Goal: Task Accomplishment & Management: Manage account settings

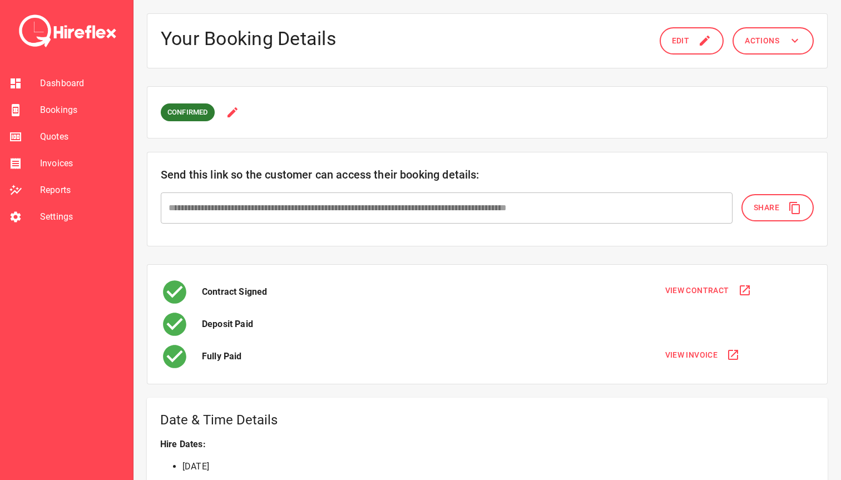
scroll to position [133, 0]
click at [58, 114] on span "Bookings" at bounding box center [82, 109] width 84 height 13
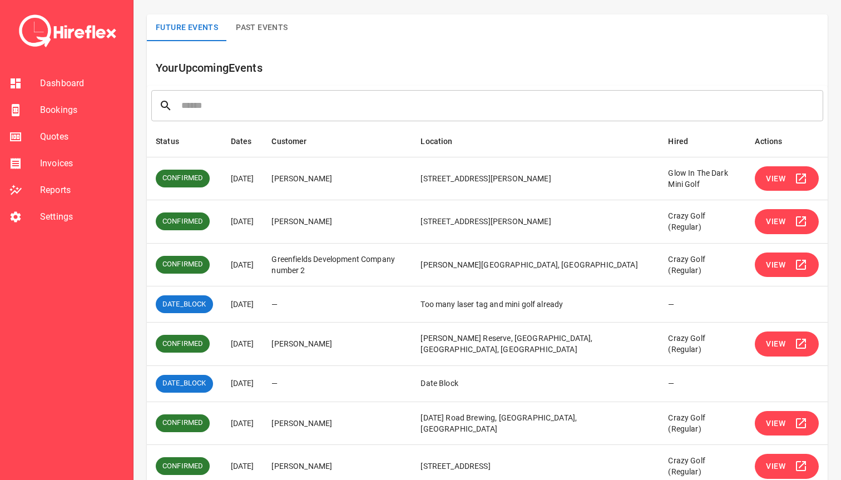
scroll to position [73, 0]
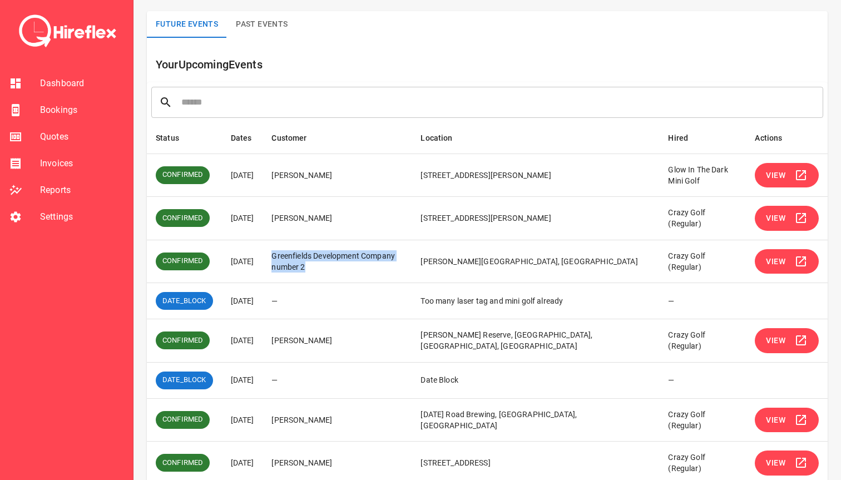
drag, startPoint x: 287, startPoint y: 257, endPoint x: 361, endPoint y: 269, distance: 74.9
click at [361, 269] on td "Greenfields Development Company number 2" at bounding box center [336, 261] width 149 height 43
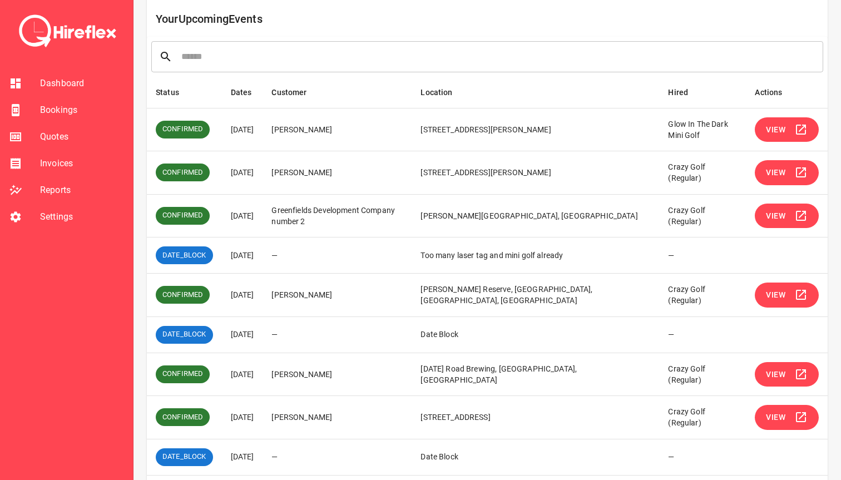
scroll to position [126, 0]
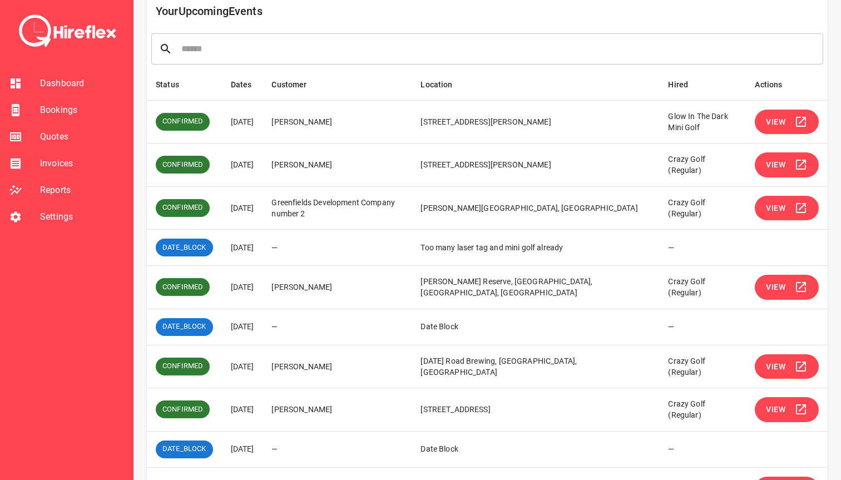
drag, startPoint x: 295, startPoint y: 291, endPoint x: 377, endPoint y: 291, distance: 82.3
click at [377, 291] on td "Lauren Chigioni" at bounding box center [336, 287] width 149 height 43
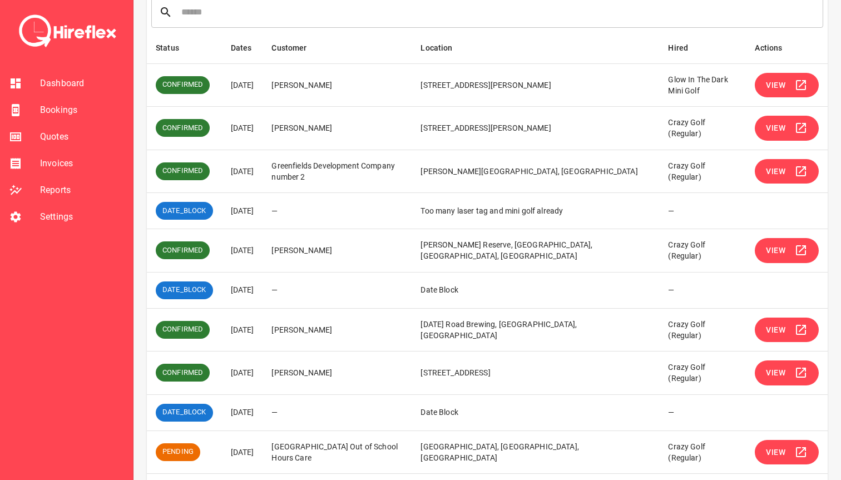
scroll to position [171, 0]
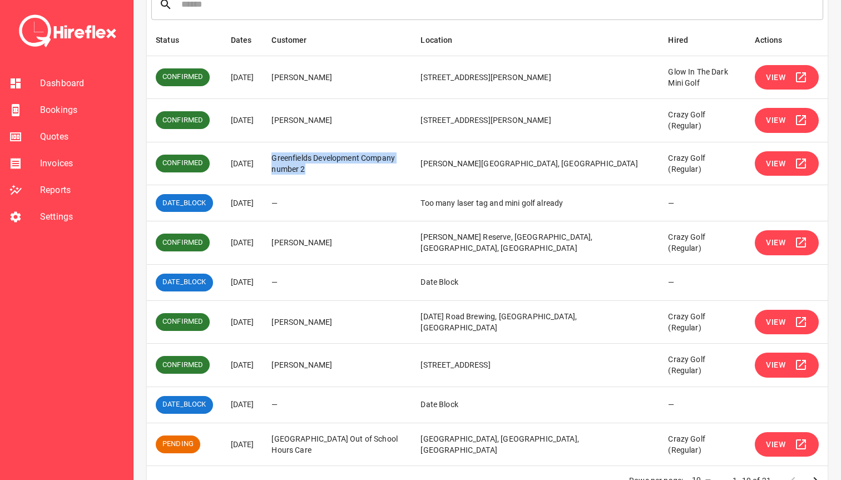
drag, startPoint x: 286, startPoint y: 155, endPoint x: 349, endPoint y: 172, distance: 65.7
click at [349, 172] on td "Greenfields Development Company number 2" at bounding box center [336, 163] width 149 height 43
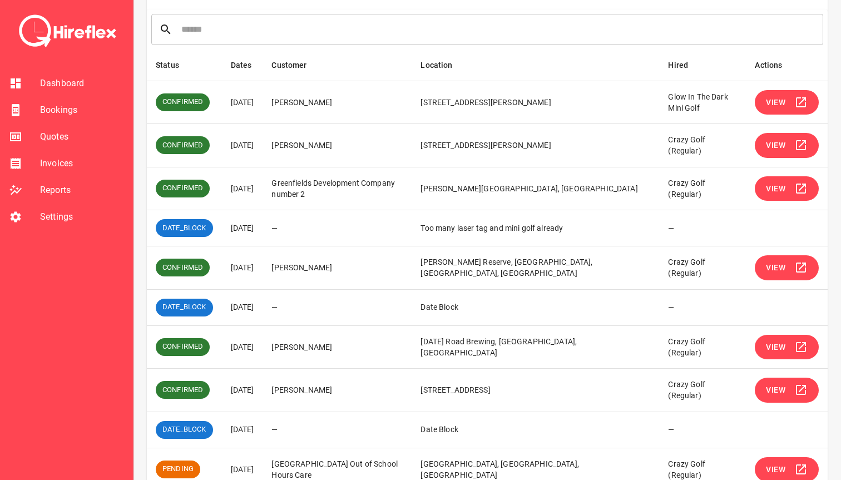
scroll to position [141, 0]
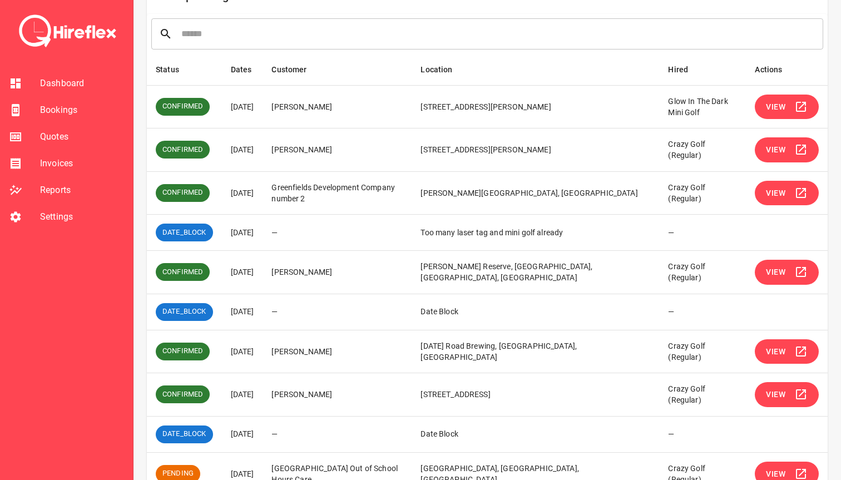
click at [788, 150] on button "View" at bounding box center [786, 149] width 64 height 25
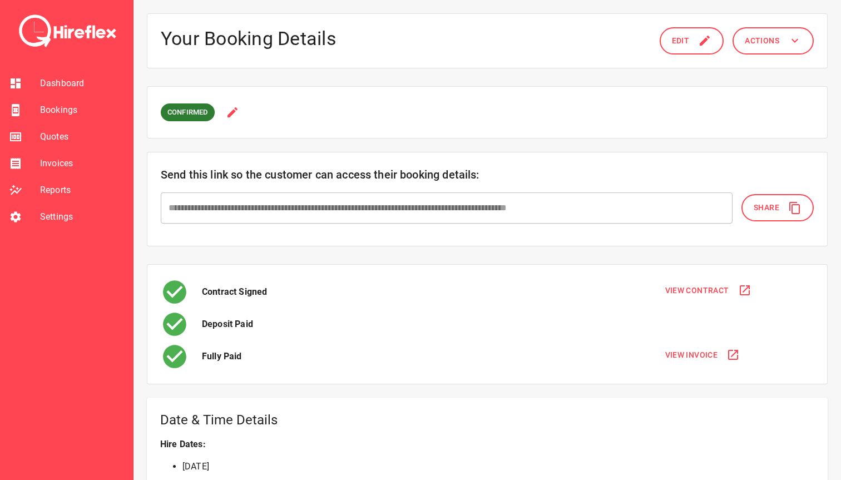
click at [52, 106] on span "Bookings" at bounding box center [82, 109] width 84 height 13
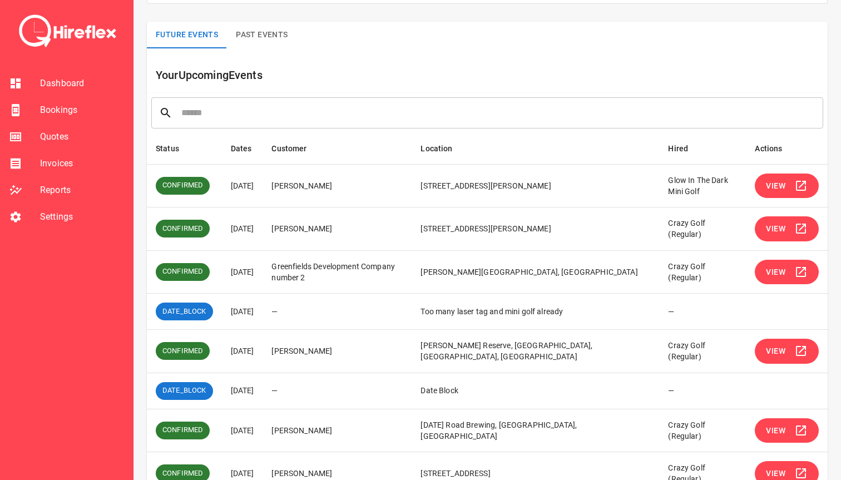
scroll to position [66, 0]
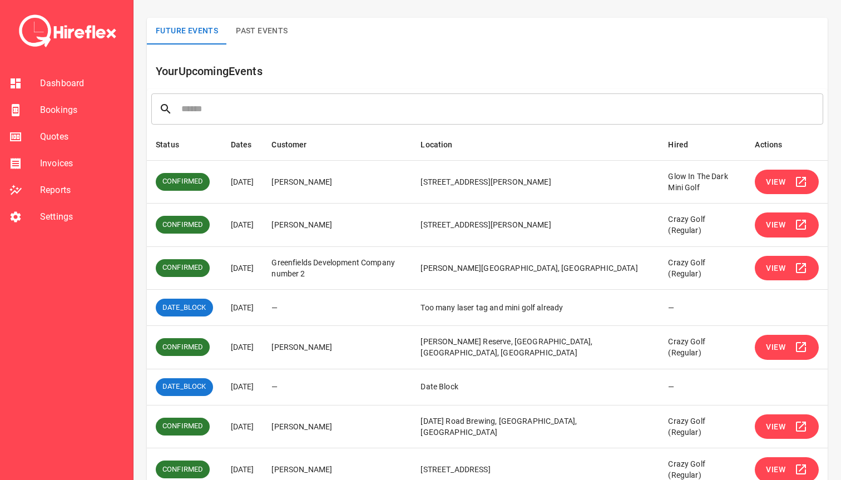
click at [775, 223] on span "View" at bounding box center [774, 225] width 19 height 14
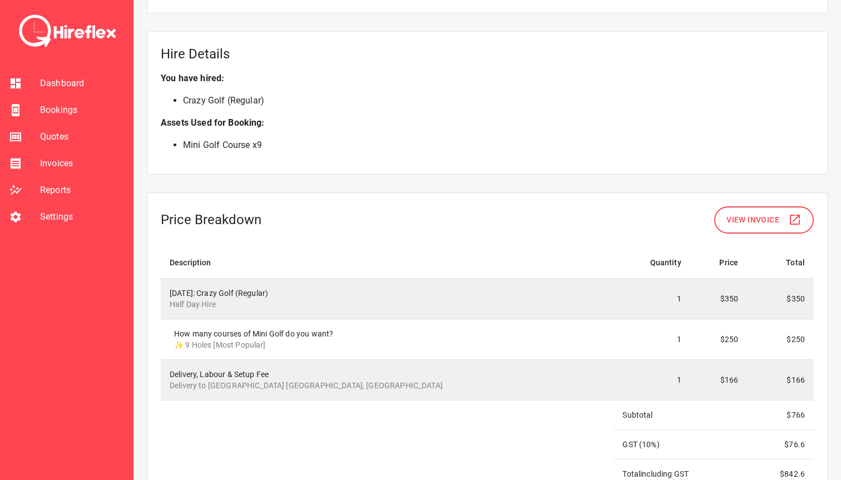
scroll to position [828, 0]
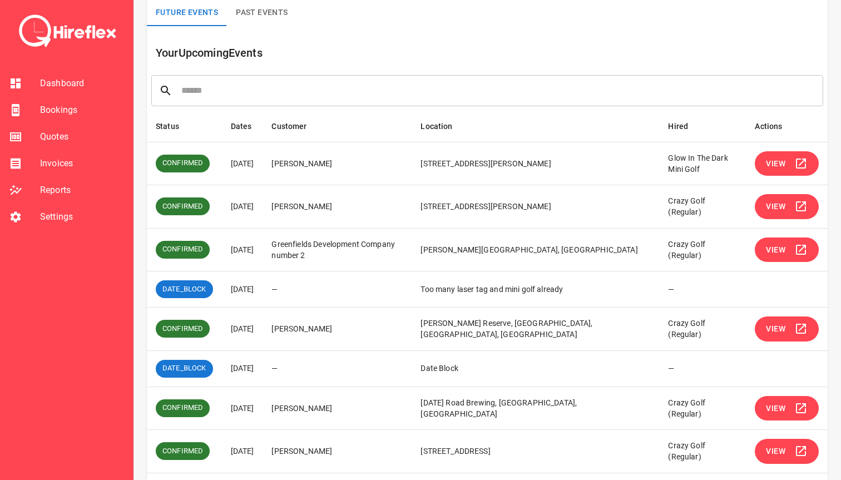
scroll to position [87, 0]
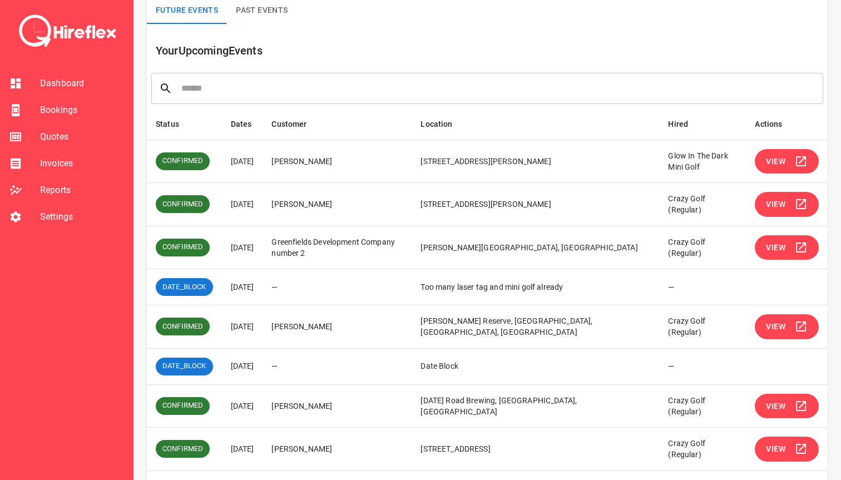
click at [784, 246] on span "View" at bounding box center [774, 248] width 19 height 14
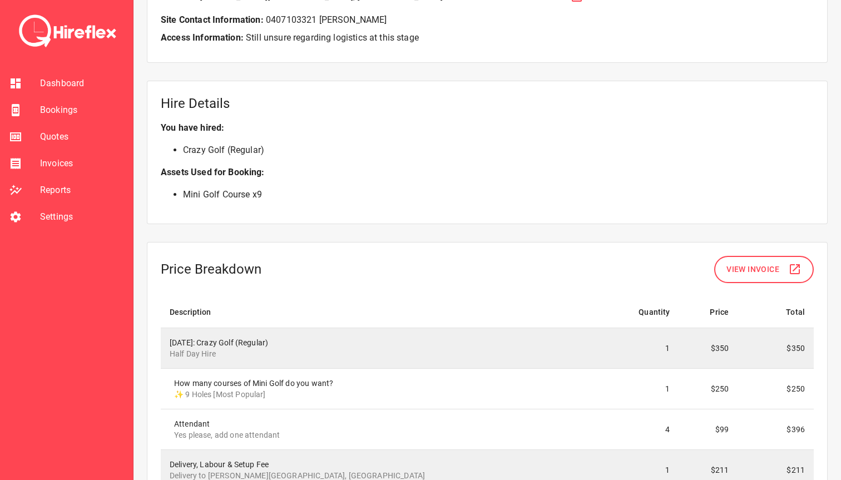
scroll to position [942, 0]
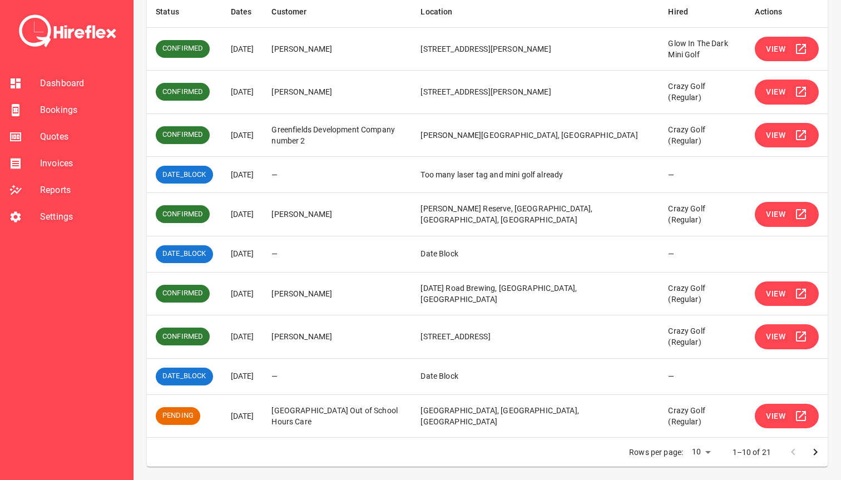
scroll to position [210, 0]
click at [772, 209] on span "View" at bounding box center [774, 214] width 19 height 14
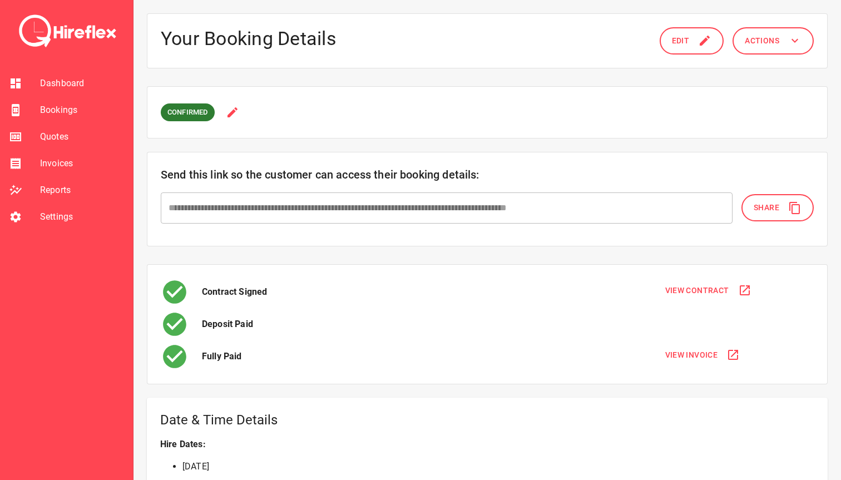
click at [88, 107] on span "Bookings" at bounding box center [82, 109] width 84 height 13
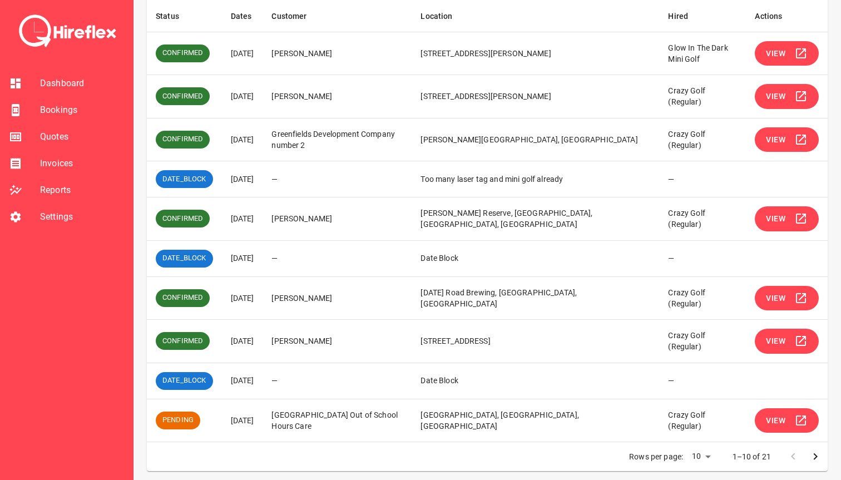
scroll to position [212, 0]
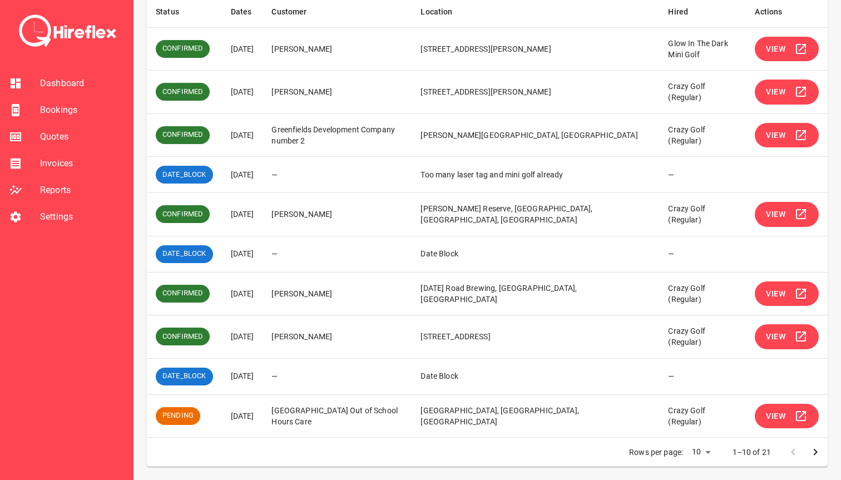
click at [771, 290] on span "View" at bounding box center [774, 294] width 19 height 14
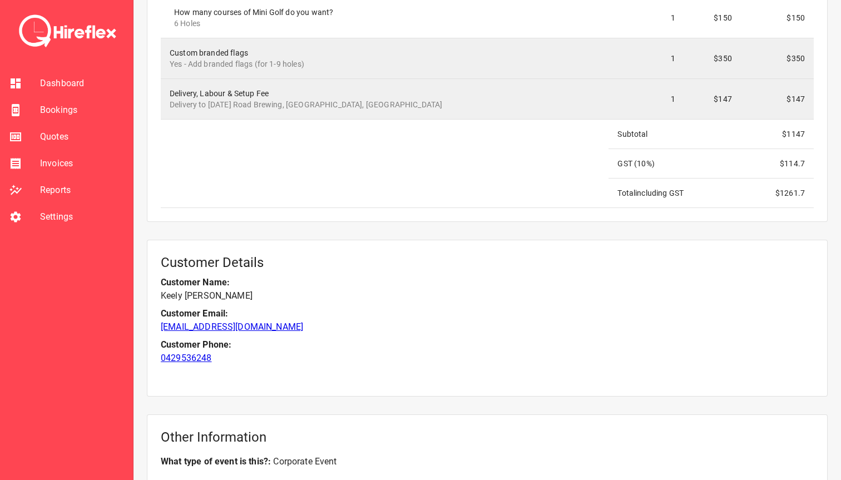
scroll to position [1173, 0]
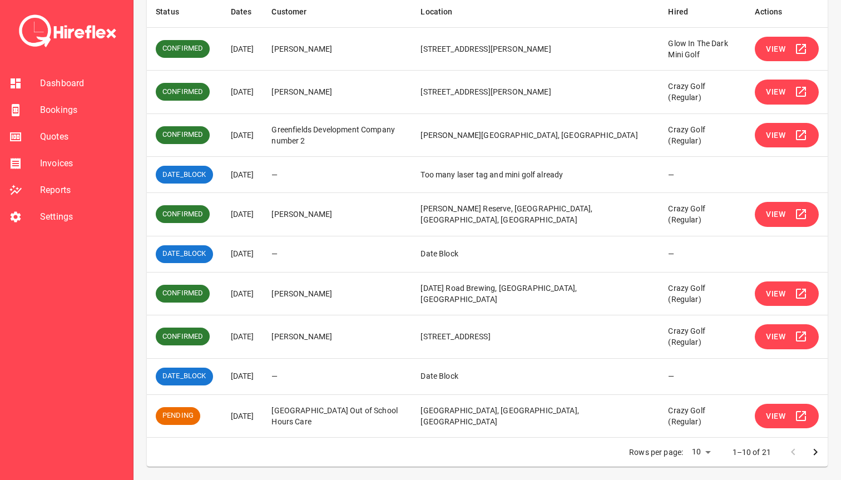
scroll to position [212, 0]
click at [770, 336] on span "View" at bounding box center [774, 337] width 19 height 14
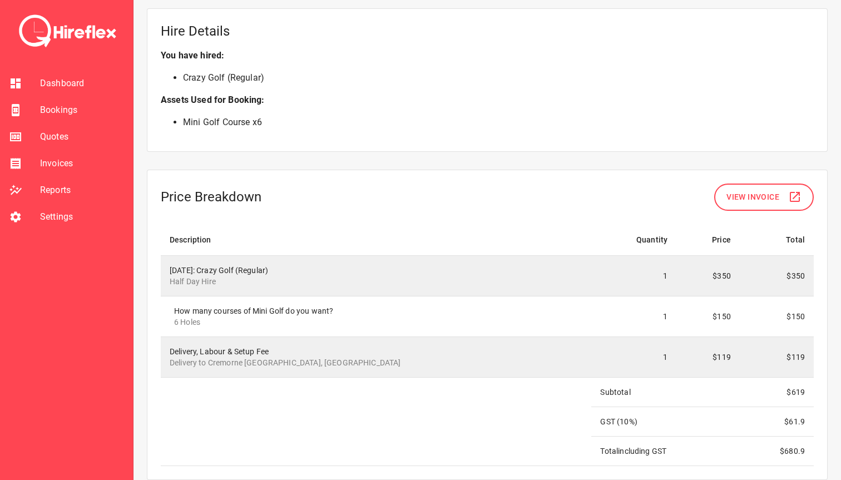
scroll to position [849, 0]
click at [71, 112] on span "Bookings" at bounding box center [82, 109] width 84 height 13
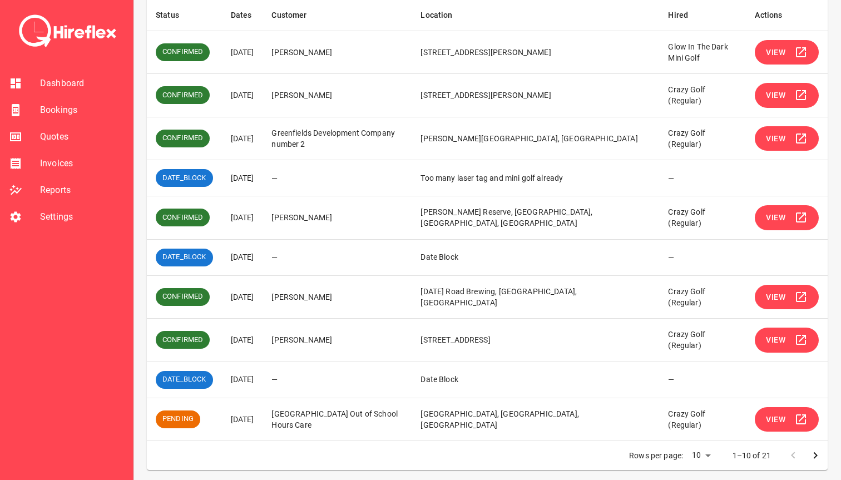
scroll to position [212, 0]
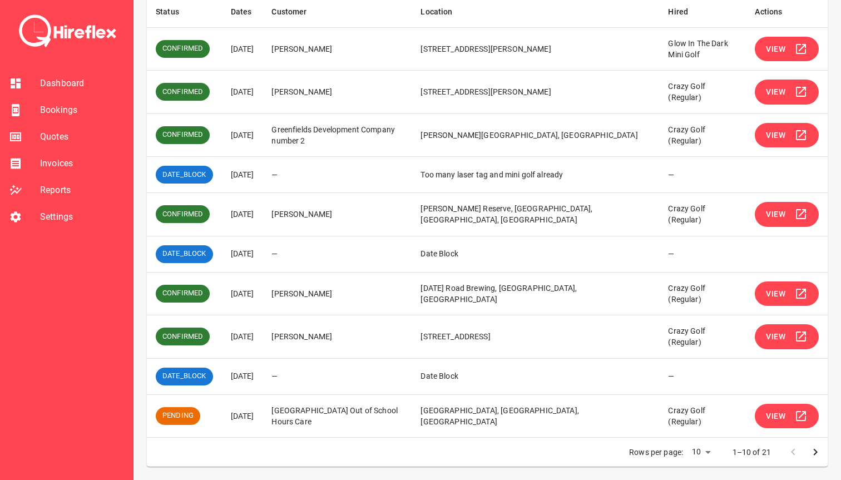
click at [784, 341] on button "View" at bounding box center [786, 336] width 64 height 25
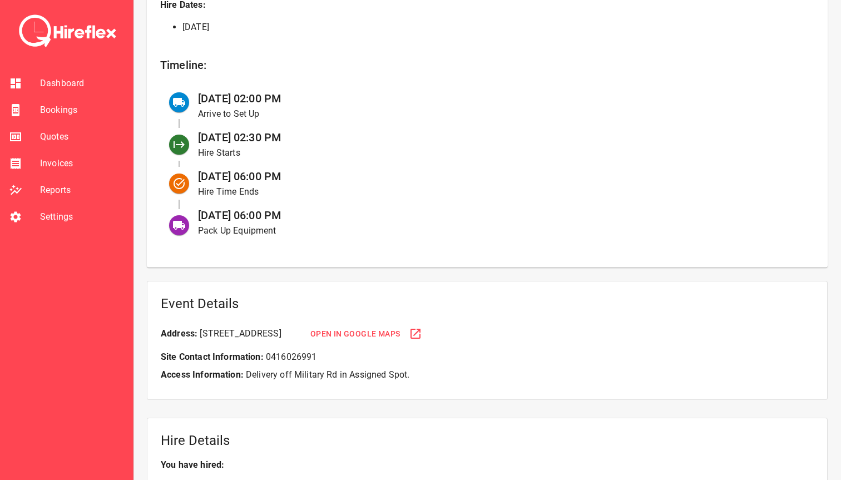
scroll to position [464, 0]
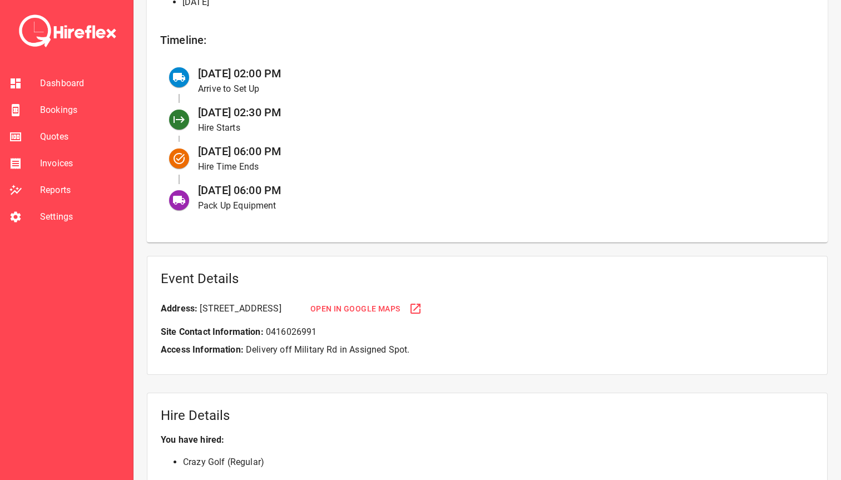
click at [400, 305] on span "Open in Google Maps" at bounding box center [355, 309] width 90 height 14
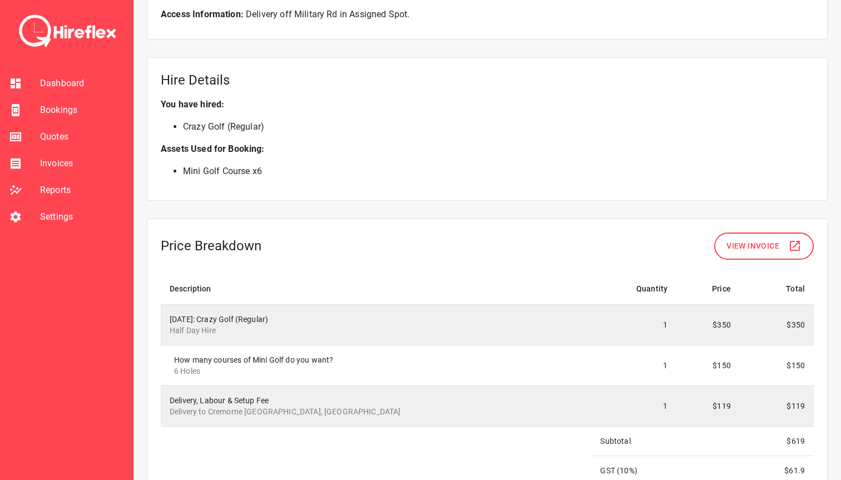
scroll to position [800, 0]
click at [64, 107] on span "Bookings" at bounding box center [82, 109] width 84 height 13
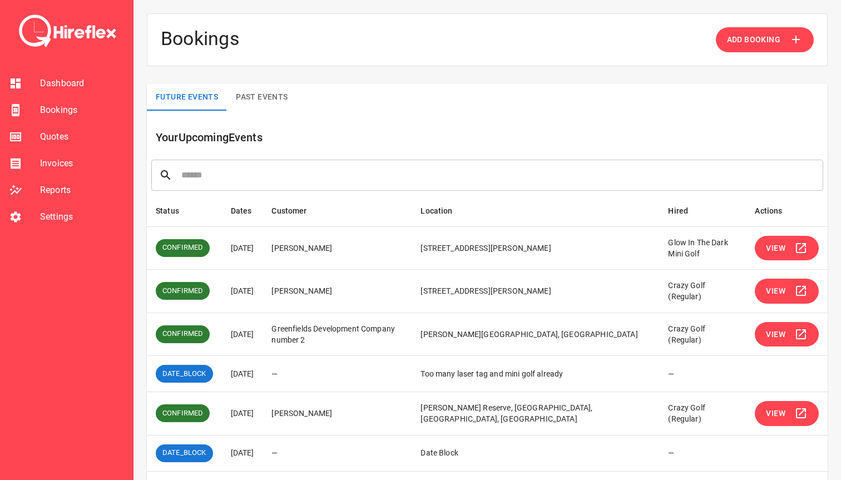
click at [46, 218] on span "Settings" at bounding box center [82, 216] width 84 height 13
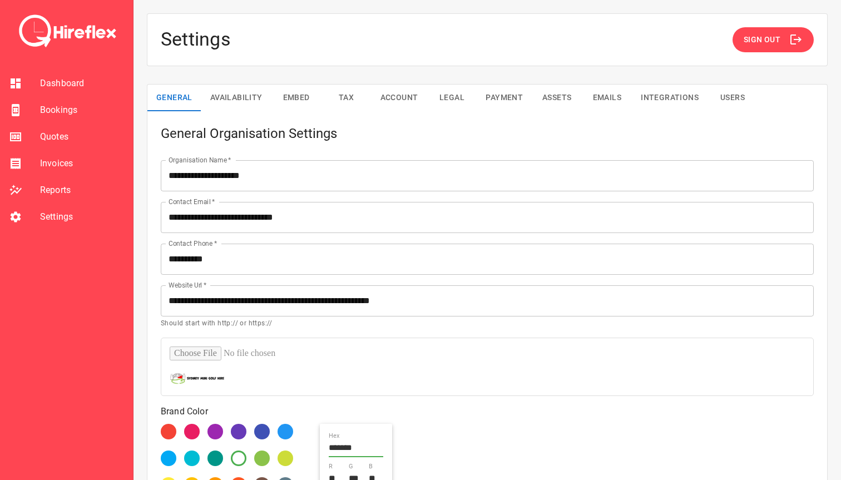
click at [239, 102] on button "Availability" at bounding box center [236, 97] width 70 height 27
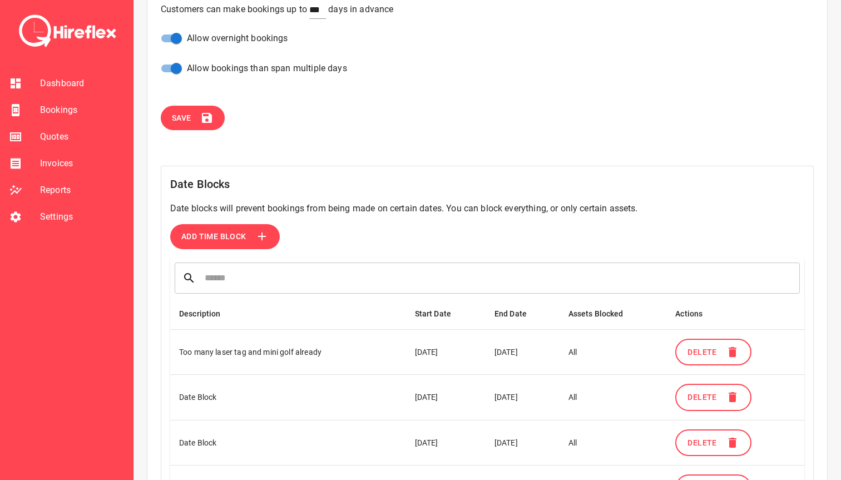
scroll to position [185, 0]
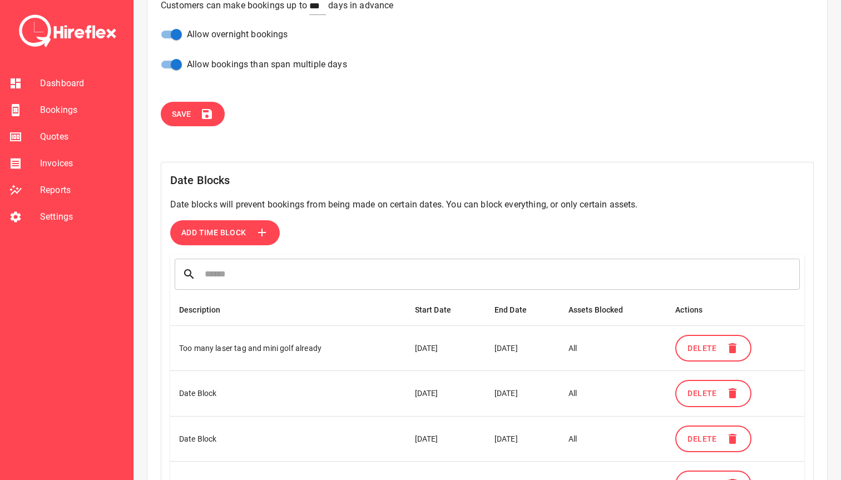
click at [226, 238] on span "Add Time Block" at bounding box center [213, 233] width 65 height 14
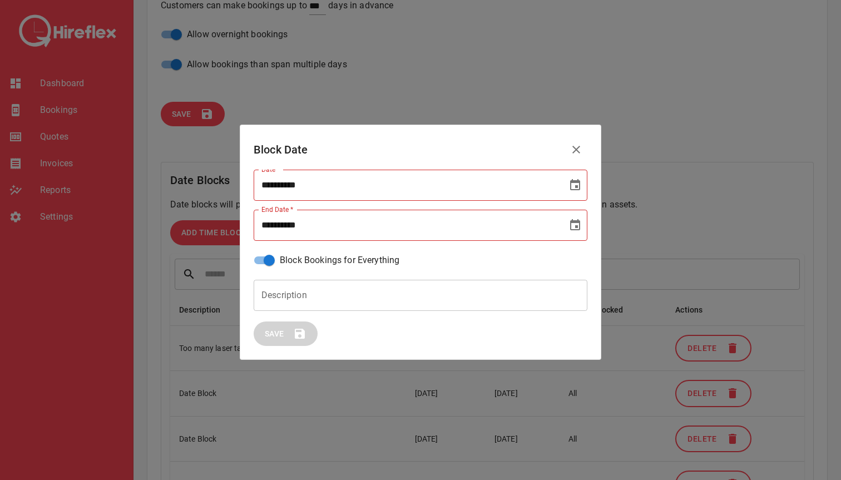
click at [334, 185] on input "**********" at bounding box center [406, 185] width 306 height 31
click at [573, 185] on icon "Choose date" at bounding box center [574, 184] width 13 height 13
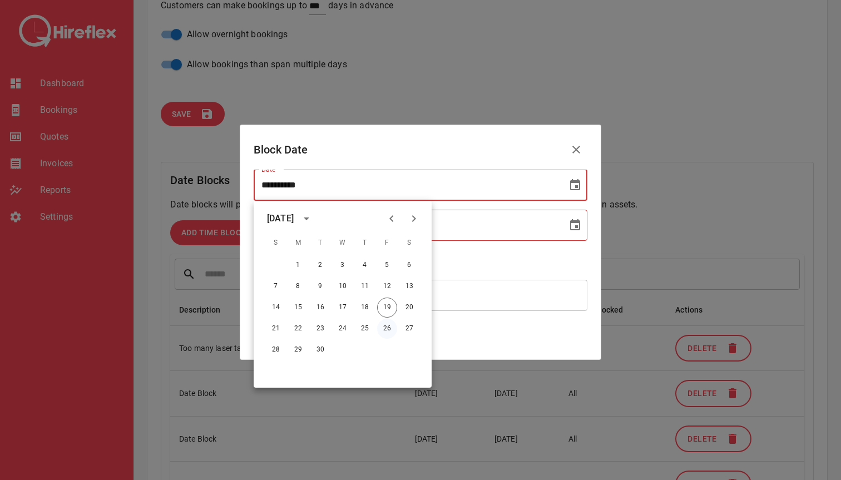
click at [386, 326] on button "26" at bounding box center [387, 329] width 20 height 20
type input "**********"
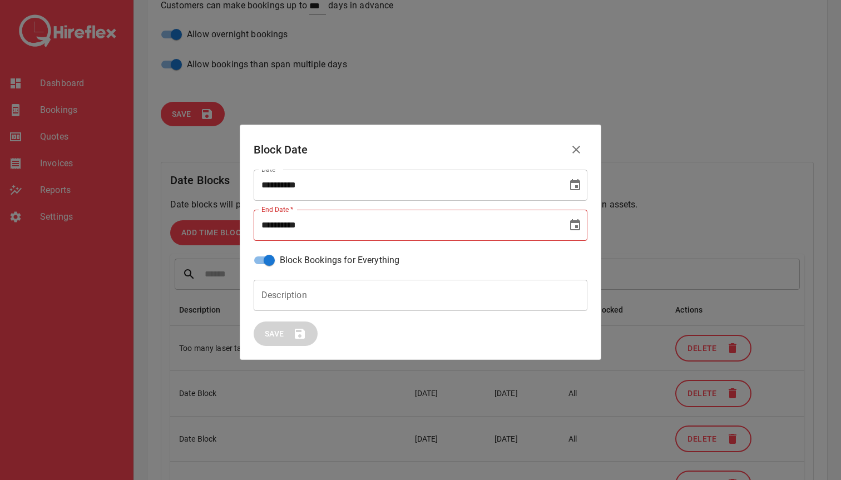
click at [577, 228] on icon "Choose date" at bounding box center [574, 224] width 13 height 13
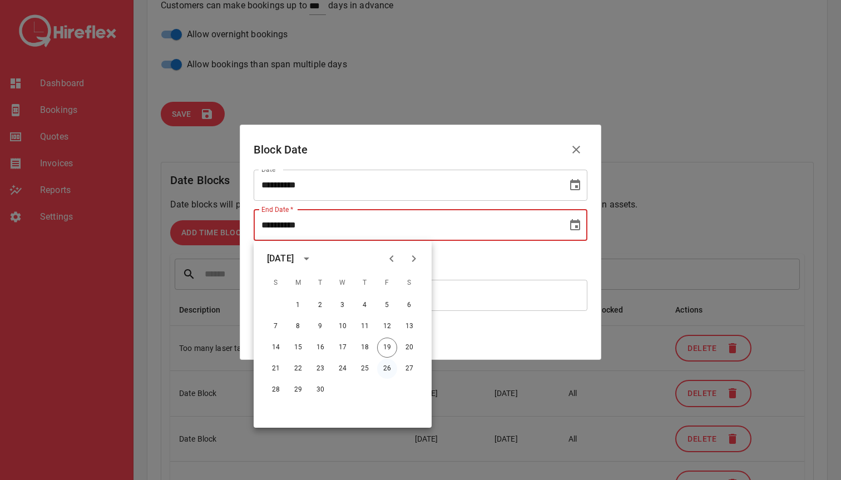
click at [385, 361] on button "26" at bounding box center [387, 369] width 20 height 20
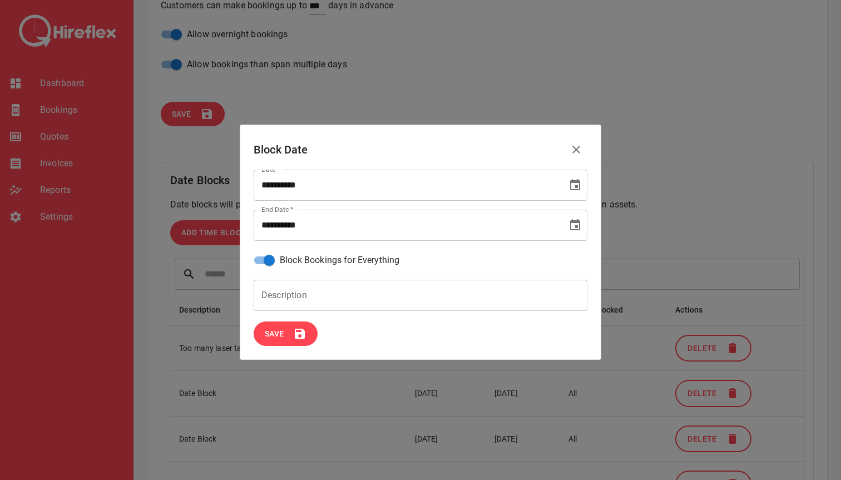
type input "**********"
click at [275, 305] on input "Description" at bounding box center [420, 295] width 334 height 31
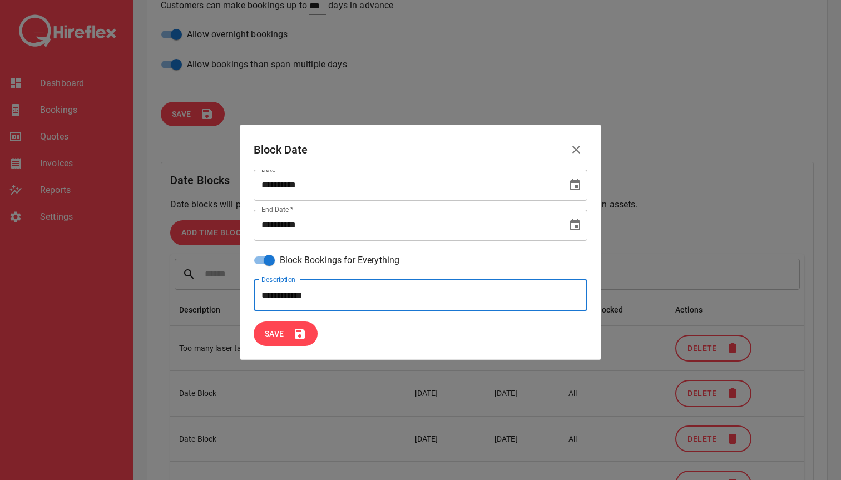
type input "**********"
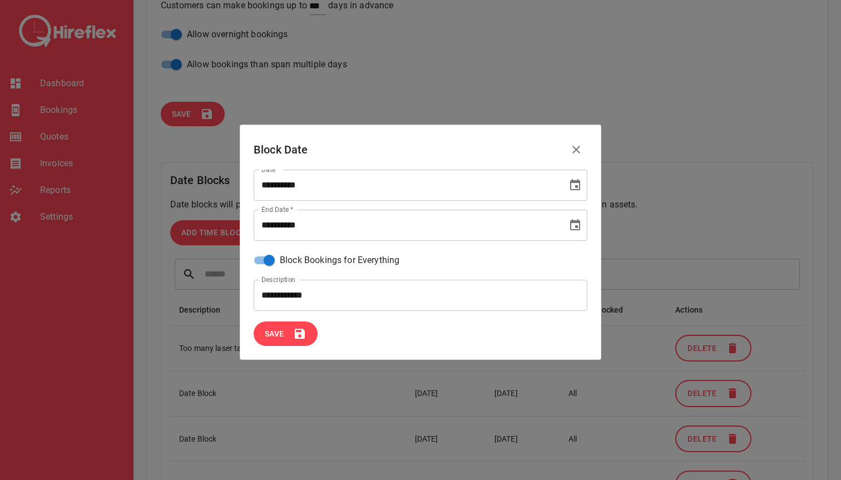
click at [283, 339] on span "Save" at bounding box center [274, 334] width 19 height 14
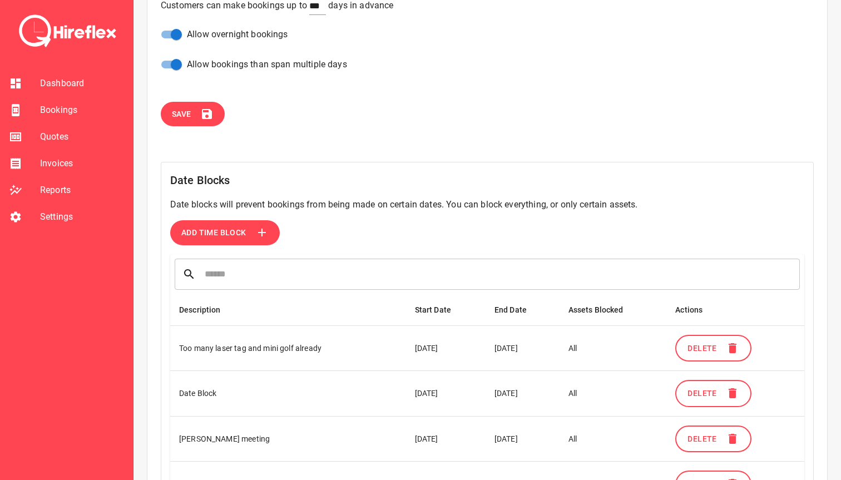
click at [69, 107] on span "Bookings" at bounding box center [82, 109] width 84 height 13
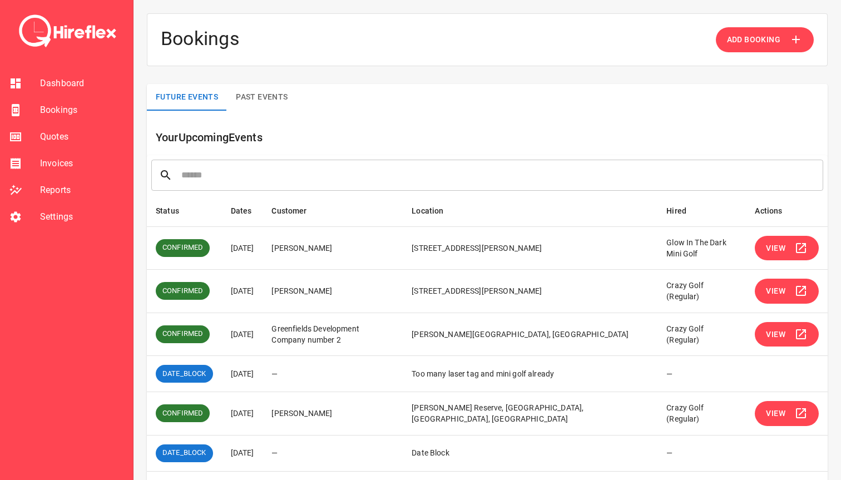
scroll to position [210, 0]
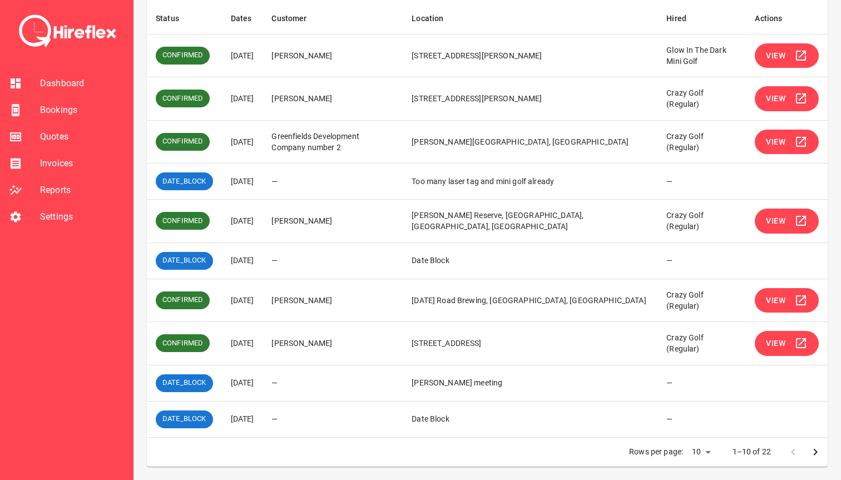
click at [815, 448] on icon "Go to next page" at bounding box center [814, 451] width 13 height 13
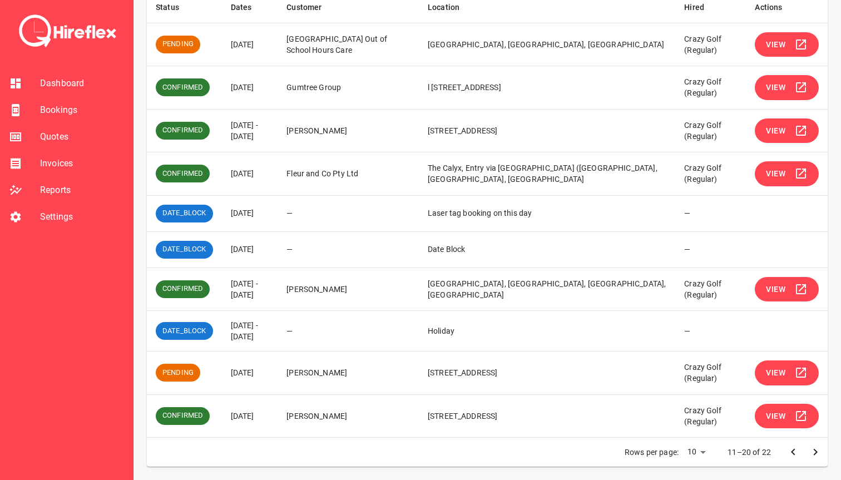
scroll to position [0, 0]
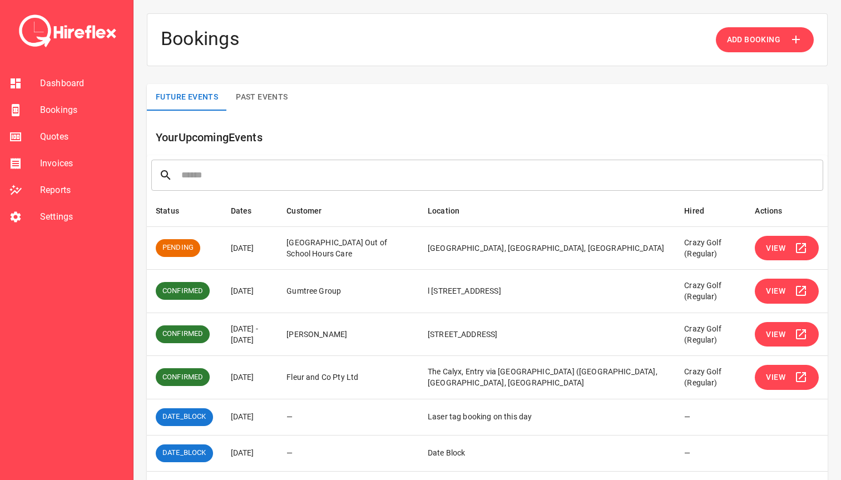
click at [73, 216] on span "Settings" at bounding box center [82, 216] width 84 height 13
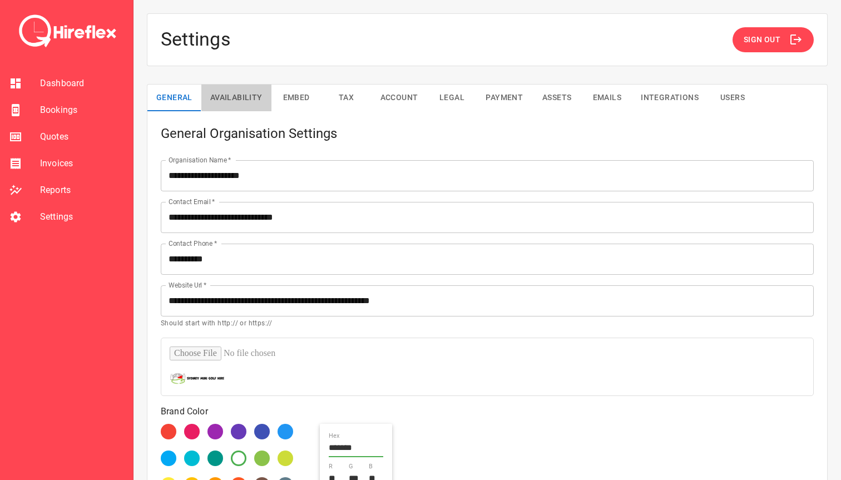
click at [247, 103] on button "Availability" at bounding box center [236, 97] width 70 height 27
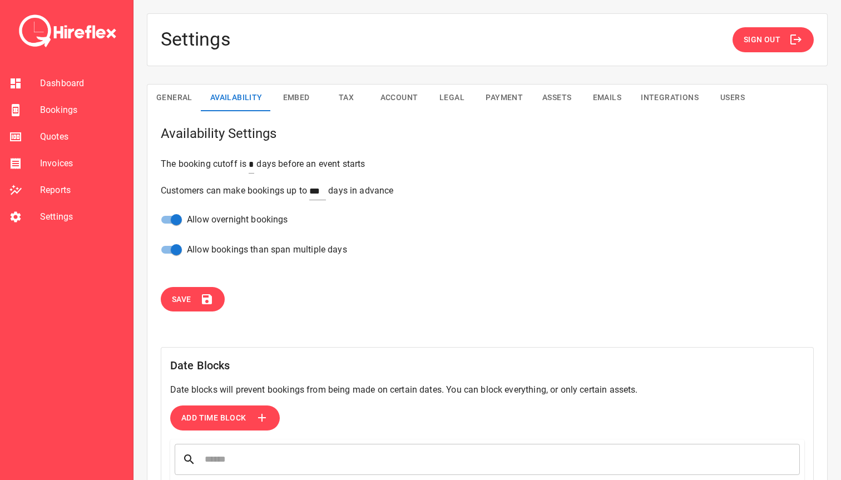
click at [213, 418] on span "Add Time Block" at bounding box center [213, 418] width 65 height 14
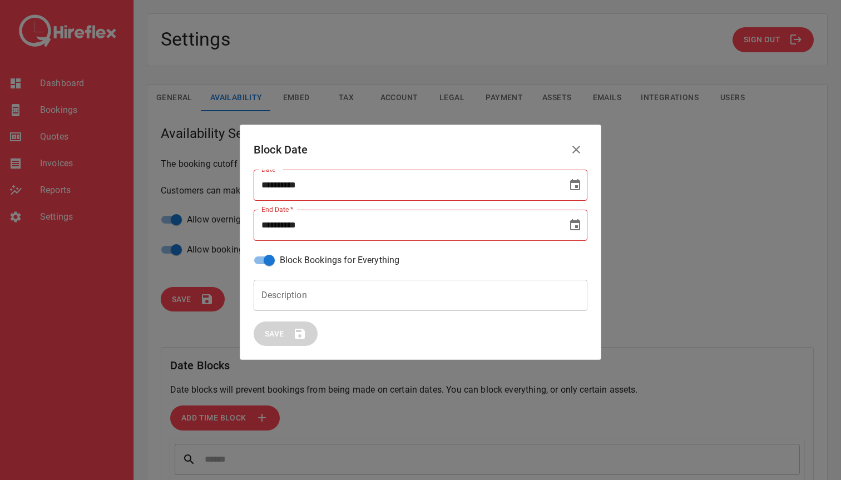
click at [406, 197] on input "**********" at bounding box center [406, 185] width 306 height 31
click at [575, 190] on icon "Choose date" at bounding box center [574, 184] width 13 height 13
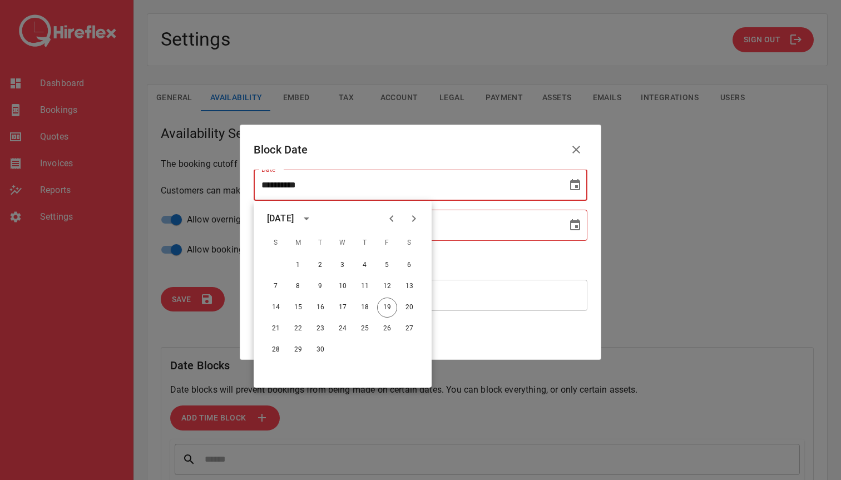
click at [413, 221] on icon "Next month" at bounding box center [414, 218] width 4 height 7
click at [294, 326] on button "20" at bounding box center [298, 329] width 20 height 20
type input "**********"
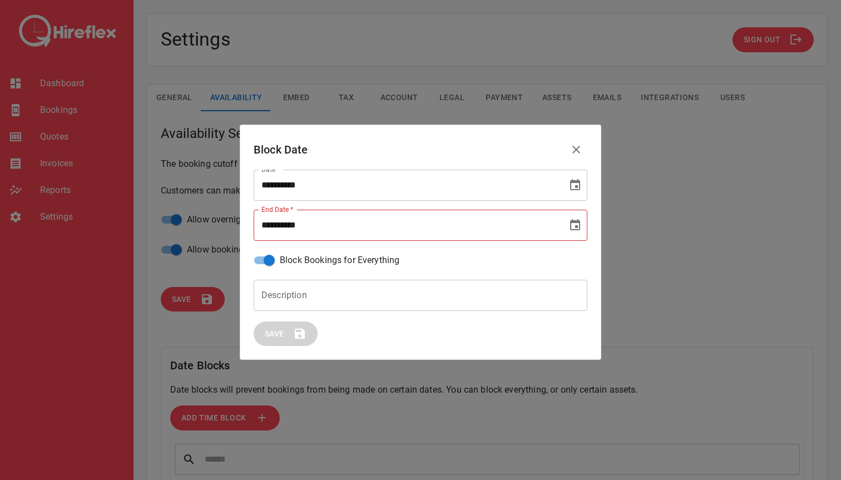
click at [572, 226] on icon "Choose date" at bounding box center [574, 224] width 13 height 13
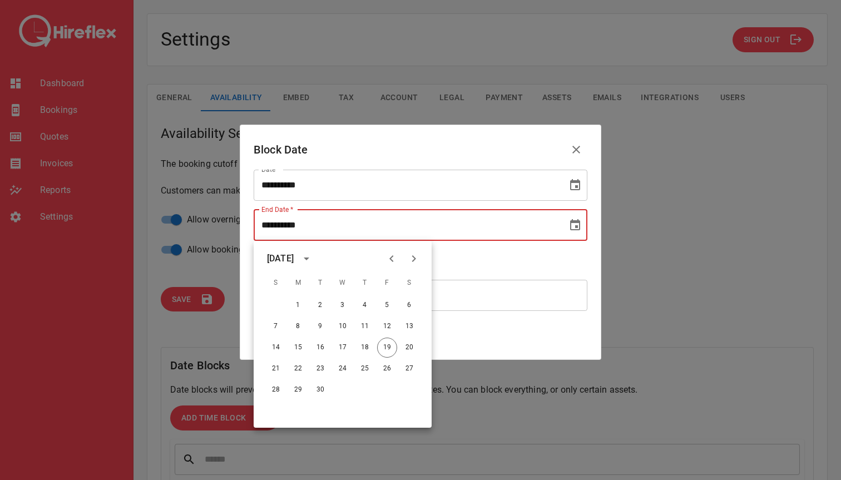
click at [410, 262] on icon "Next month" at bounding box center [413, 258] width 13 height 13
click at [296, 367] on button "20" at bounding box center [298, 369] width 20 height 20
type input "**********"
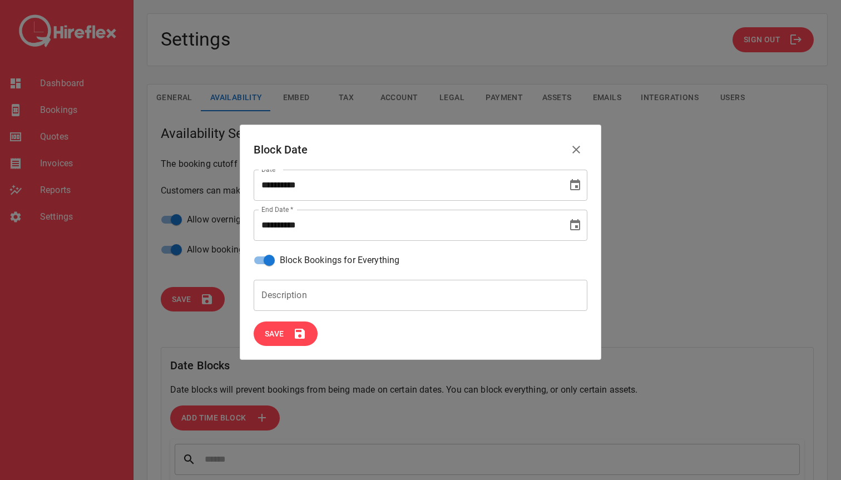
click at [287, 345] on button "Save" at bounding box center [285, 333] width 64 height 25
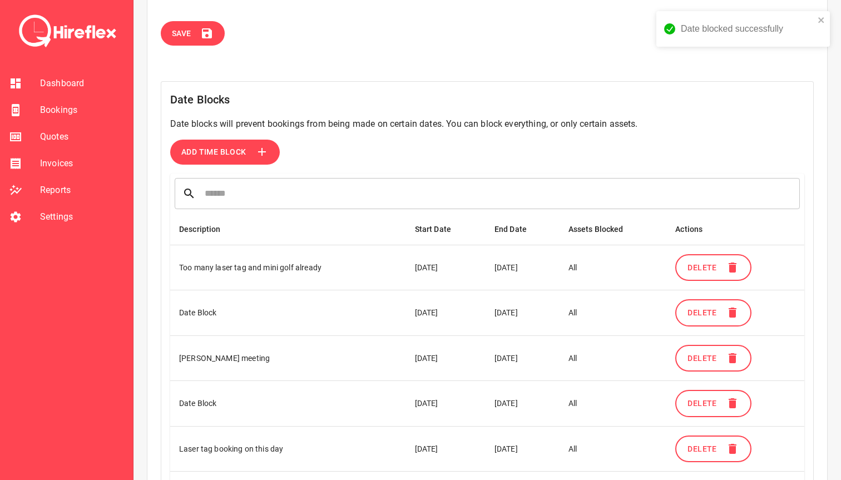
scroll to position [54, 0]
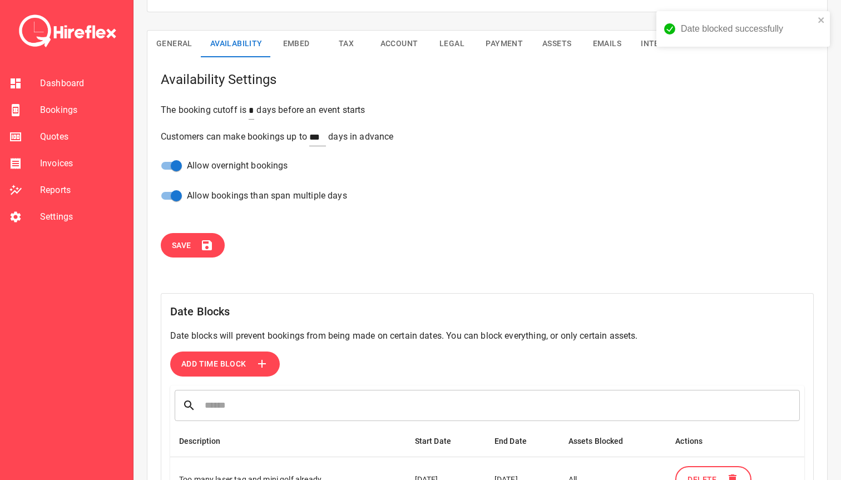
click at [69, 112] on span "Bookings" at bounding box center [82, 109] width 84 height 13
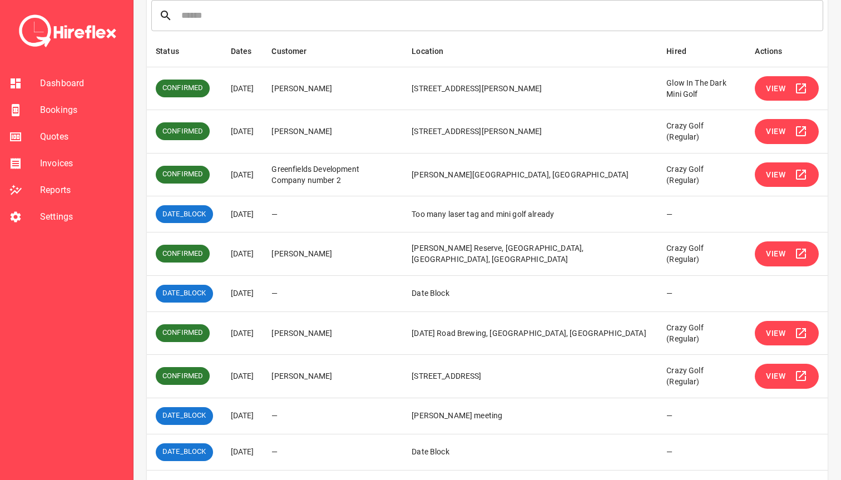
scroll to position [159, 0]
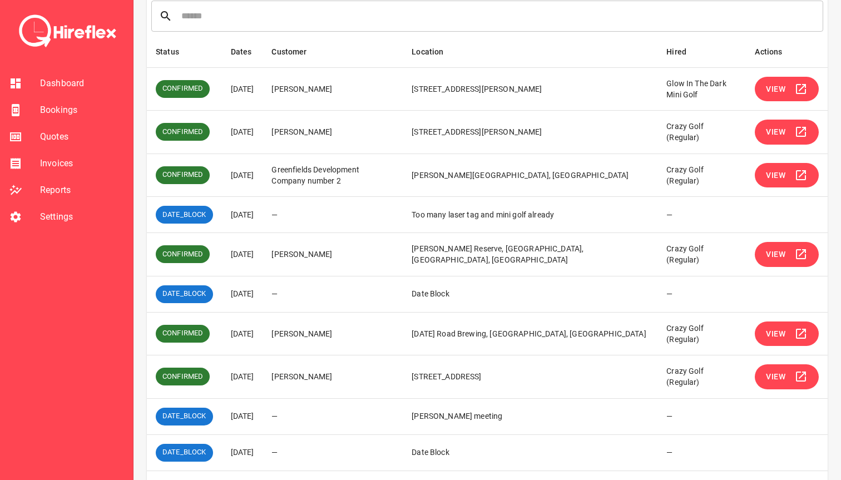
click at [775, 135] on span "View" at bounding box center [774, 132] width 19 height 14
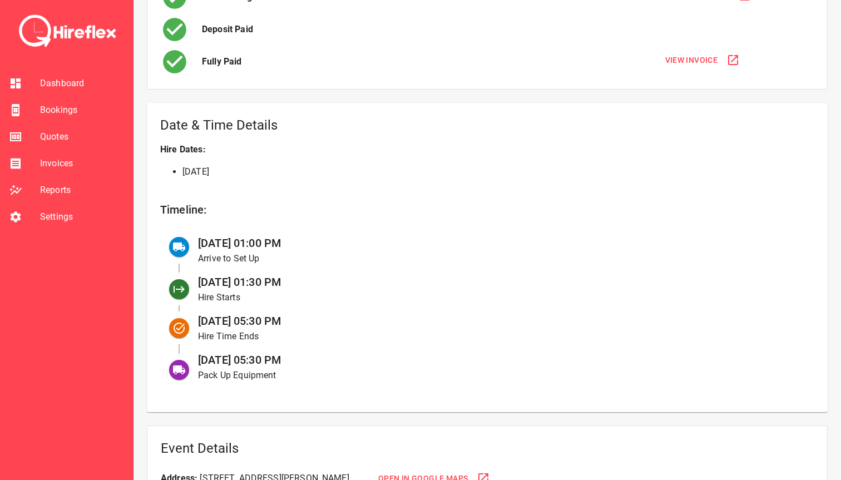
scroll to position [299, 0]
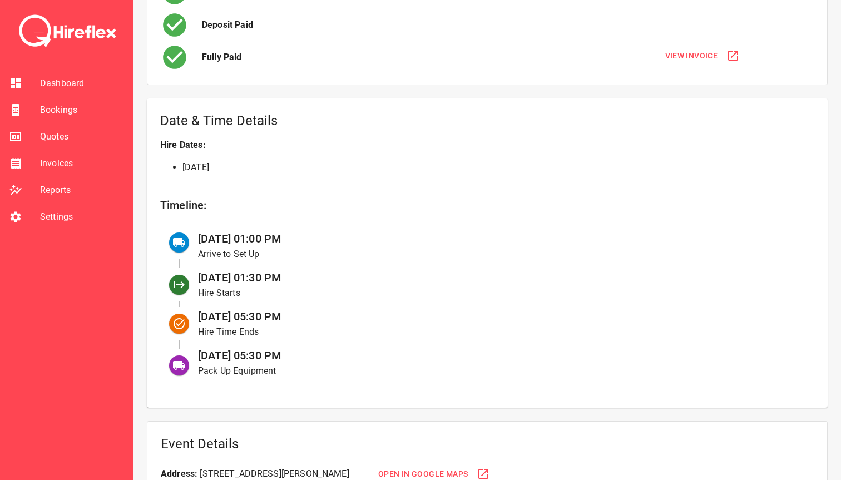
drag, startPoint x: 218, startPoint y: 353, endPoint x: 332, endPoint y: 352, distance: 114.5
click at [332, 352] on div "20 Sep at 05:30 PM Pack Up Equipment" at bounding box center [497, 362] width 616 height 39
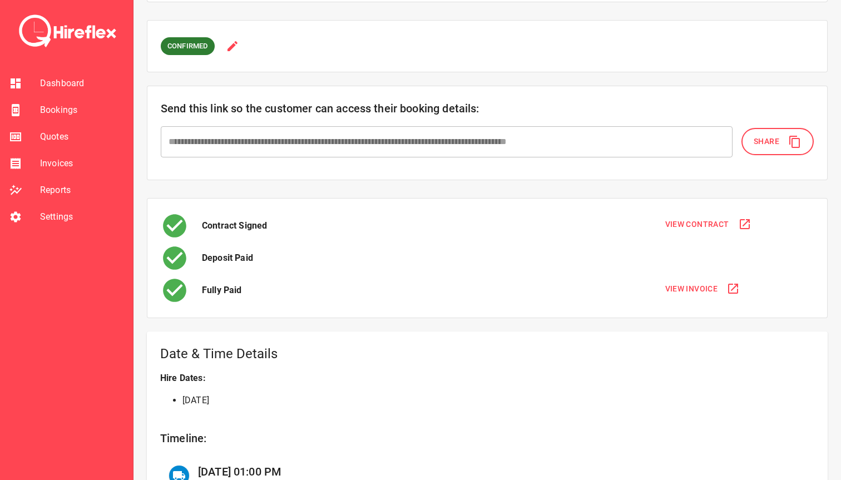
scroll to position [0, 0]
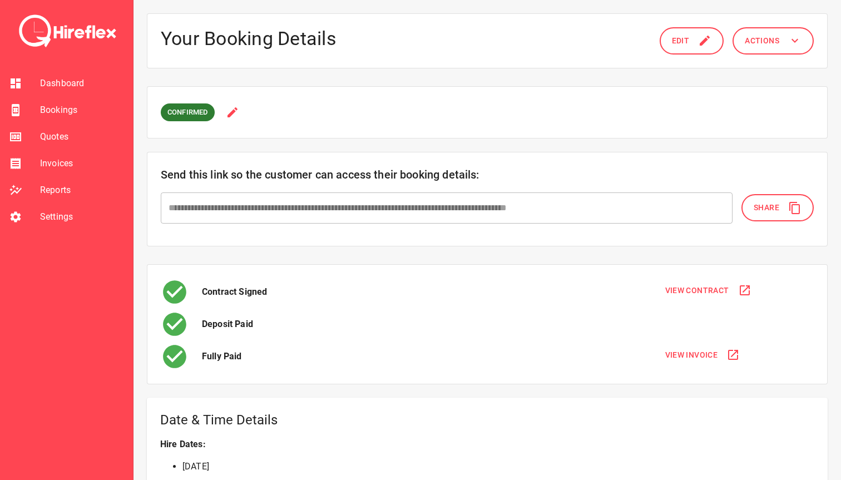
click at [690, 42] on button "Edit" at bounding box center [691, 40] width 64 height 27
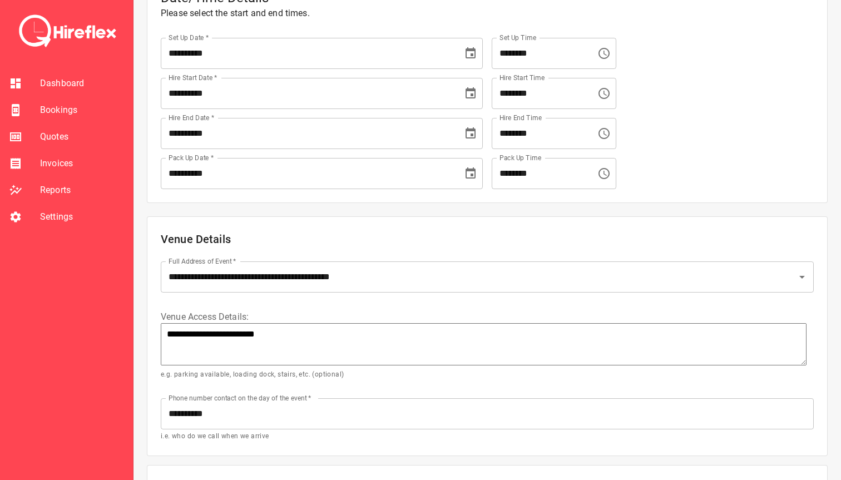
scroll to position [175, 0]
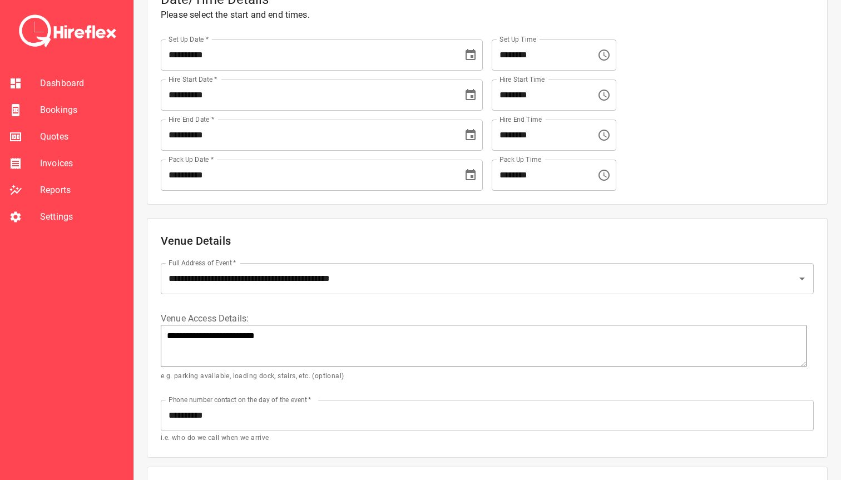
click at [519, 172] on input "********" at bounding box center [539, 175] width 97 height 31
click at [601, 173] on icon "Choose time, selected time is 5:30 PM" at bounding box center [603, 174] width 13 height 13
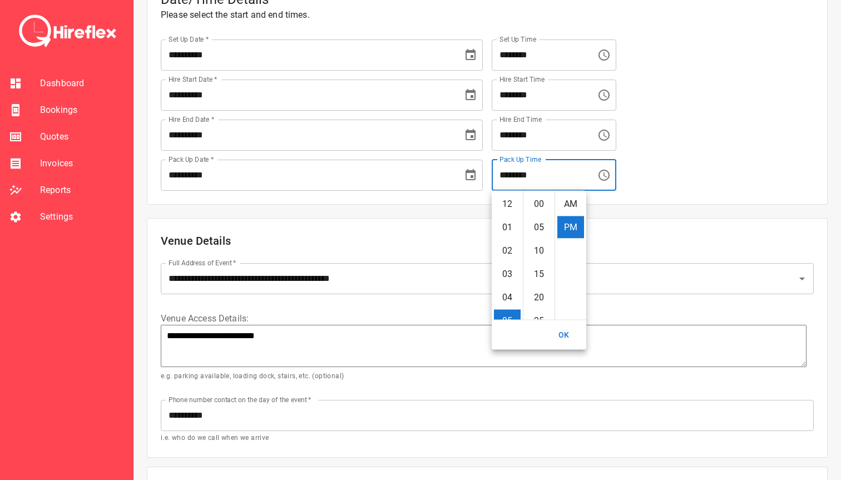
scroll to position [23, 0]
click at [503, 274] on li "08" at bounding box center [507, 274] width 27 height 22
type input "********"
type textarea "*"
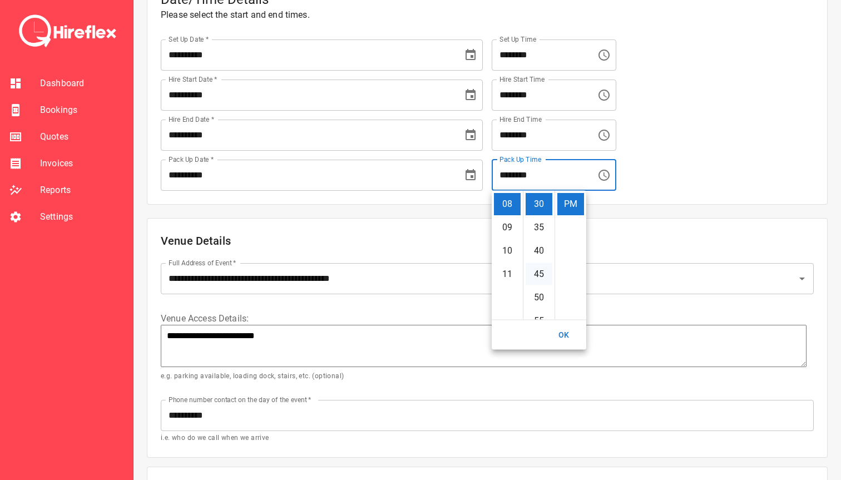
click at [539, 275] on li "45" at bounding box center [538, 274] width 27 height 22
type input "********"
type textarea "*"
click at [566, 336] on button "OK" at bounding box center [564, 335] width 36 height 21
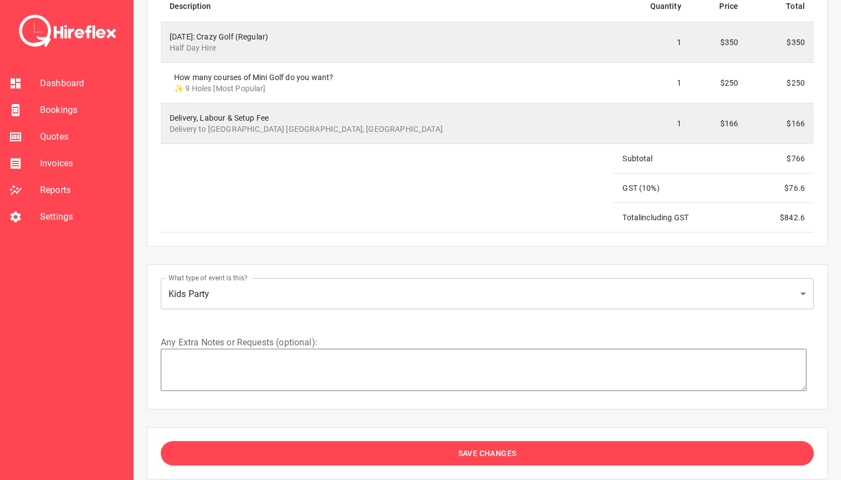
scroll to position [1627, 0]
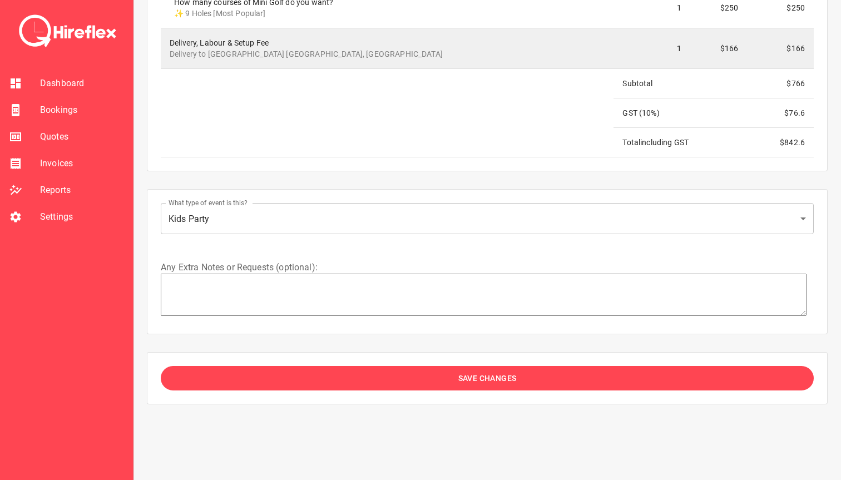
click at [380, 388] on button "Save Changes" at bounding box center [487, 378] width 653 height 25
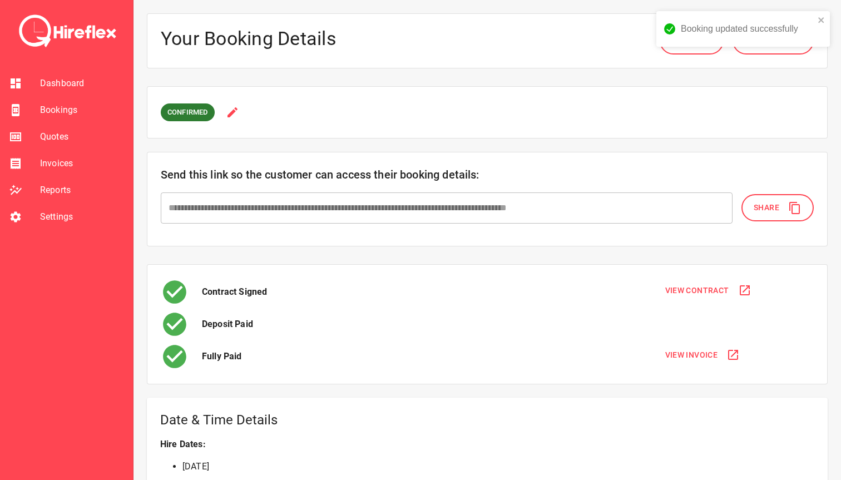
click at [816, 21] on div "Booking updated successfully" at bounding box center [738, 29] width 157 height 18
click at [783, 50] on div "Booking updated successfully" at bounding box center [743, 33] width 178 height 49
click at [785, 47] on button "Actions" at bounding box center [772, 40] width 81 height 27
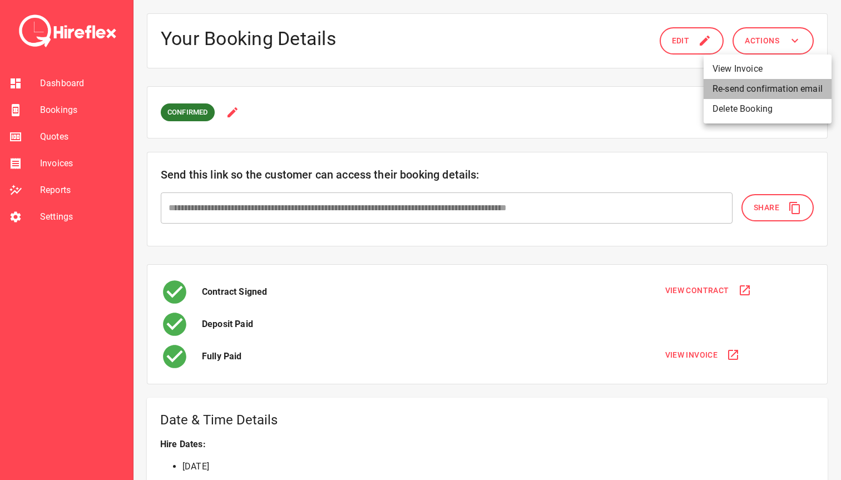
click at [767, 90] on li "Re-send confirmation email" at bounding box center [767, 89] width 128 height 20
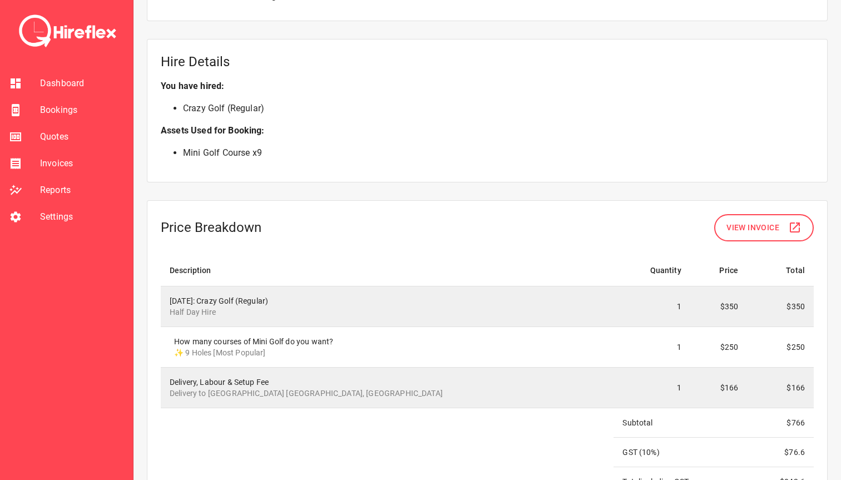
scroll to position [822, 0]
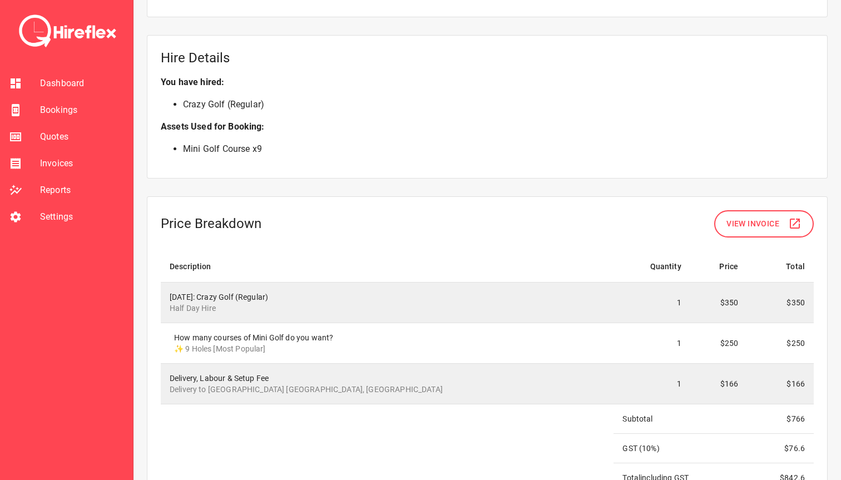
click at [68, 110] on span "Bookings" at bounding box center [82, 109] width 84 height 13
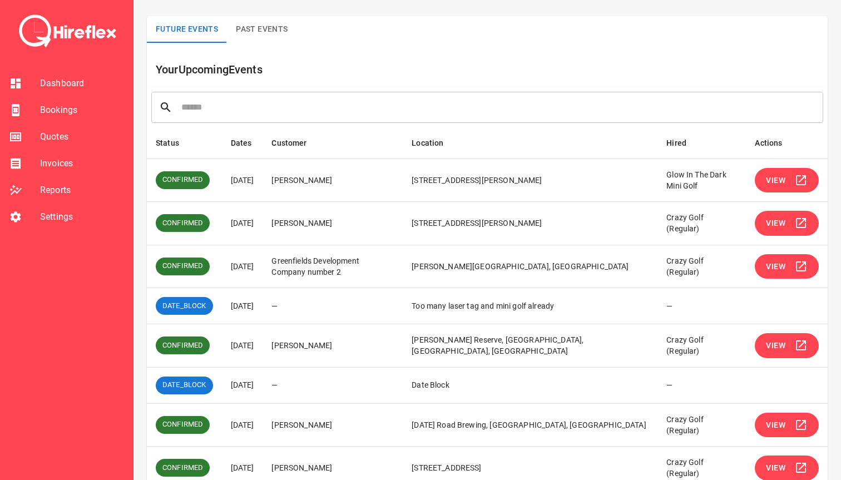
scroll to position [69, 0]
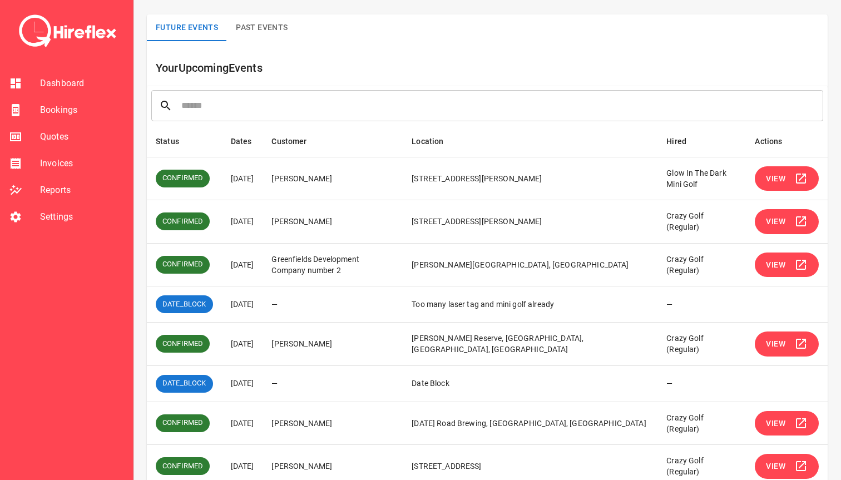
click at [773, 349] on span "View" at bounding box center [774, 344] width 19 height 14
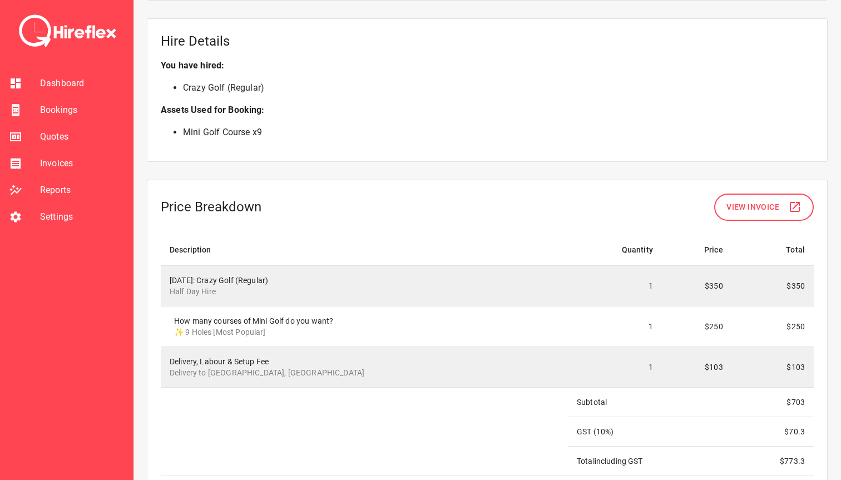
scroll to position [844, 0]
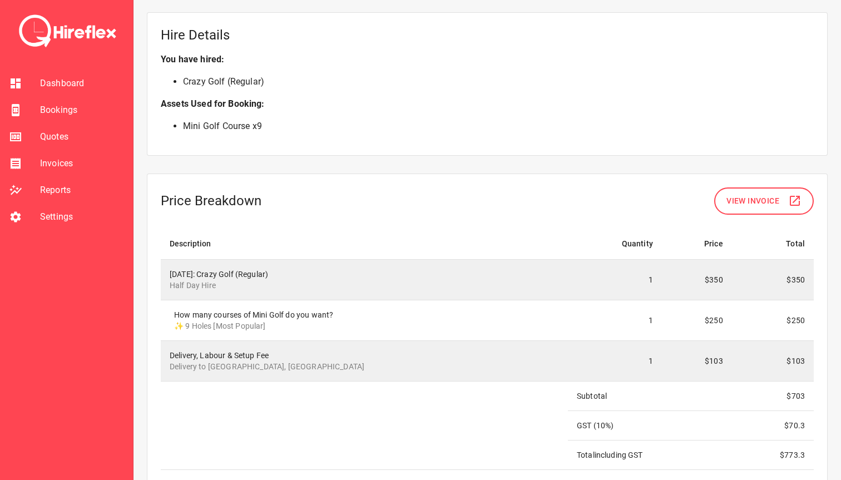
click at [57, 112] on span "Bookings" at bounding box center [82, 109] width 84 height 13
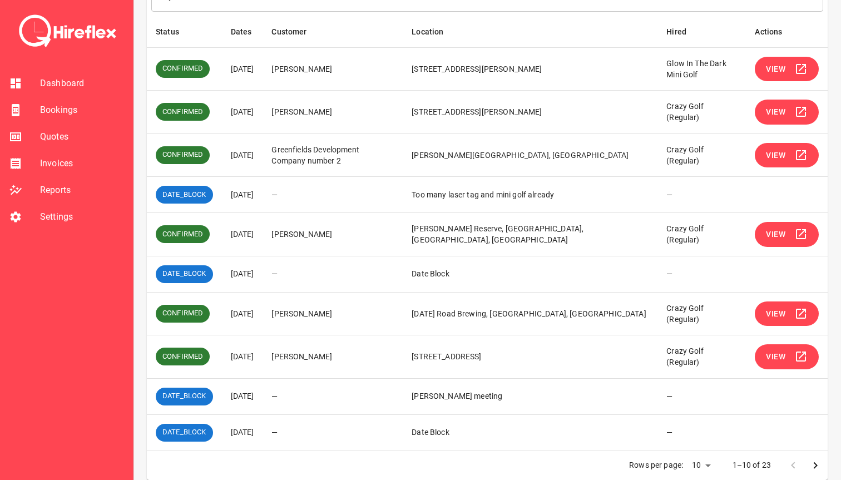
scroll to position [180, 0]
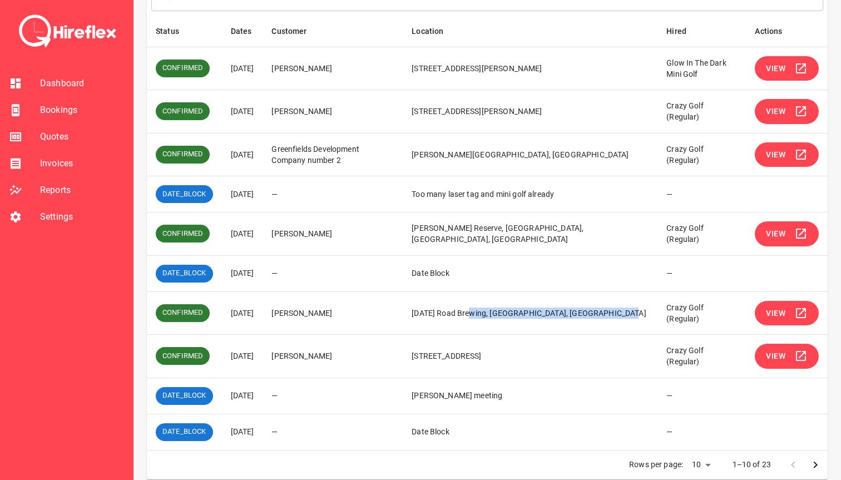
drag, startPoint x: 504, startPoint y: 319, endPoint x: 589, endPoint y: 326, distance: 86.0
click at [589, 326] on td "[DATE] Road Brewing, [GEOGRAPHIC_DATA], [GEOGRAPHIC_DATA]" at bounding box center [529, 312] width 255 height 43
click at [789, 317] on button "View" at bounding box center [786, 313] width 64 height 25
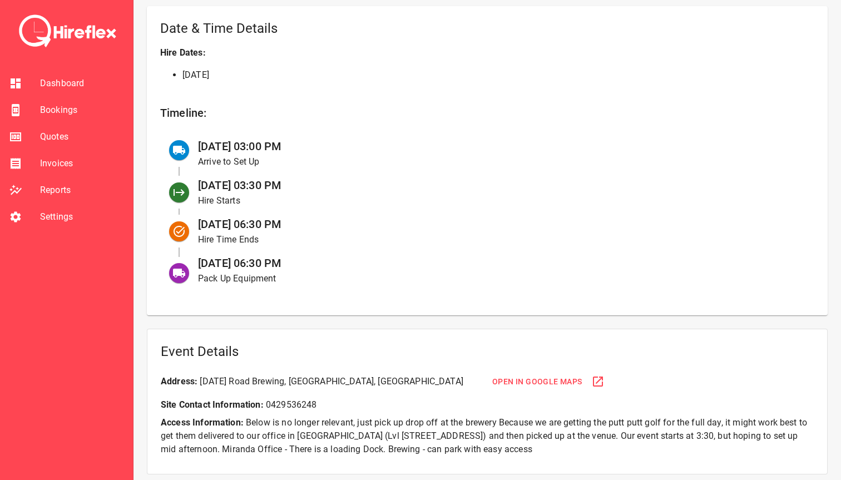
scroll to position [362, 0]
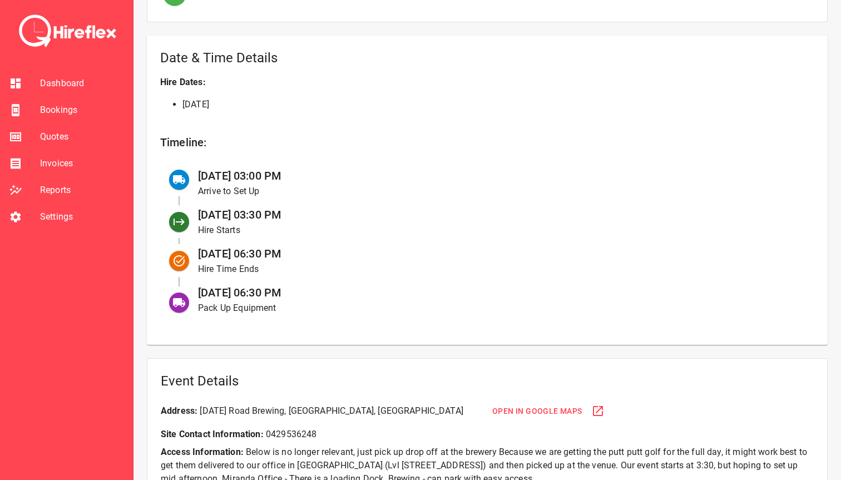
drag, startPoint x: 285, startPoint y: 173, endPoint x: 322, endPoint y: 173, distance: 37.8
click at [320, 173] on div "25 Sep at 03:00 PM Arrive to Set Up" at bounding box center [497, 182] width 616 height 39
click at [322, 173] on div "25 Sep at 03:00 PM Arrive to Set Up" at bounding box center [497, 182] width 616 height 39
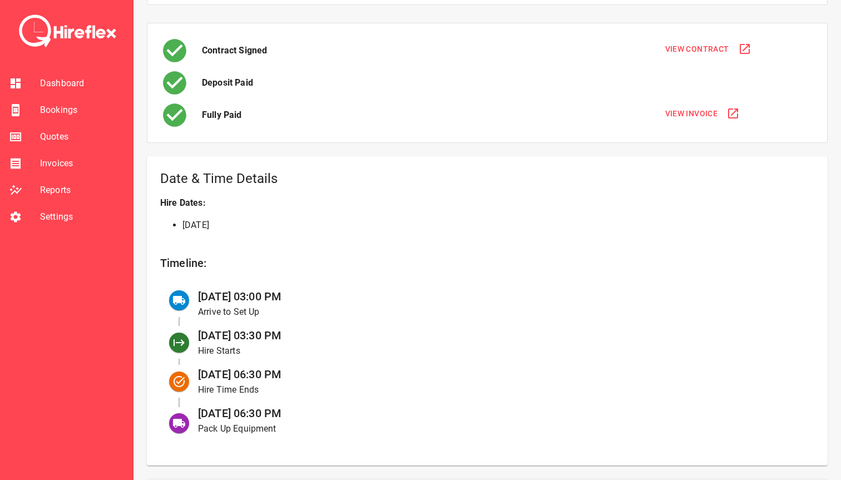
scroll to position [241, 0]
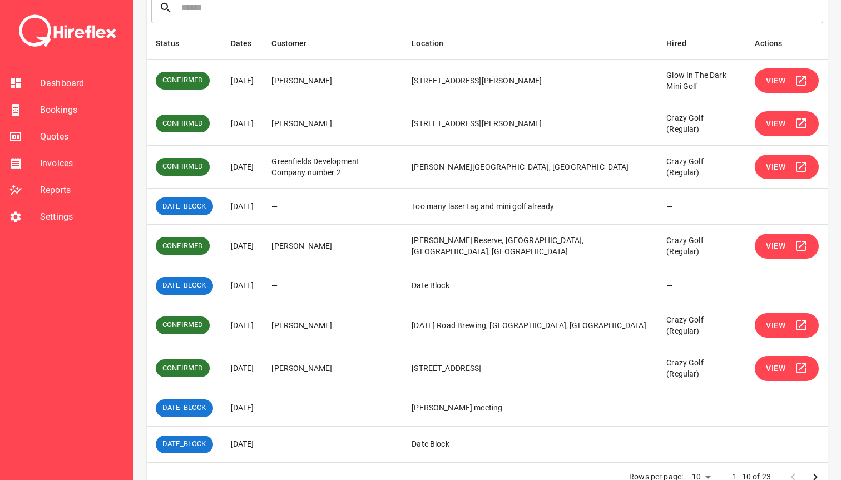
scroll to position [168, 0]
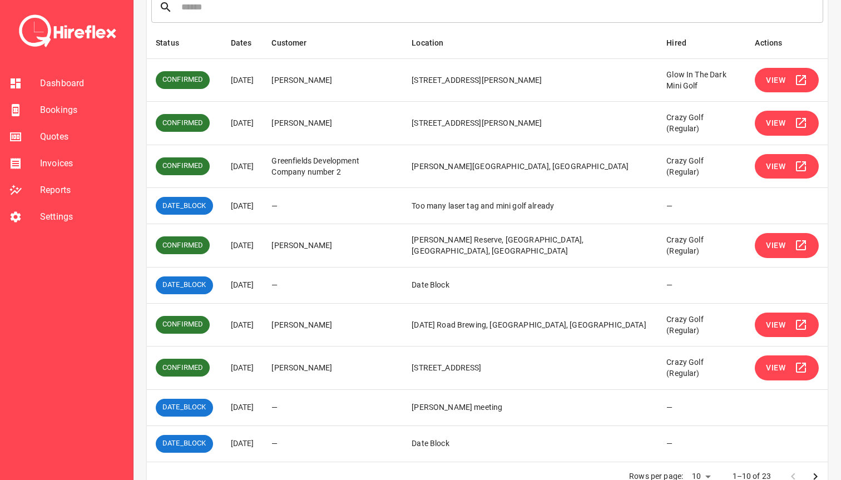
click at [84, 112] on span "Bookings" at bounding box center [82, 109] width 84 height 13
click at [71, 112] on span "Bookings" at bounding box center [82, 109] width 84 height 13
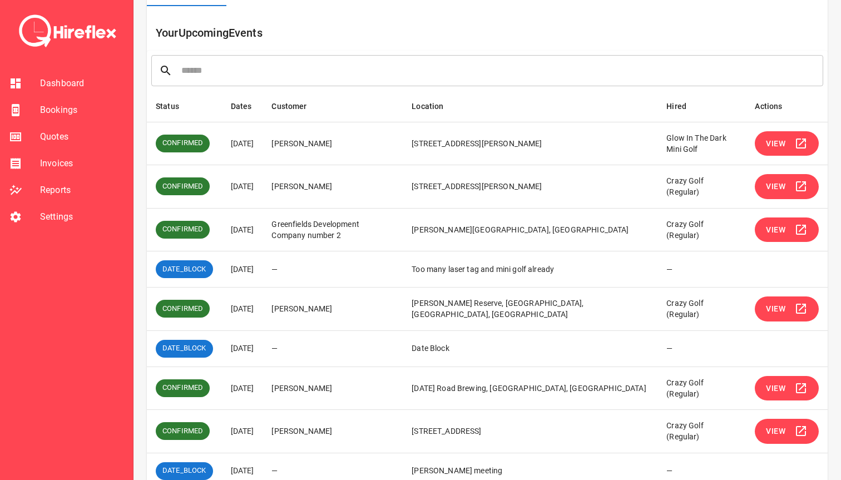
scroll to position [103, 0]
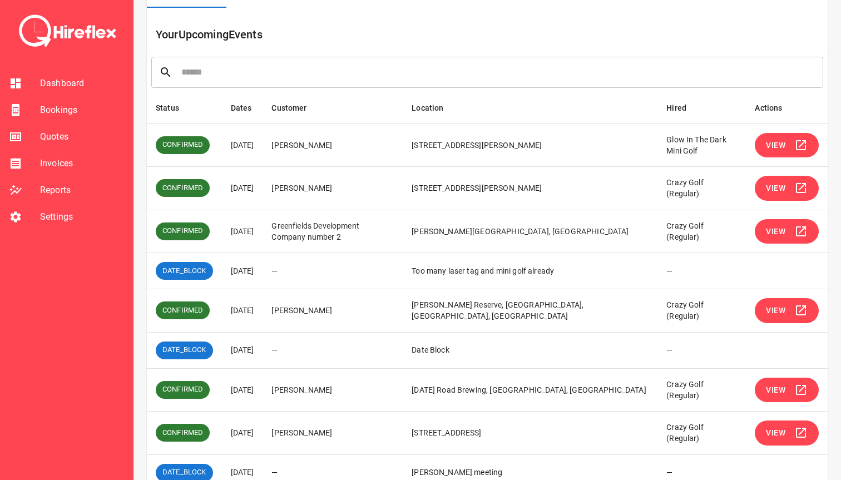
click at [56, 91] on li "Dashboard" at bounding box center [66, 83] width 133 height 27
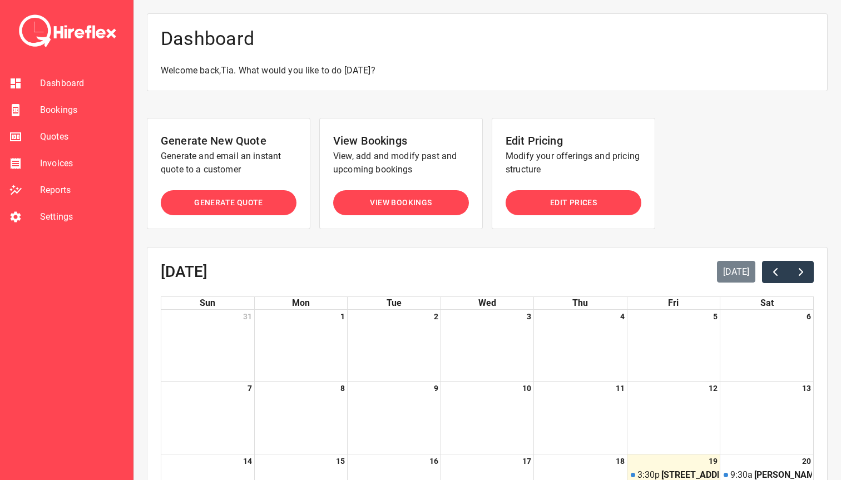
click at [56, 112] on span "Bookings" at bounding box center [82, 109] width 84 height 13
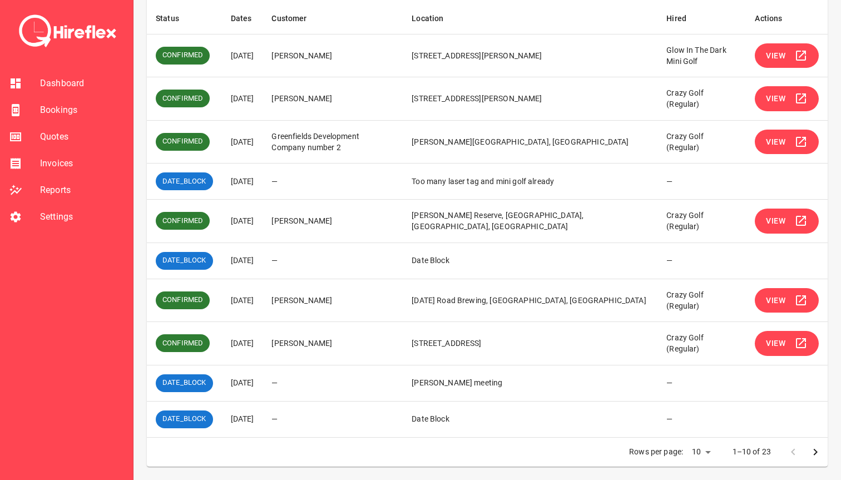
scroll to position [210, 0]
click at [818, 453] on icon "Go to next page" at bounding box center [814, 451] width 13 height 13
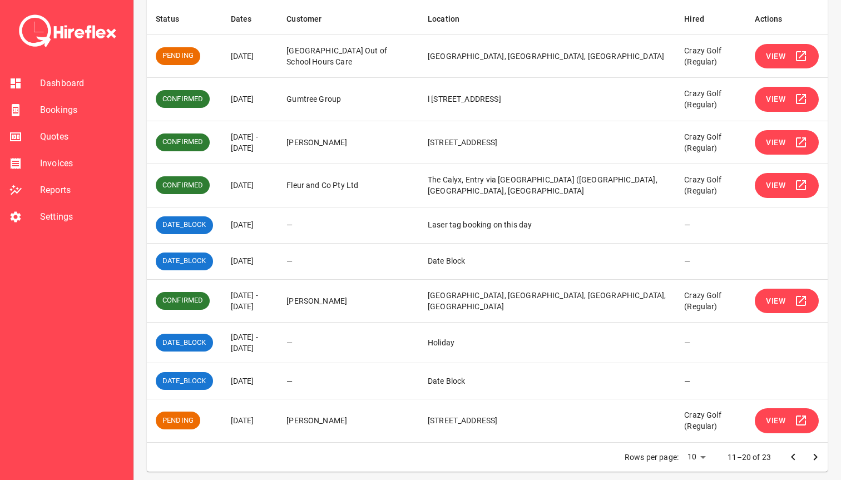
scroll to position [188, 0]
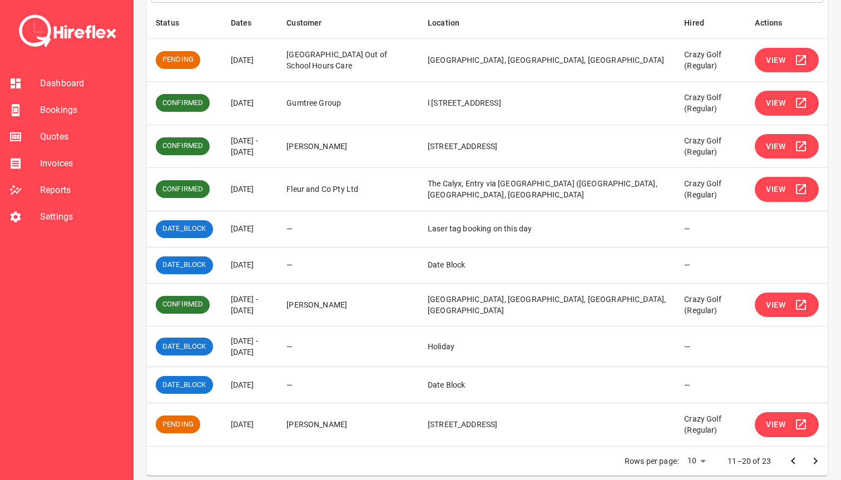
click at [771, 147] on span "View" at bounding box center [774, 147] width 19 height 14
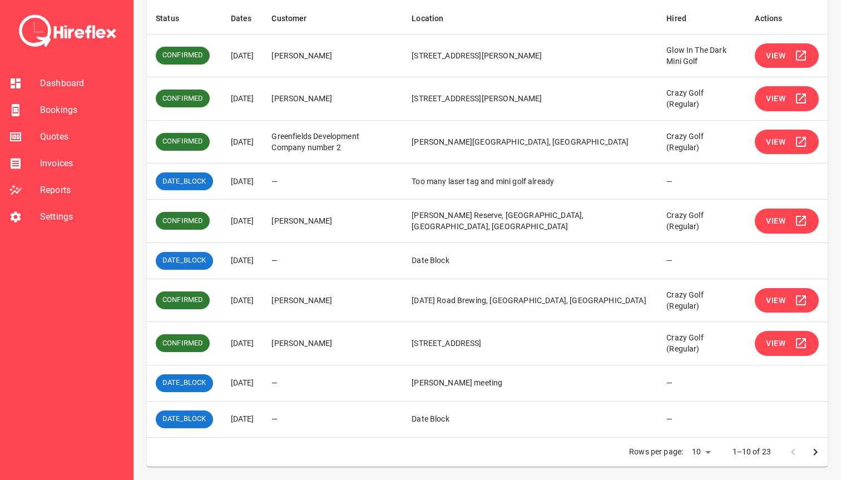
click at [813, 453] on icon "Go to next page" at bounding box center [814, 451] width 13 height 13
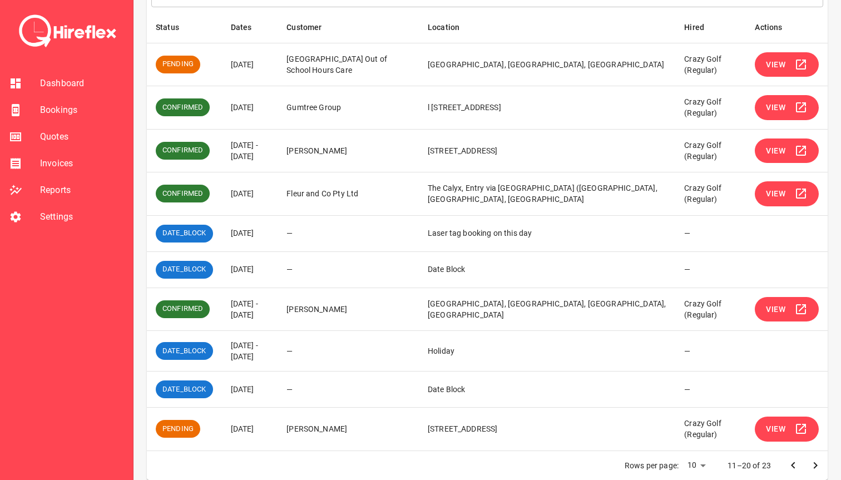
scroll to position [178, 0]
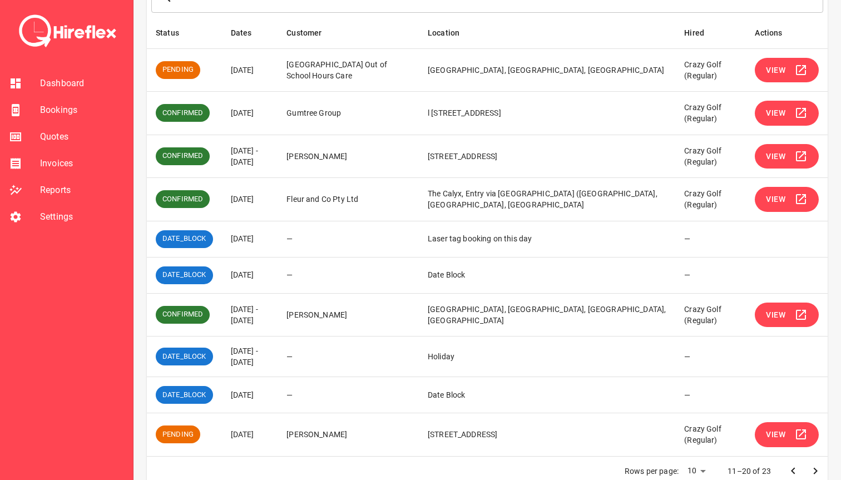
click at [769, 71] on span "View" at bounding box center [774, 70] width 19 height 14
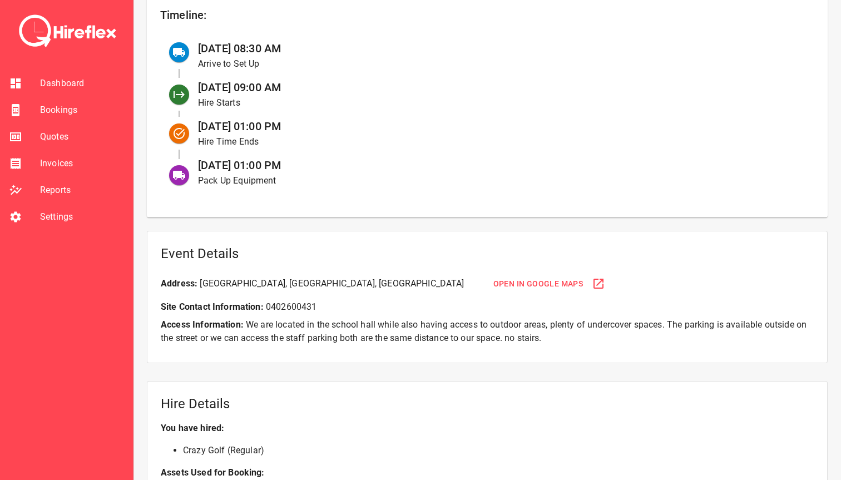
scroll to position [488, 0]
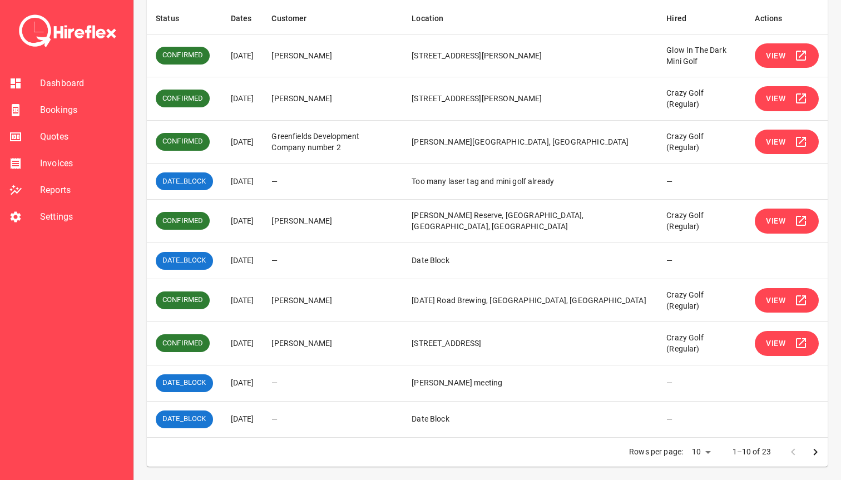
click at [812, 451] on icon "Go to next page" at bounding box center [814, 451] width 13 height 13
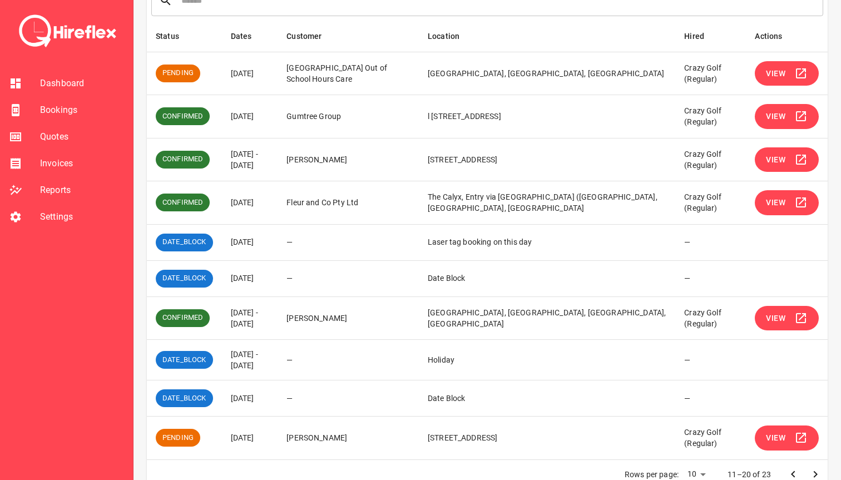
scroll to position [170, 0]
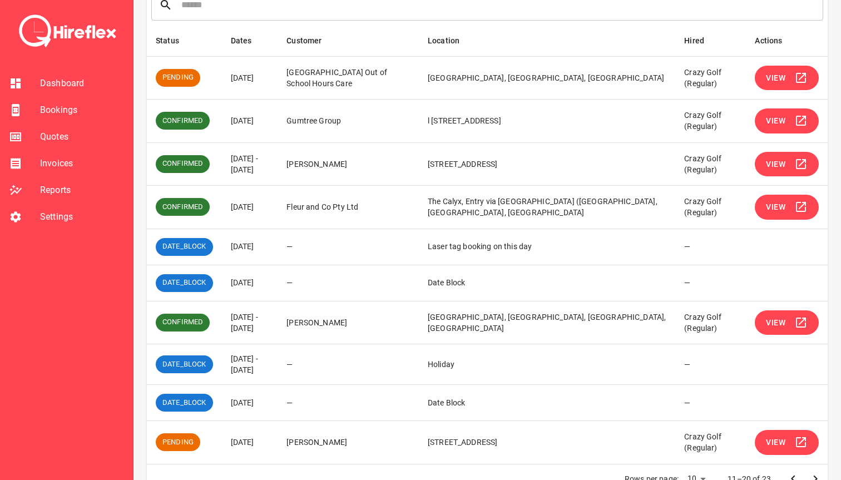
click at [776, 165] on span "View" at bounding box center [774, 164] width 19 height 14
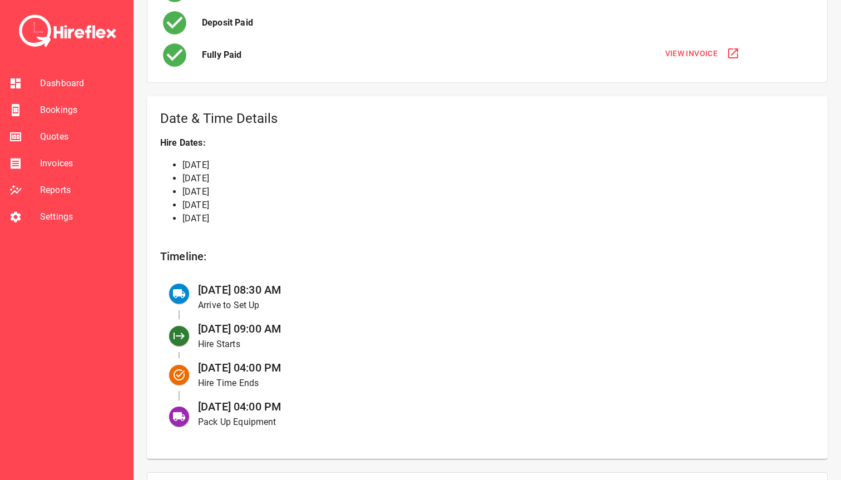
scroll to position [298, 0]
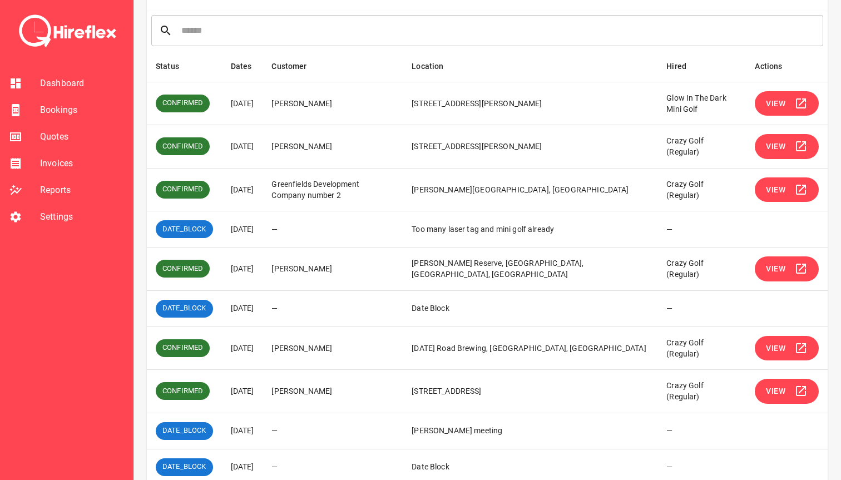
scroll to position [210, 0]
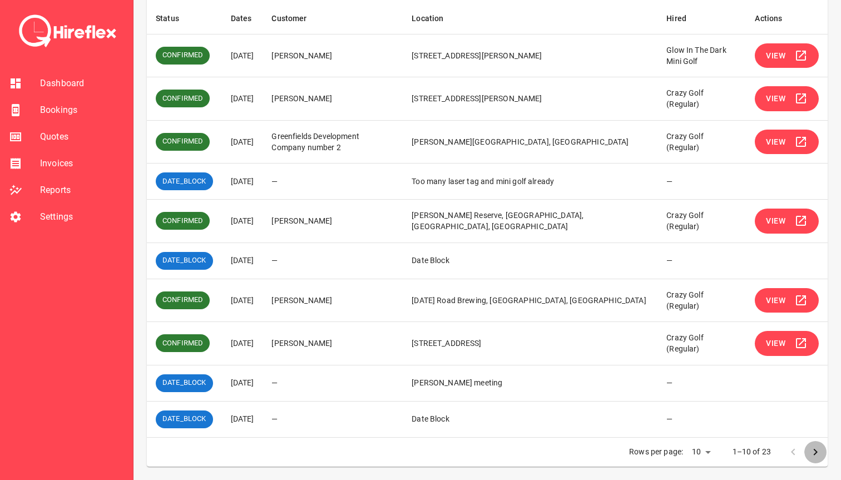
click at [813, 454] on icon "Go to next page" at bounding box center [814, 451] width 13 height 13
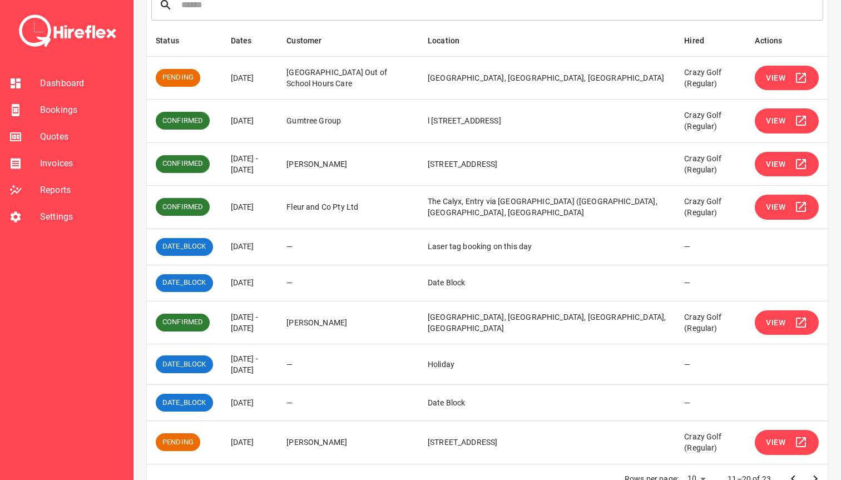
scroll to position [169, 0]
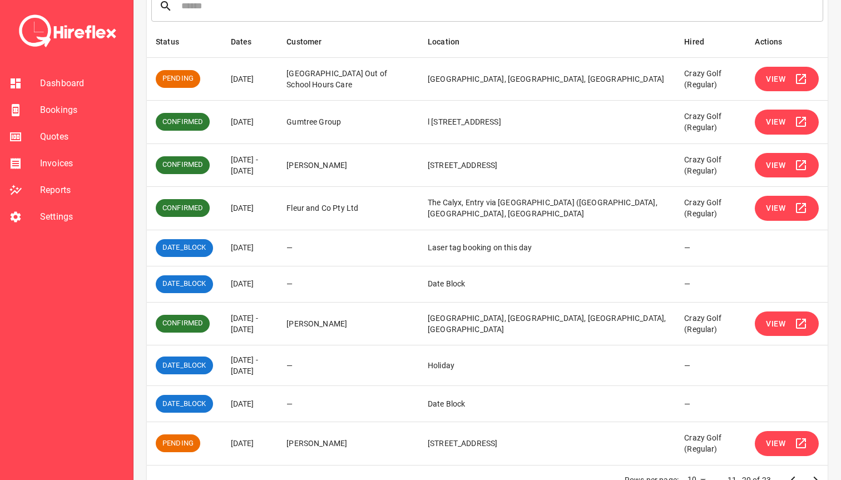
click at [767, 77] on span "View" at bounding box center [774, 79] width 19 height 14
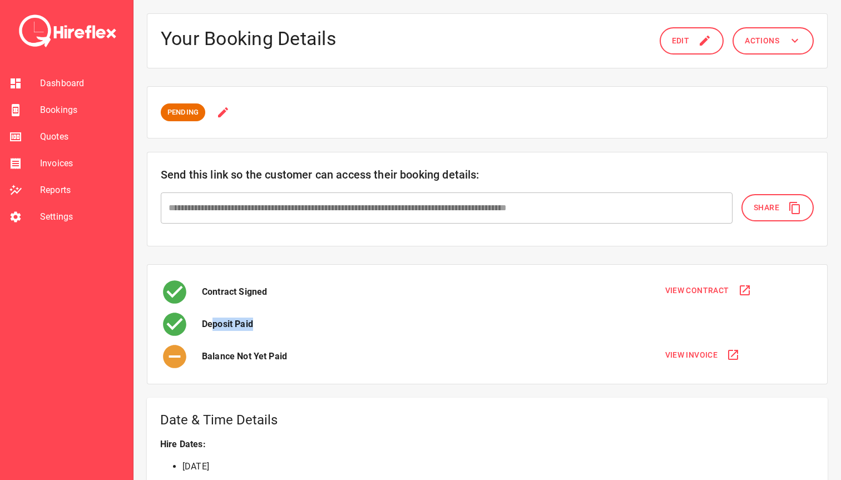
drag, startPoint x: 211, startPoint y: 324, endPoint x: 314, endPoint y: 324, distance: 102.8
click at [314, 324] on div "Deposit Paid" at bounding box center [405, 324] width 489 height 28
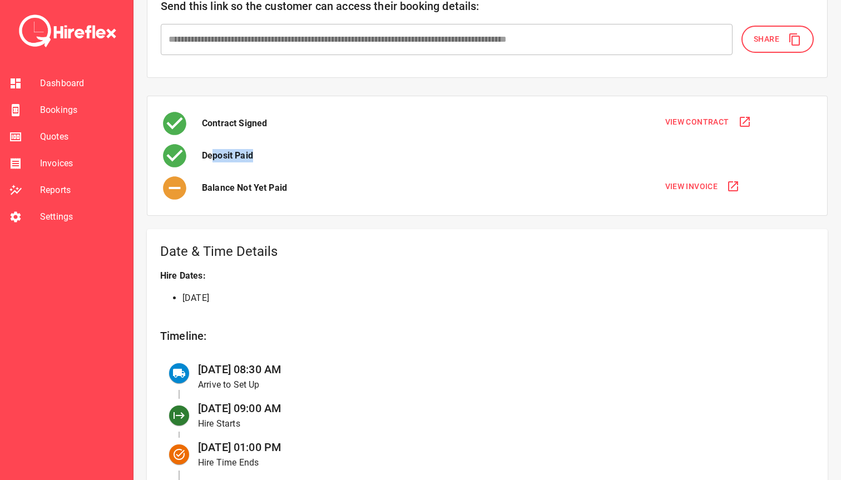
scroll to position [173, 0]
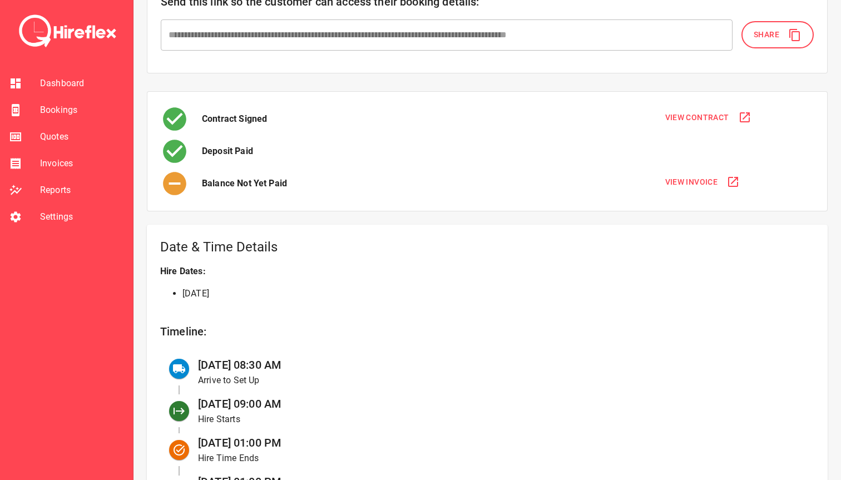
click at [333, 312] on div "Date & Time Details Hire Dates: 29th Sep 2025 Timeline: 29 Sep at 08:30 AM Arri…" at bounding box center [487, 379] width 680 height 309
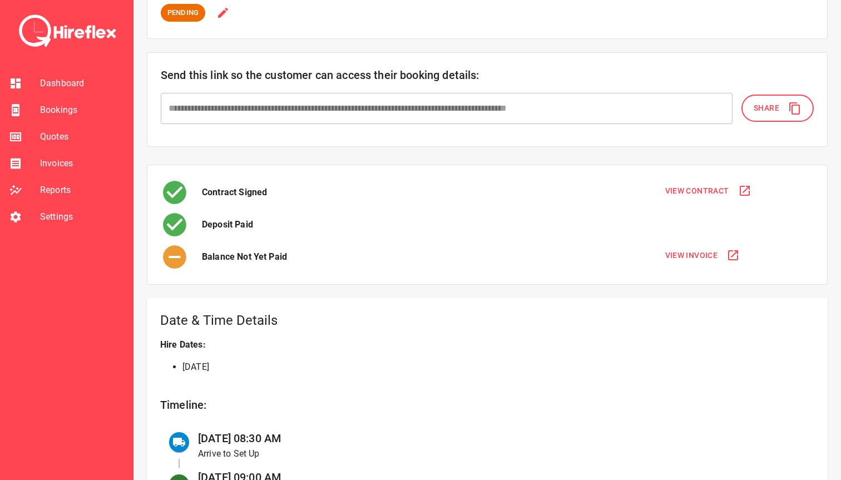
scroll to position [0, 0]
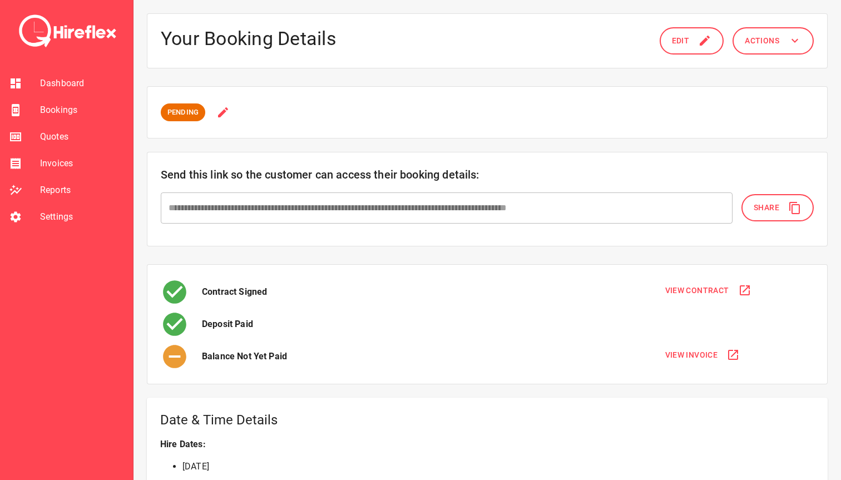
click at [225, 113] on icon at bounding box center [222, 112] width 13 height 13
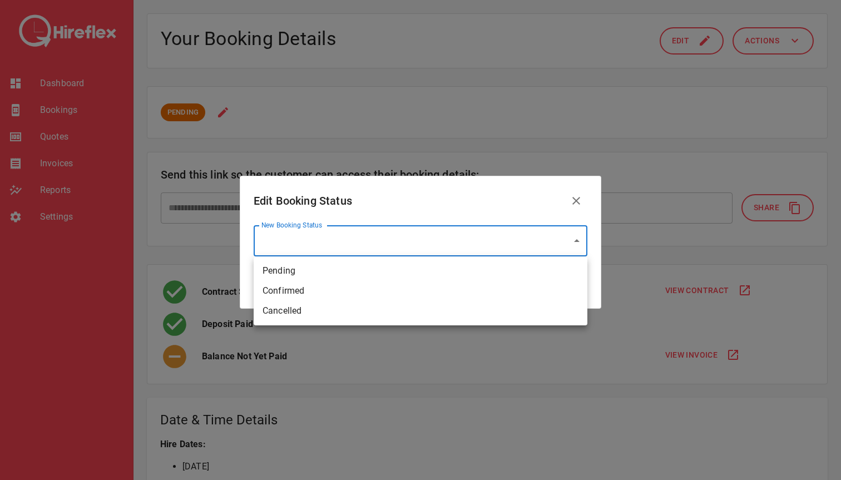
click at [309, 281] on li "Confirmed" at bounding box center [420, 291] width 334 height 20
type input "*********"
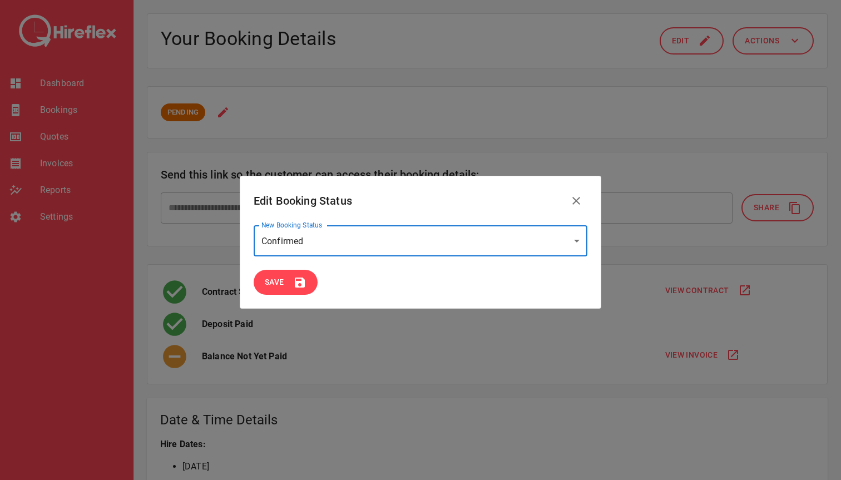
click at [293, 284] on icon at bounding box center [299, 282] width 13 height 13
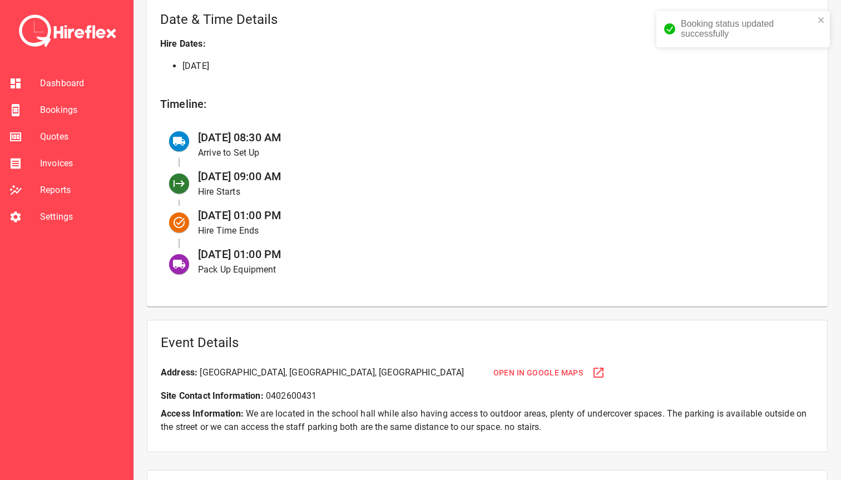
scroll to position [402, 0]
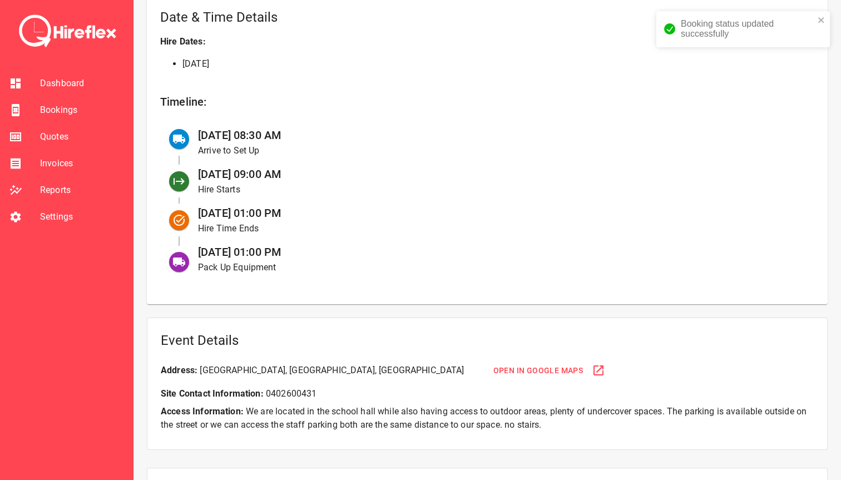
drag, startPoint x: 233, startPoint y: 141, endPoint x: 317, endPoint y: 135, distance: 84.2
click at [317, 135] on div "29 Sep at 08:30 AM Arrive to Set Up" at bounding box center [497, 142] width 616 height 39
drag, startPoint x: 248, startPoint y: 170, endPoint x: 345, endPoint y: 171, distance: 97.3
click at [345, 171] on div "29 Sep at 09:00 AM Hire Starts" at bounding box center [497, 181] width 616 height 39
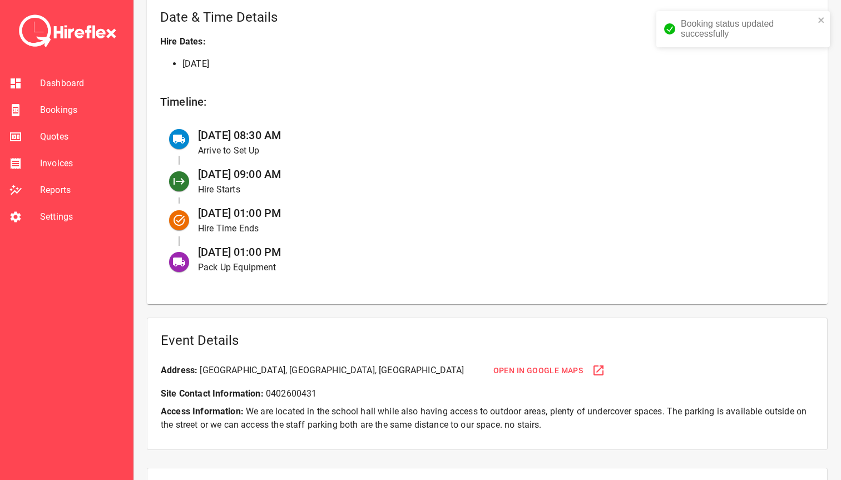
click at [345, 171] on div "29 Sep at 09:00 AM Hire Starts" at bounding box center [497, 181] width 616 height 39
drag, startPoint x: 211, startPoint y: 166, endPoint x: 341, endPoint y: 167, distance: 130.6
click at [341, 167] on div "29 Sep at 09:00 AM Hire Starts" at bounding box center [497, 181] width 616 height 39
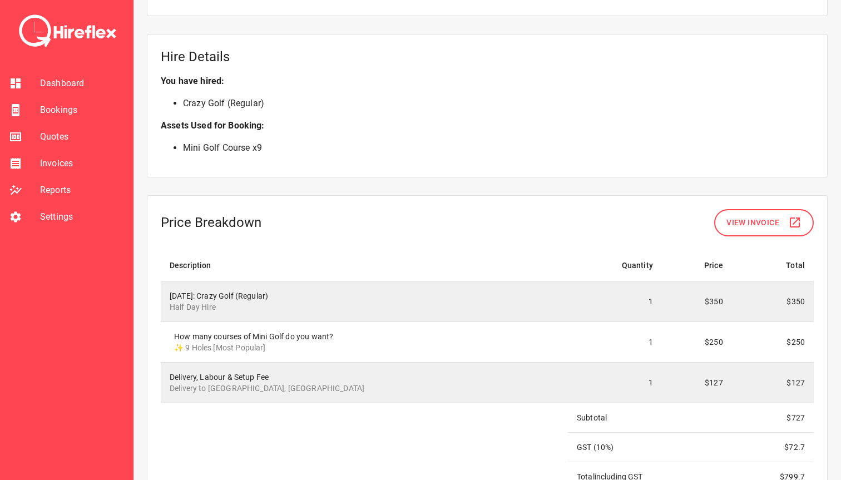
scroll to position [892, 0]
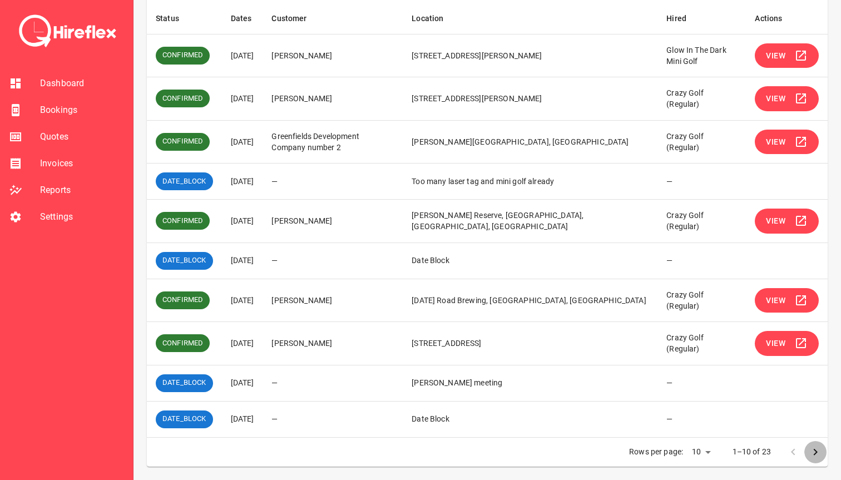
click at [818, 449] on icon "Go to next page" at bounding box center [814, 451] width 13 height 13
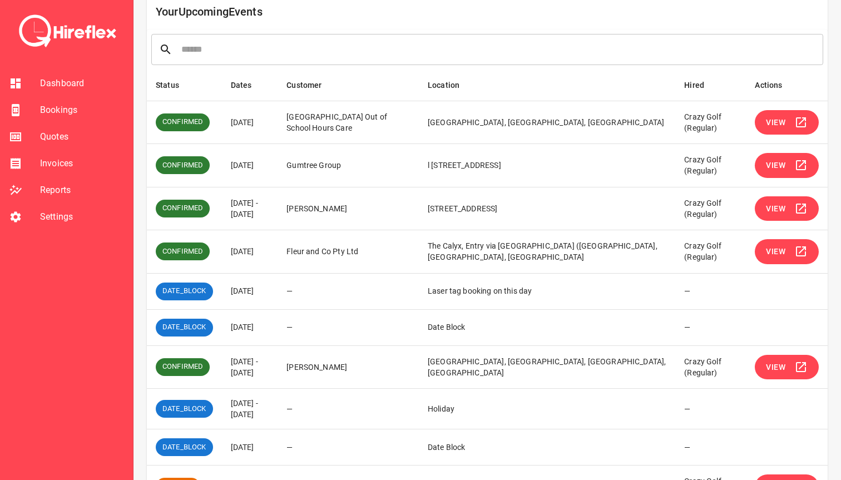
scroll to position [123, 0]
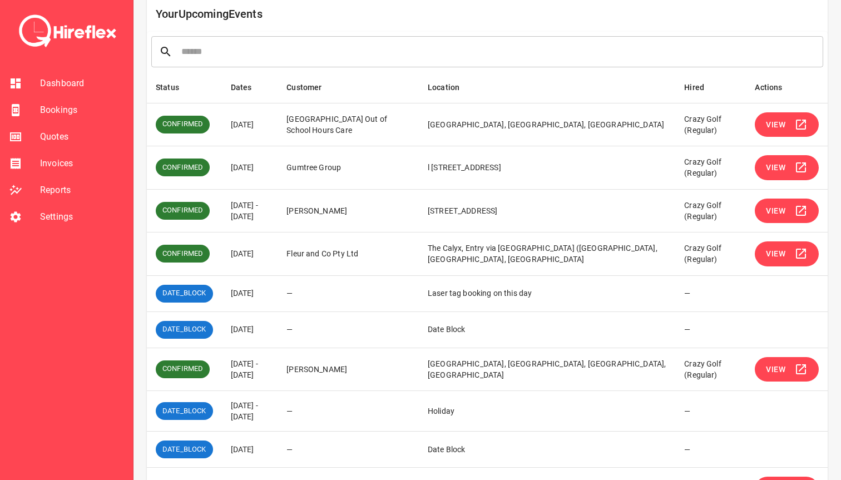
click at [774, 211] on span "View" at bounding box center [774, 211] width 19 height 14
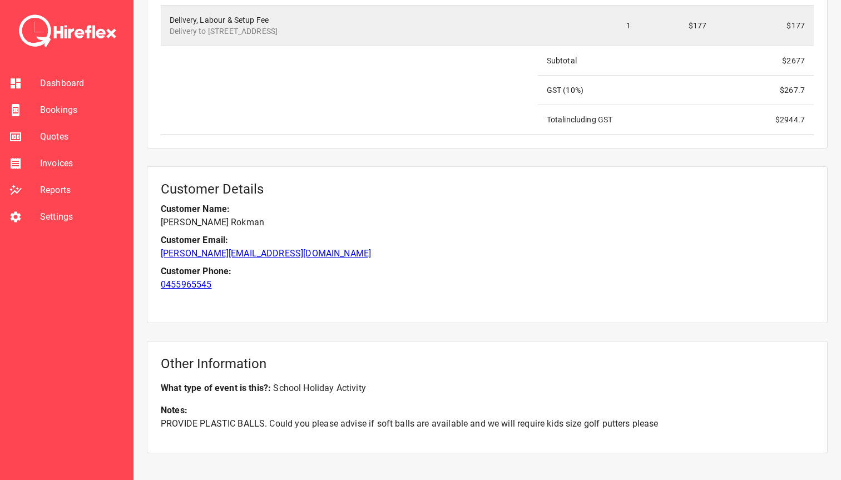
scroll to position [1607, 0]
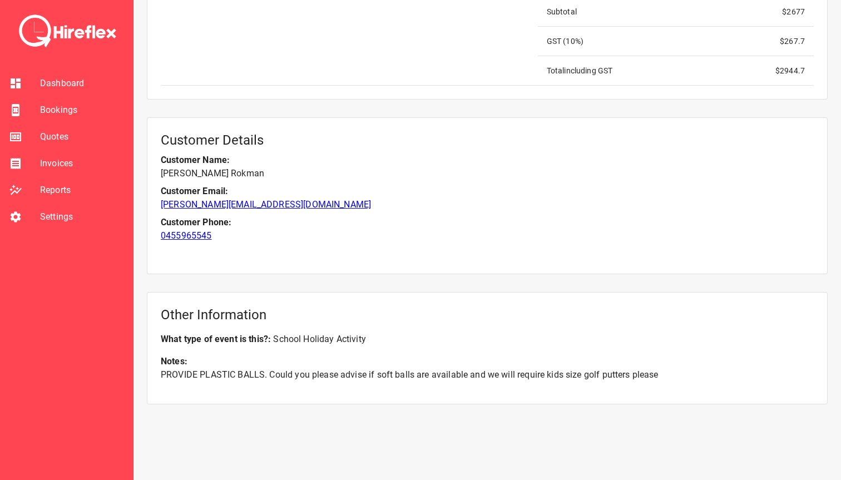
drag, startPoint x: 282, startPoint y: 374, endPoint x: 556, endPoint y: 374, distance: 274.1
click at [556, 374] on p "PROVIDE PLASTIC BALLS. Could you please advise if soft balls are available and …" at bounding box center [487, 374] width 653 height 13
drag, startPoint x: 556, startPoint y: 374, endPoint x: 313, endPoint y: 374, distance: 242.9
click at [313, 374] on p "PROVIDE PLASTIC BALLS. Could you please advise if soft balls are available and …" at bounding box center [487, 374] width 653 height 13
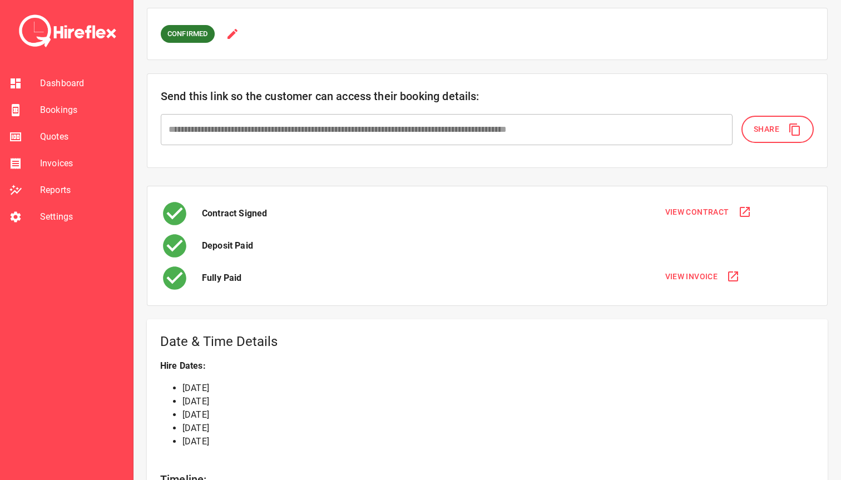
scroll to position [0, 0]
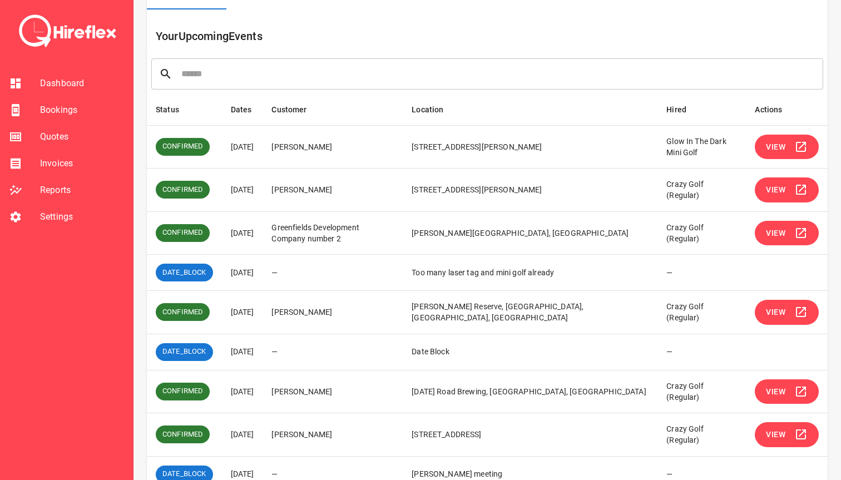
scroll to position [210, 0]
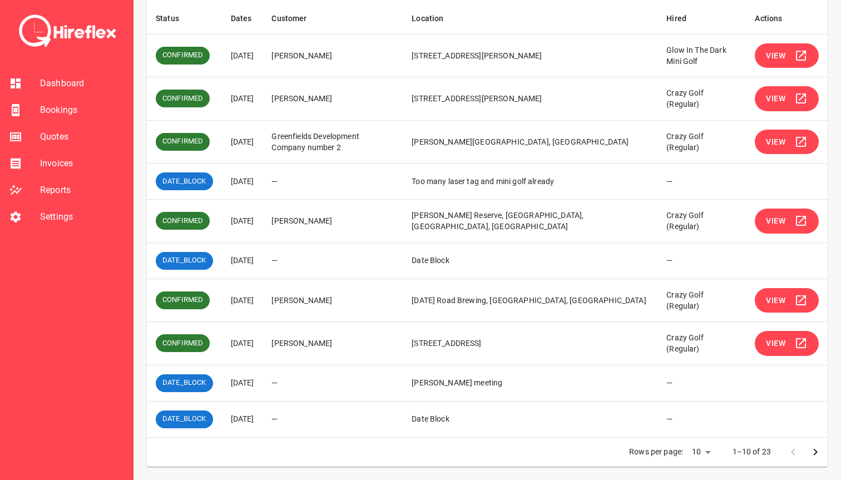
click at [807, 453] on button "Go to next page" at bounding box center [815, 452] width 22 height 22
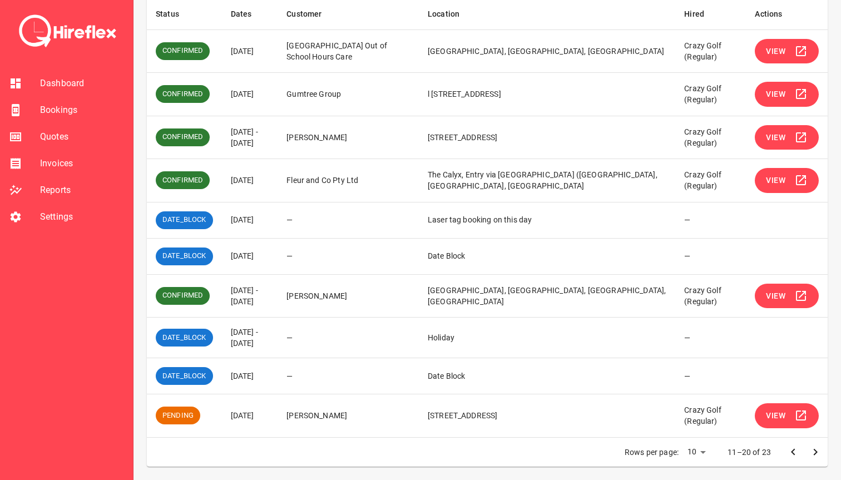
scroll to position [196, 0]
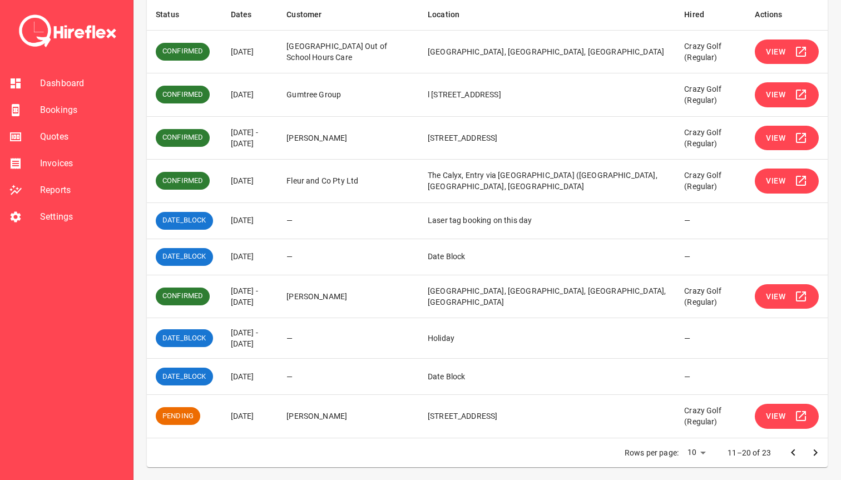
click at [773, 57] on span "View" at bounding box center [774, 52] width 19 height 14
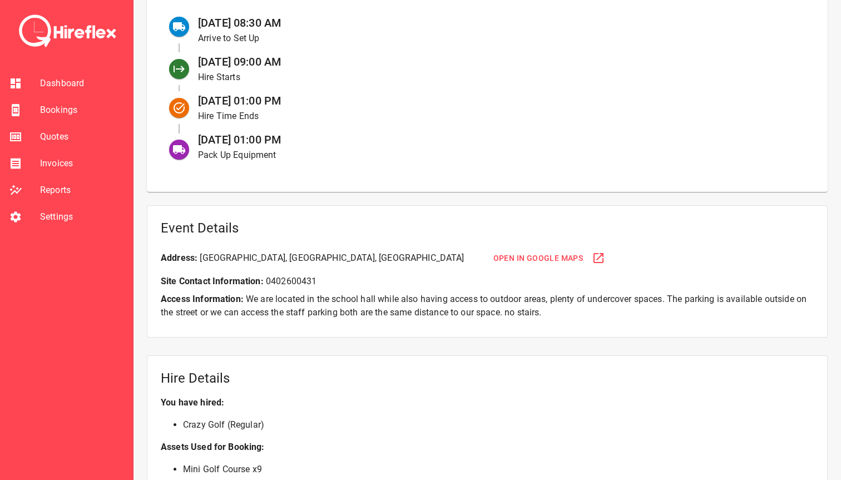
scroll to position [513, 0]
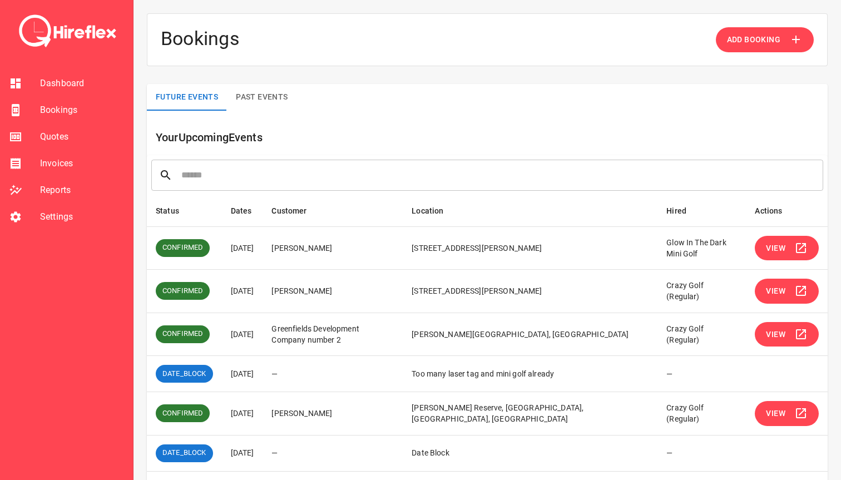
scroll to position [210, 0]
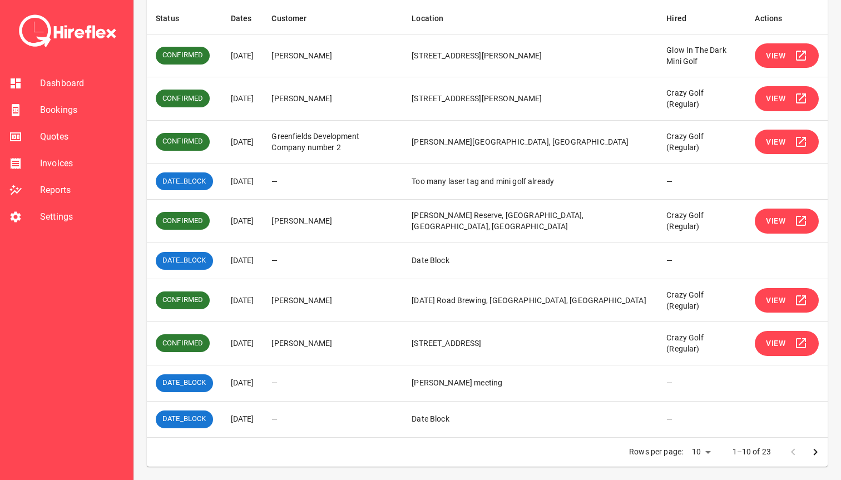
click at [815, 448] on icon "Go to next page" at bounding box center [814, 451] width 13 height 13
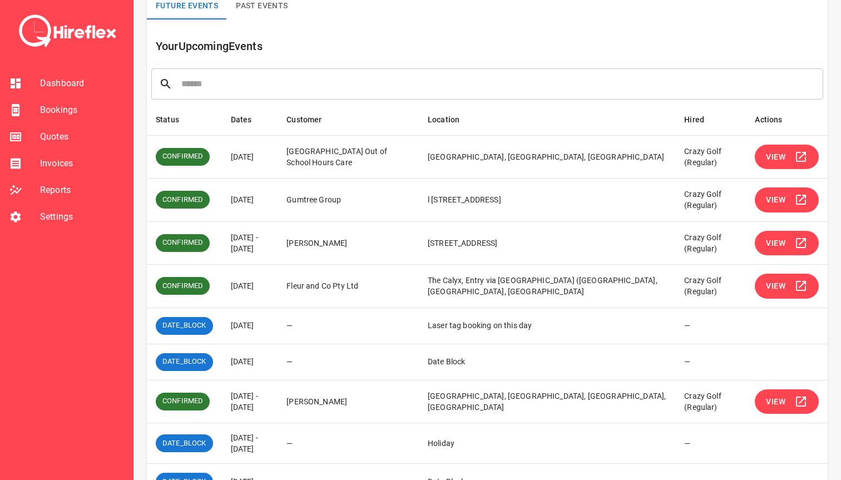
scroll to position [17, 0]
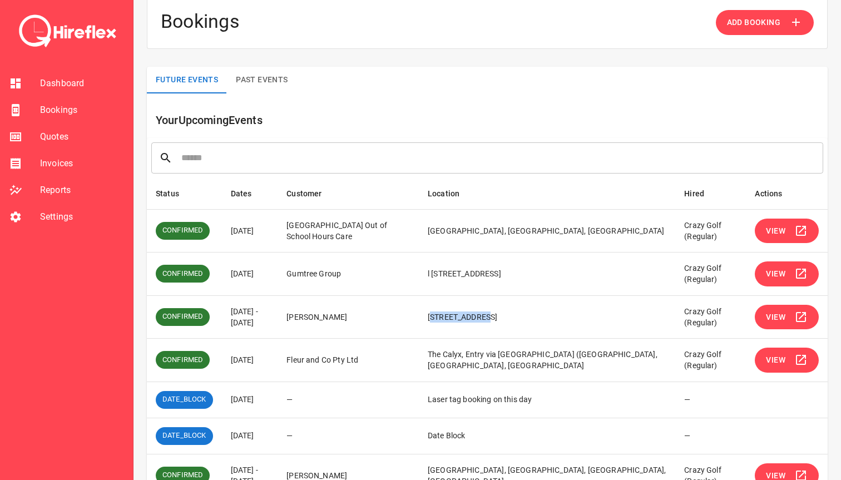
drag, startPoint x: 456, startPoint y: 316, endPoint x: 496, endPoint y: 316, distance: 40.0
click at [496, 316] on td "[STREET_ADDRESS]" at bounding box center [547, 316] width 256 height 43
click at [773, 230] on span "View" at bounding box center [774, 231] width 19 height 14
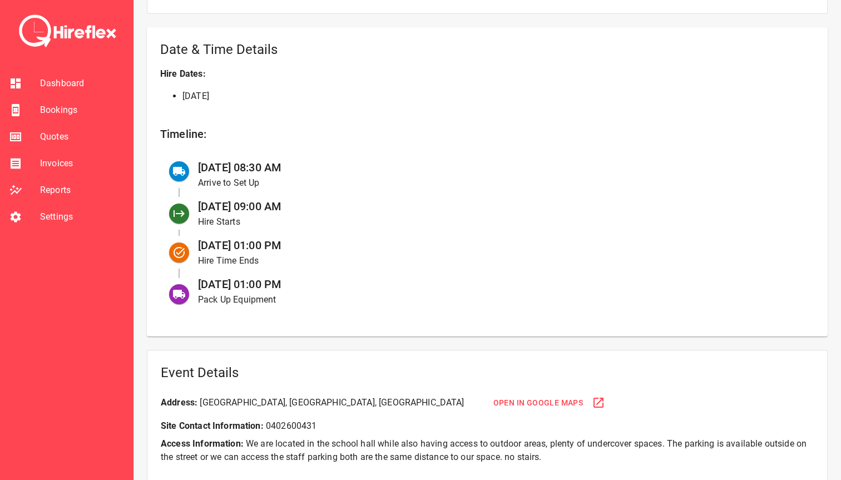
scroll to position [367, 0]
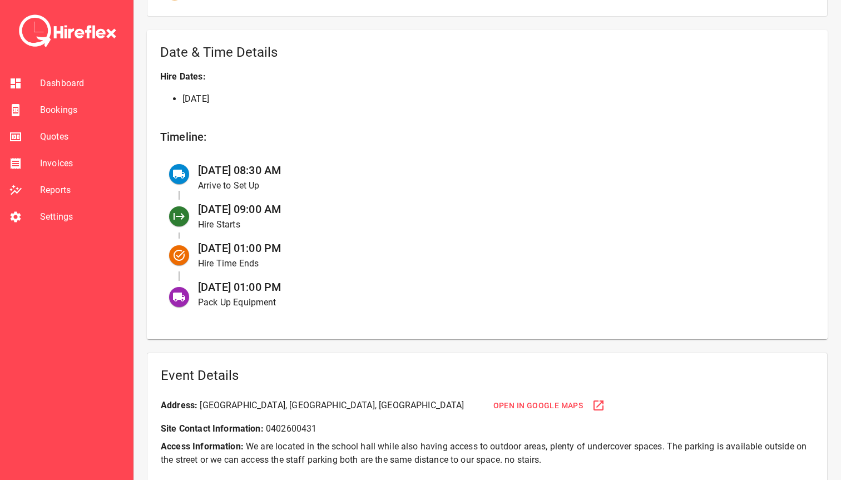
click at [559, 404] on span "Open in Google Maps" at bounding box center [538, 406] width 90 height 14
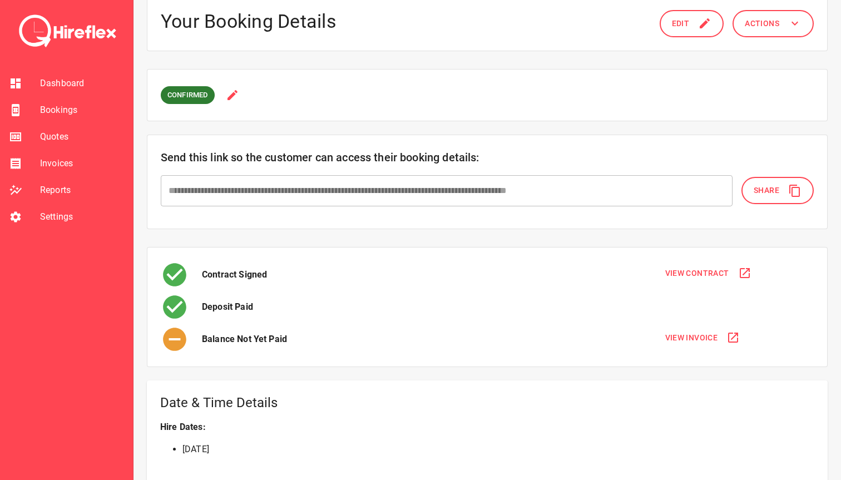
scroll to position [20, 0]
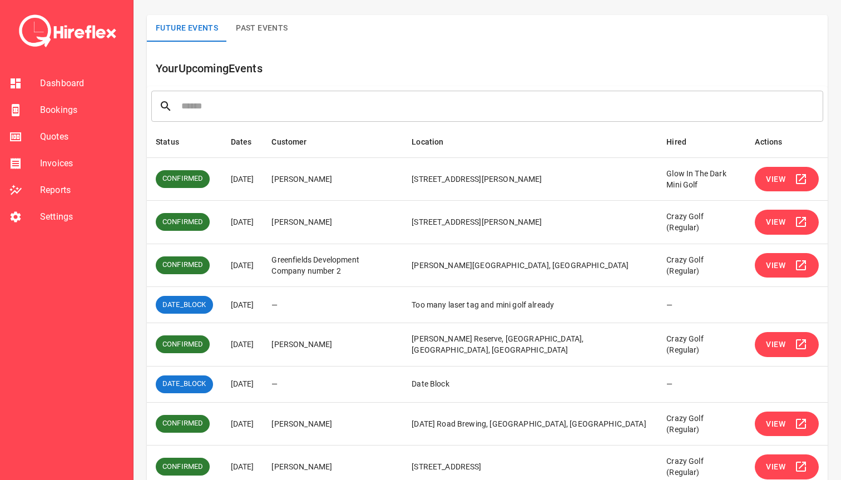
scroll to position [210, 0]
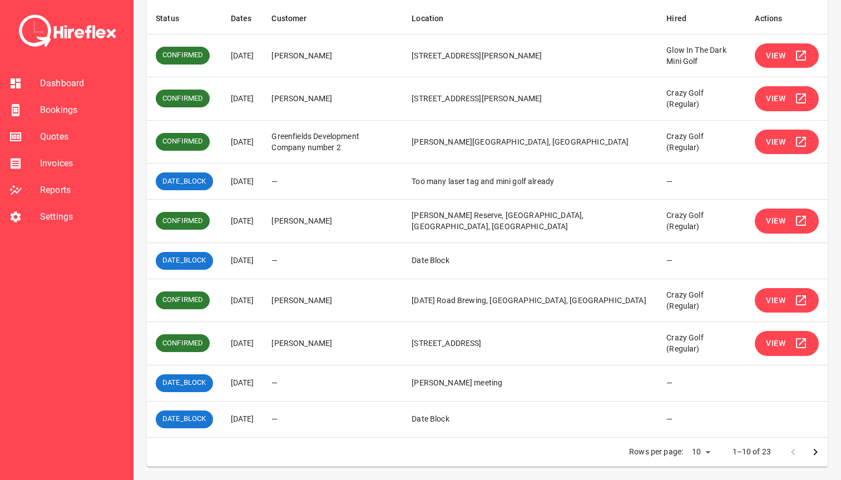
click at [818, 451] on icon "Go to next page" at bounding box center [814, 451] width 13 height 13
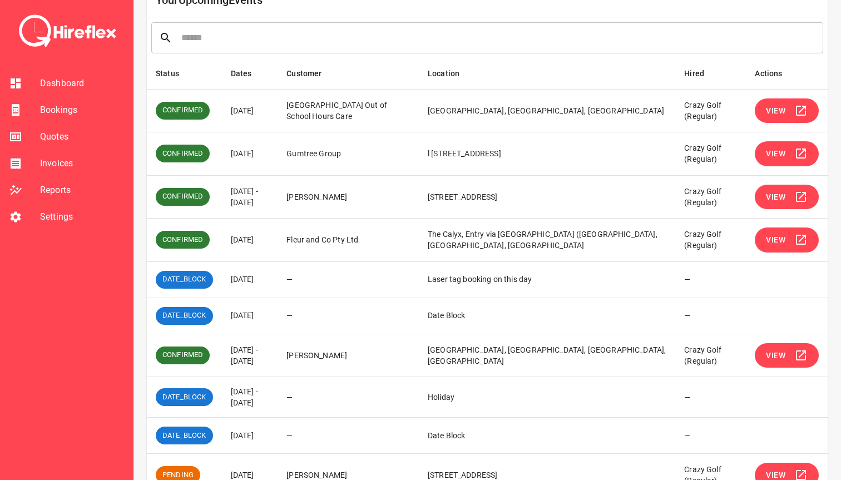
scroll to position [122, 0]
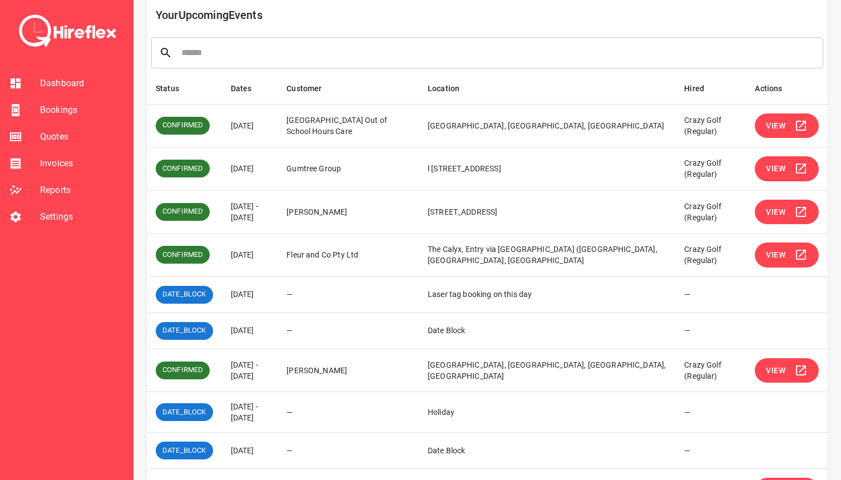
drag, startPoint x: 588, startPoint y: 212, endPoint x: 453, endPoint y: 215, distance: 135.1
click at [453, 215] on td "[STREET_ADDRESS]" at bounding box center [547, 211] width 256 height 43
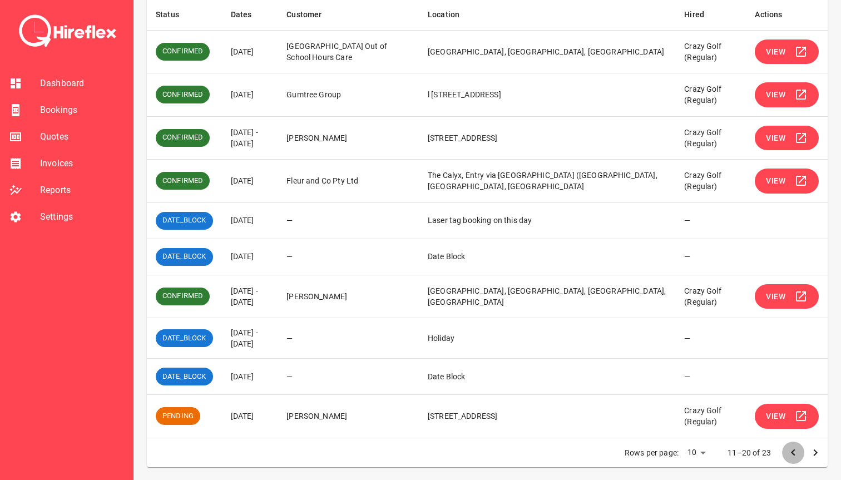
click at [790, 450] on icon "Go to previous page" at bounding box center [792, 452] width 13 height 13
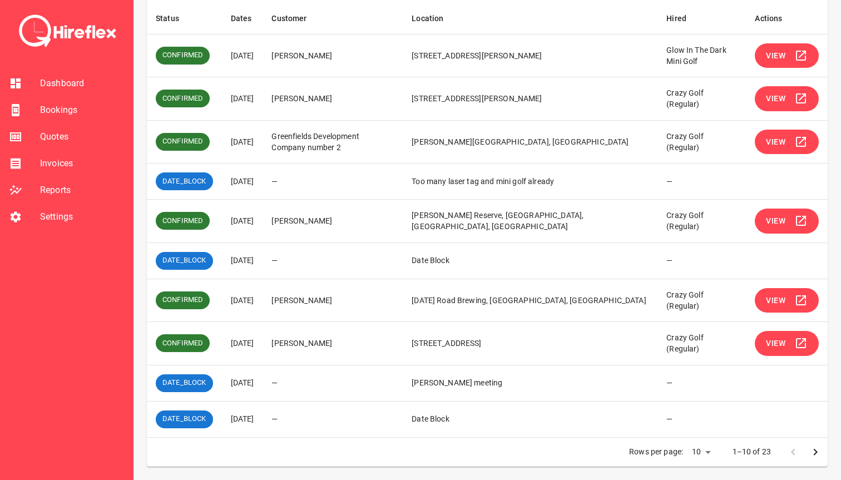
click at [770, 348] on span "View" at bounding box center [774, 343] width 19 height 14
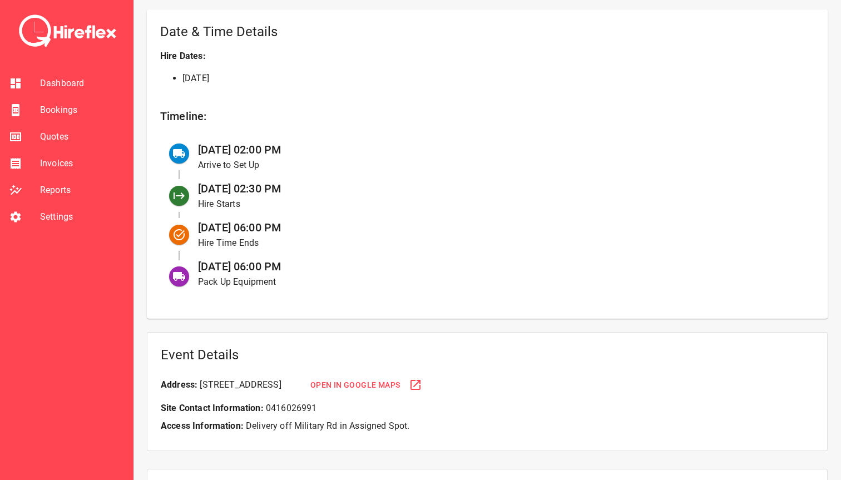
scroll to position [401, 0]
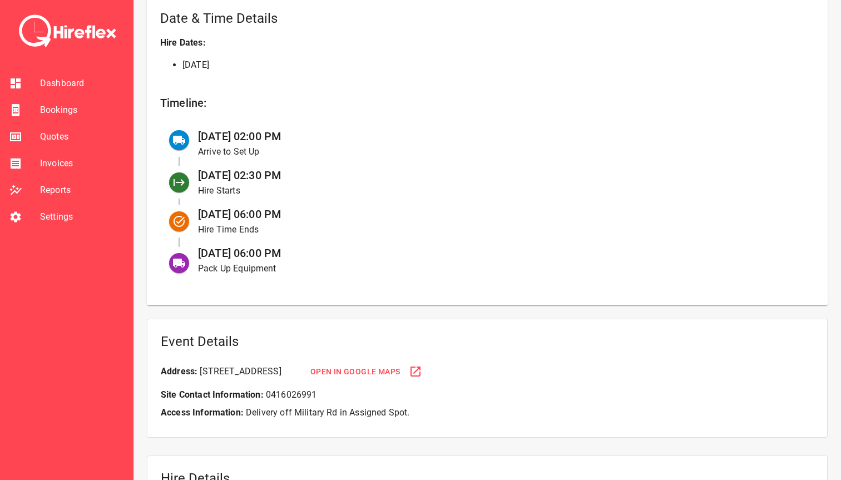
click at [400, 367] on span "Open in Google Maps" at bounding box center [355, 372] width 90 height 14
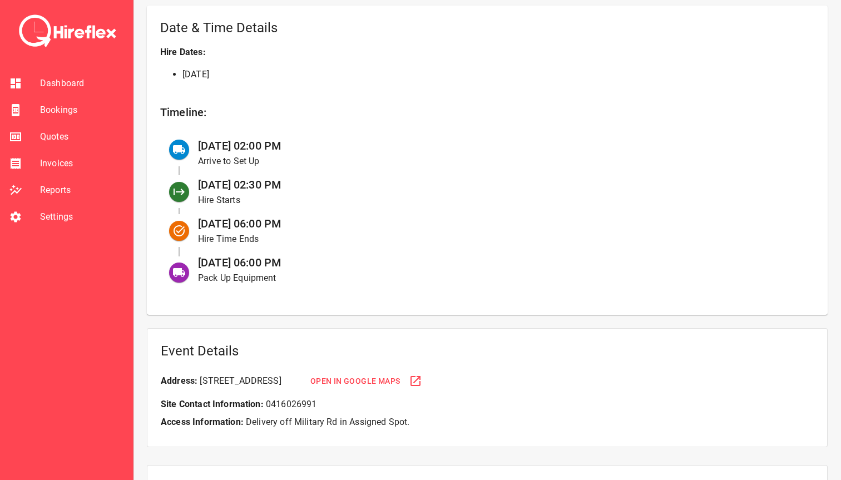
scroll to position [405, 0]
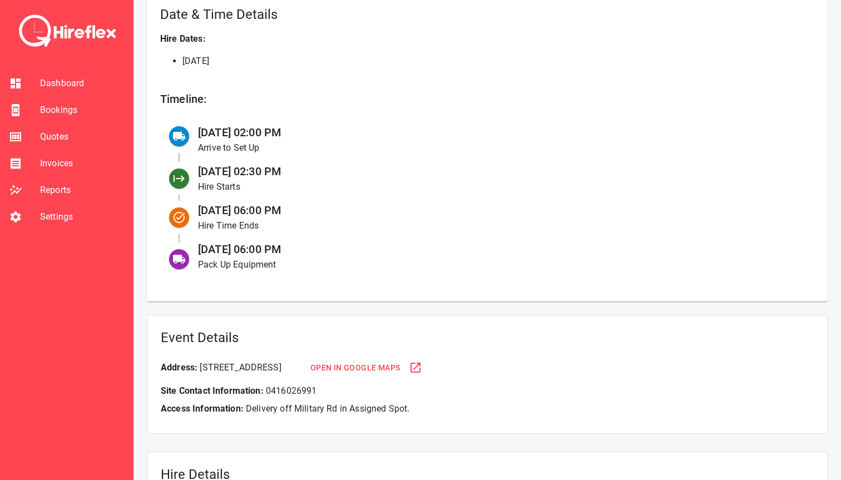
drag, startPoint x: 220, startPoint y: 135, endPoint x: 371, endPoint y: 135, distance: 151.8
click at [371, 135] on div "26 Sep at 02:00 PM Arrive to Set Up" at bounding box center [497, 139] width 616 height 39
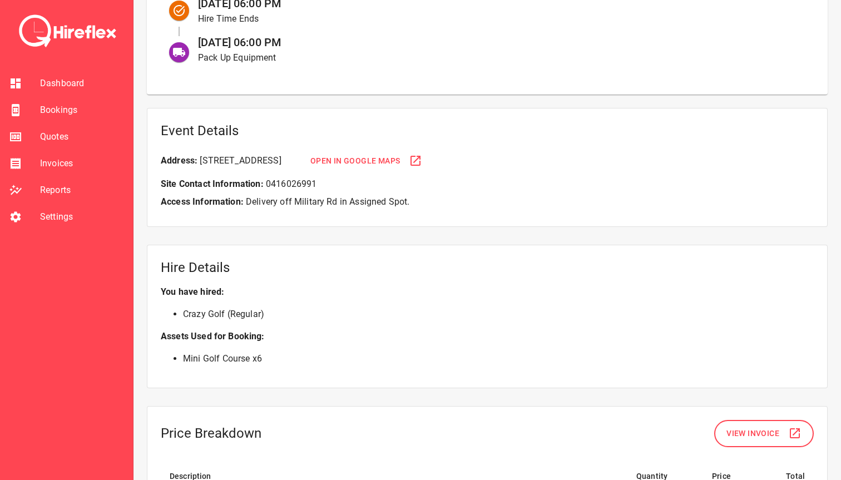
scroll to position [599, 0]
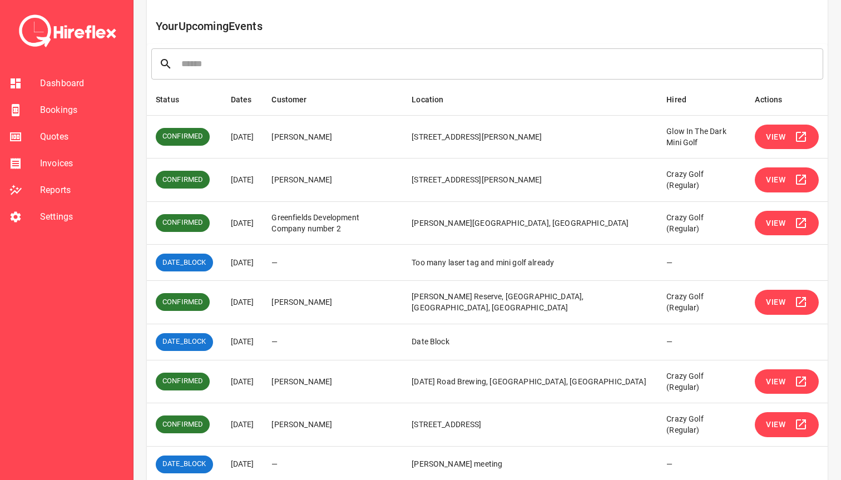
scroll to position [210, 0]
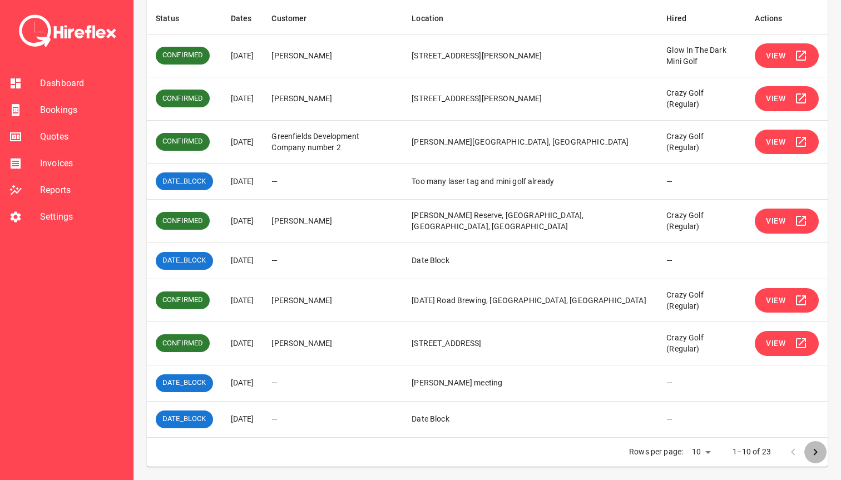
click at [814, 451] on icon "Go to next page" at bounding box center [814, 451] width 13 height 13
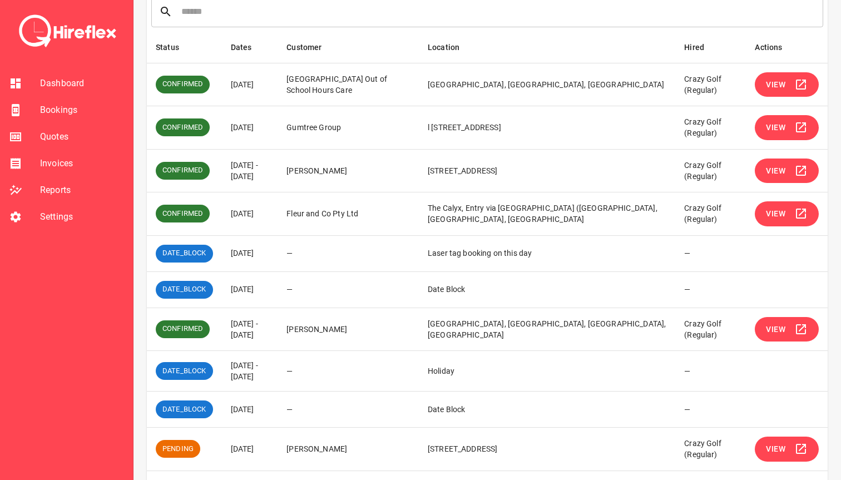
scroll to position [162, 0]
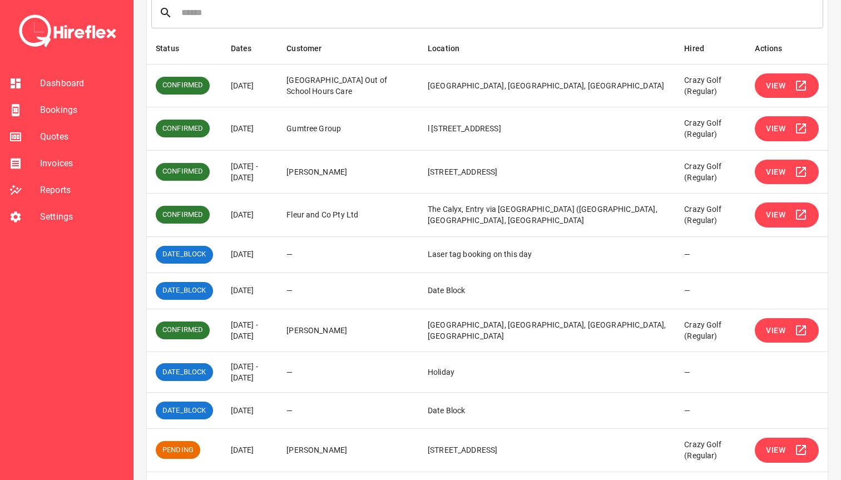
click at [784, 168] on span "View" at bounding box center [774, 172] width 19 height 14
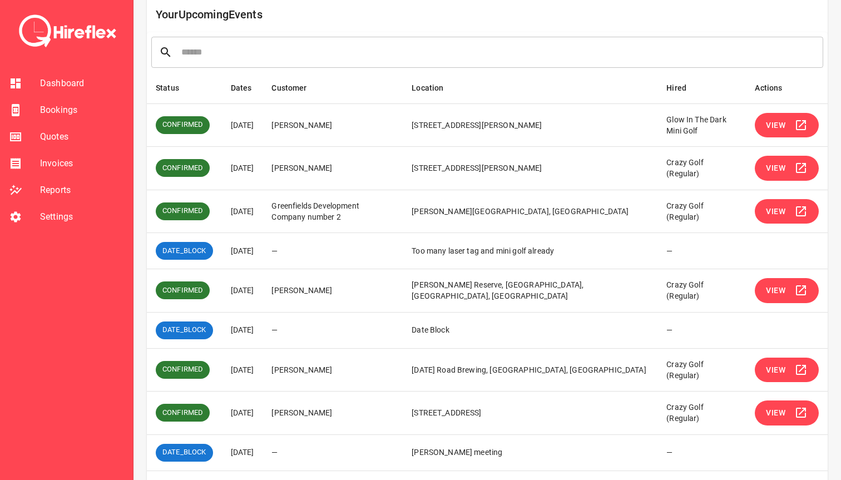
scroll to position [210, 0]
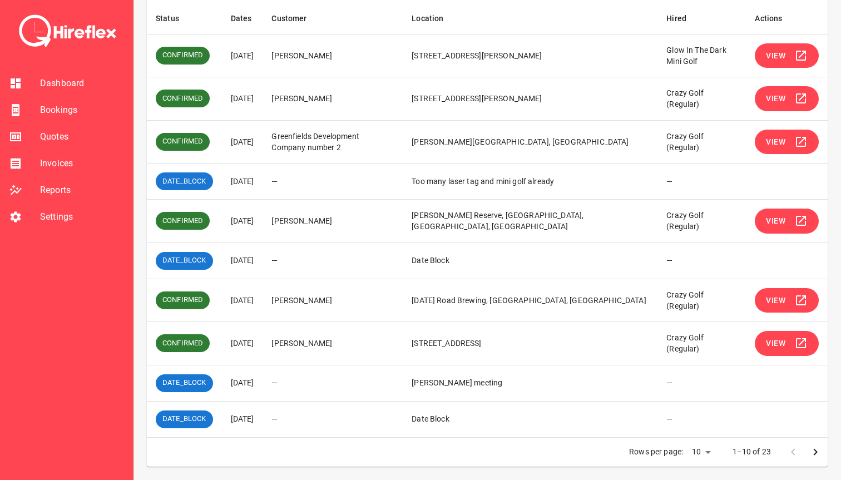
click at [820, 449] on icon "Go to next page" at bounding box center [814, 451] width 13 height 13
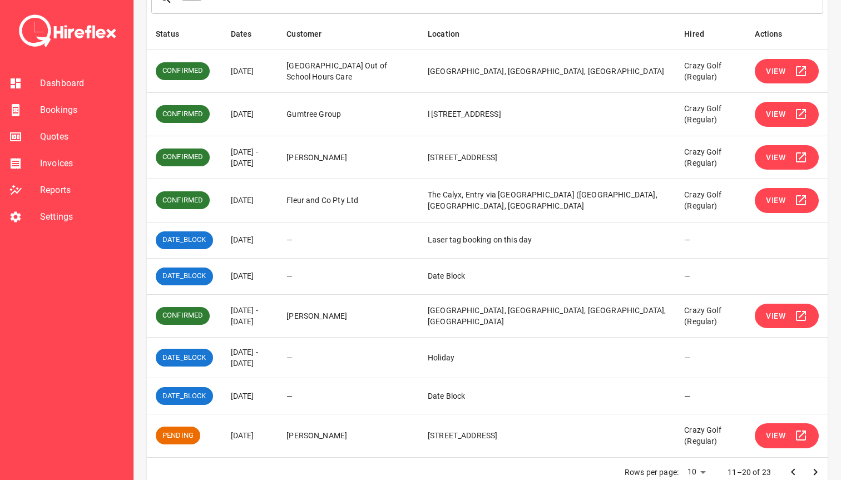
scroll to position [196, 0]
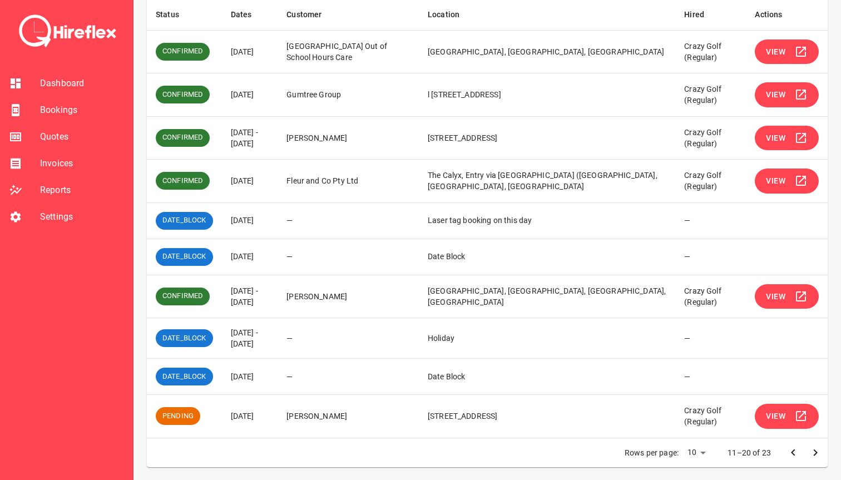
click at [770, 135] on span "View" at bounding box center [774, 138] width 19 height 14
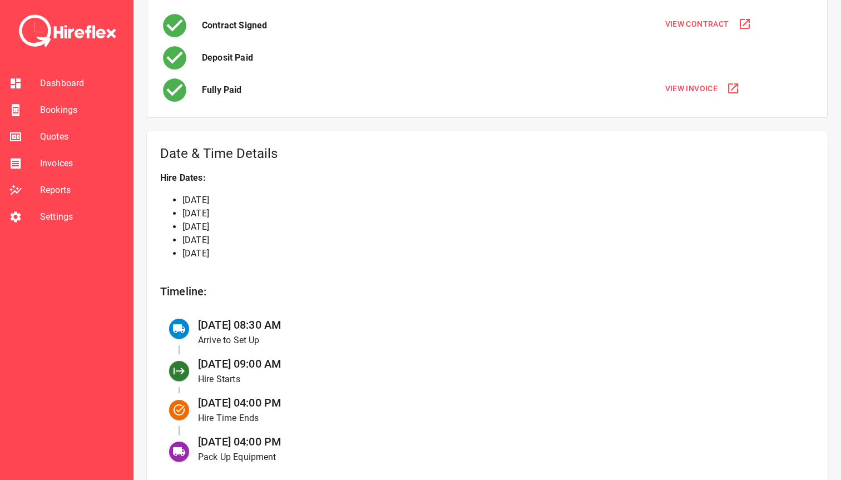
scroll to position [267, 0]
drag, startPoint x: 191, startPoint y: 196, endPoint x: 246, endPoint y: 251, distance: 77.4
click at [246, 251] on ul "29th Sep 2025 30th Sep 2025 1st Oct 2025 2nd Oct 2025 3rd Oct 2025" at bounding box center [487, 226] width 654 height 67
click at [246, 251] on li "[DATE]" at bounding box center [498, 252] width 632 height 13
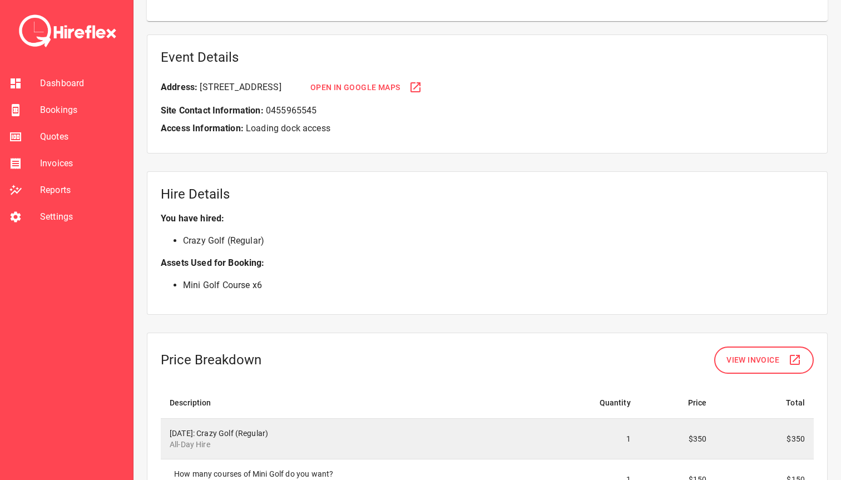
scroll to position [739, 0]
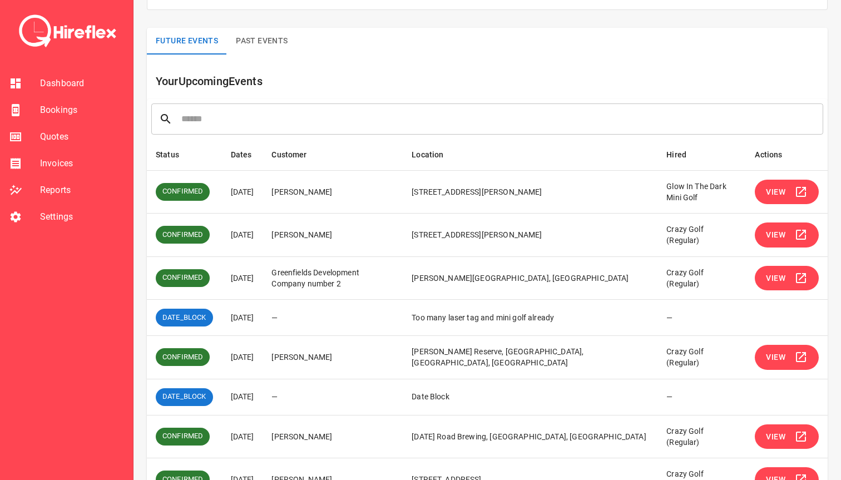
scroll to position [210, 0]
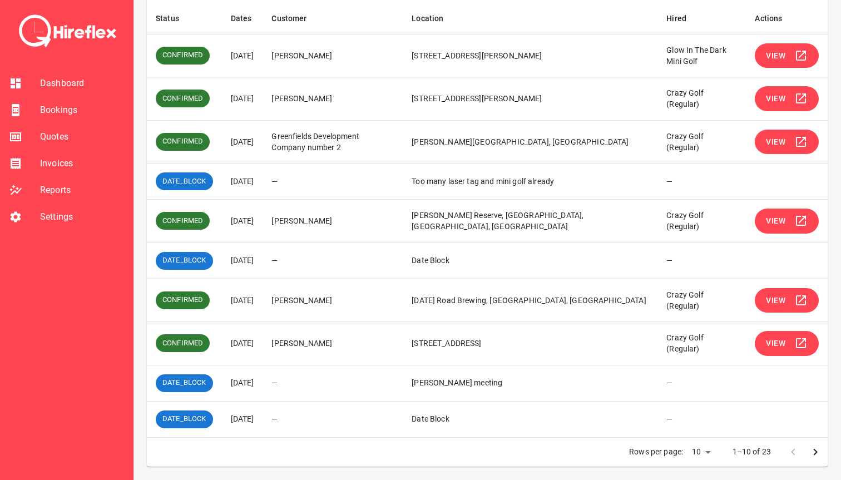
click at [809, 451] on icon "Go to next page" at bounding box center [814, 451] width 13 height 13
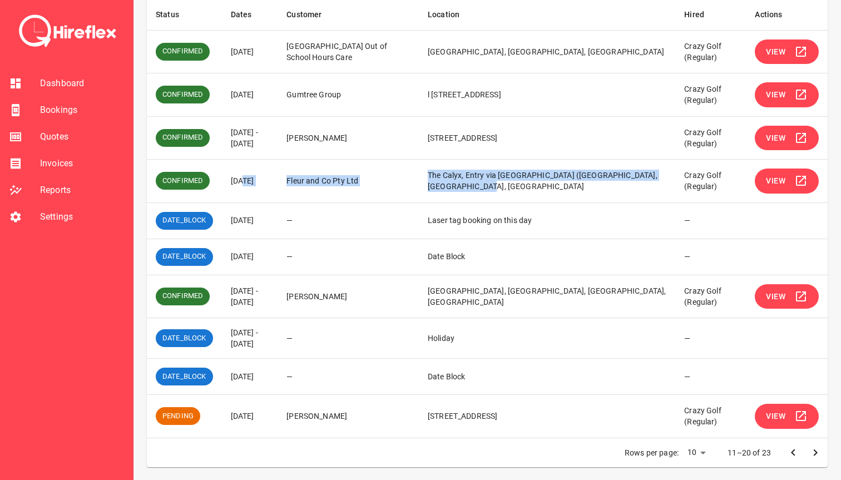
drag, startPoint x: 241, startPoint y: 178, endPoint x: 543, endPoint y: 187, distance: 302.0
click at [543, 187] on tr "CONFIRMED 03 Oct 2025 Fleur and Co Pty Ltd The Calyx, Entry via Morshead Founta…" at bounding box center [487, 181] width 680 height 43
click at [543, 187] on td "The Calyx, Entry via [GEOGRAPHIC_DATA] ([GEOGRAPHIC_DATA], [GEOGRAPHIC_DATA], […" at bounding box center [547, 181] width 256 height 43
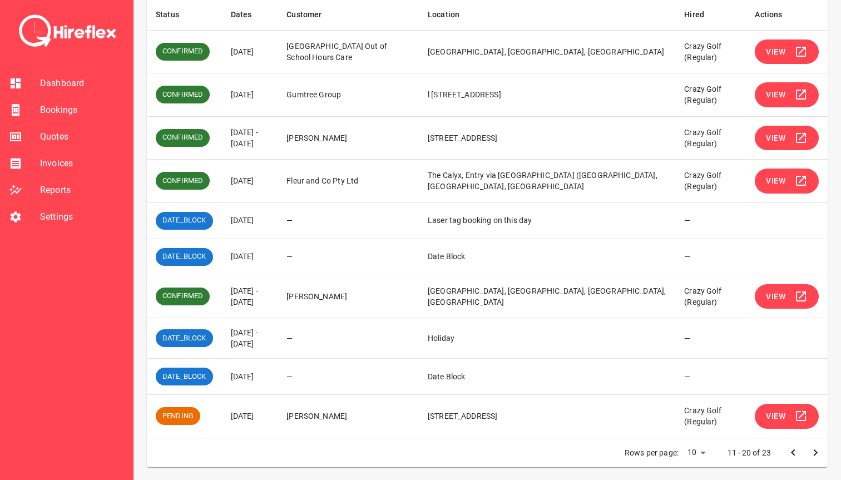
click at [790, 186] on button "View" at bounding box center [786, 180] width 64 height 25
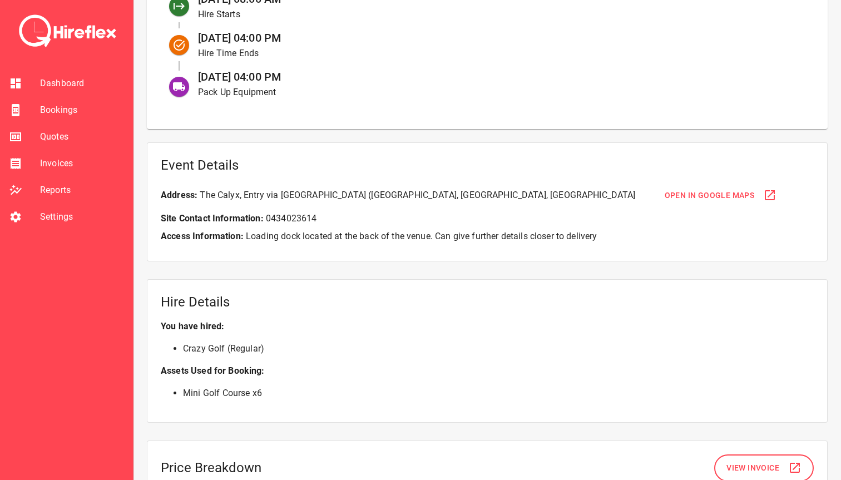
scroll to position [580, 0]
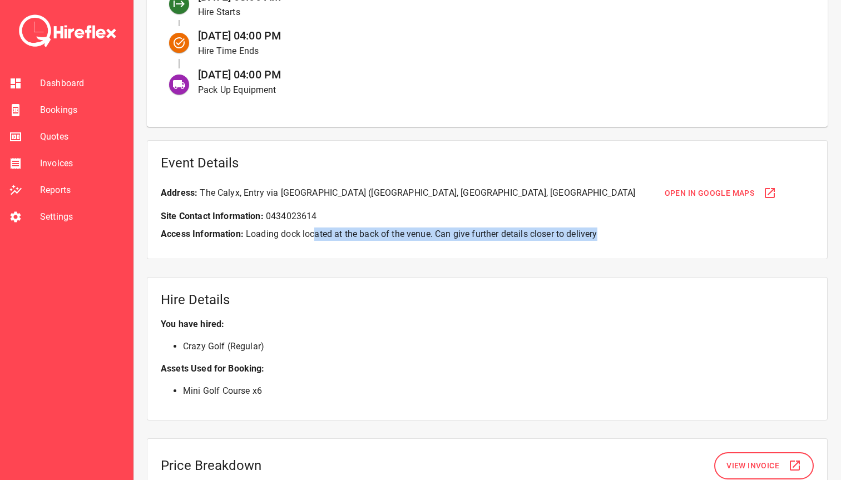
drag, startPoint x: 316, startPoint y: 235, endPoint x: 602, endPoint y: 235, distance: 286.3
click at [602, 235] on p "Access Information: Loading dock located at the back of the venue. Can give fur…" at bounding box center [487, 233] width 653 height 13
click at [394, 356] on p "Crazy Golf (Regular)" at bounding box center [487, 346] width 653 height 31
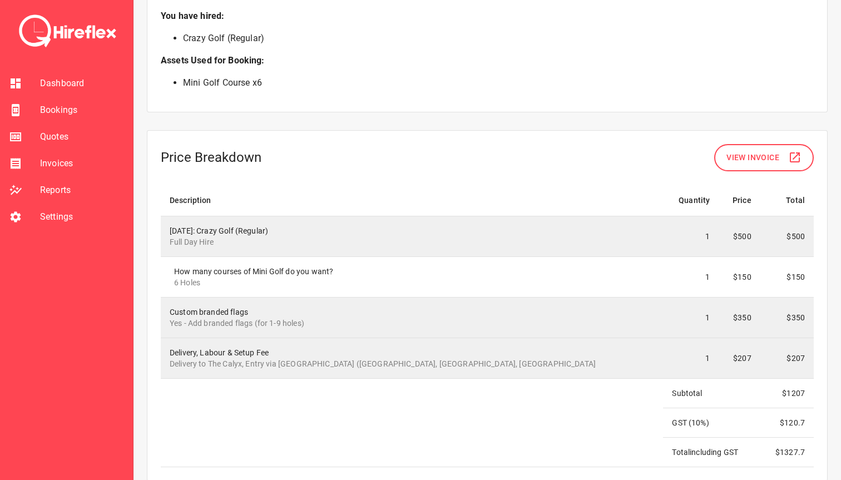
scroll to position [886, 0]
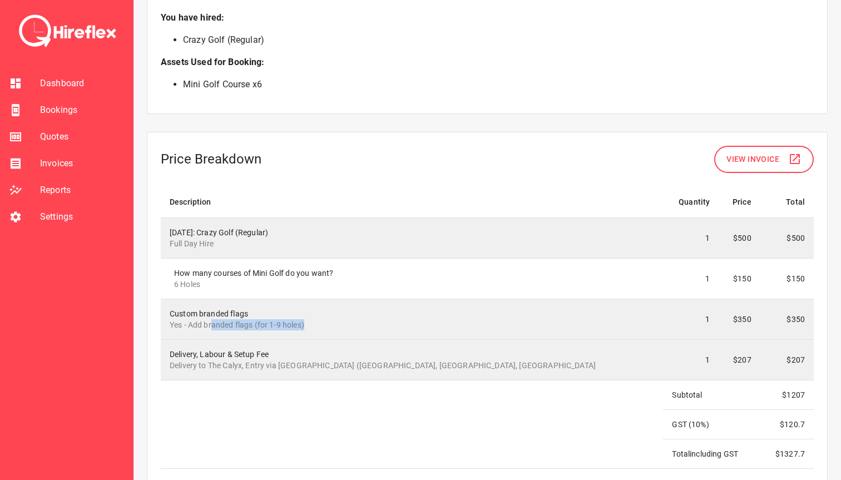
drag, startPoint x: 226, startPoint y: 325, endPoint x: 345, endPoint y: 325, distance: 119.0
click at [345, 325] on p "Yes - Add branded flags (for 1-9 holes)" at bounding box center [412, 324] width 484 height 11
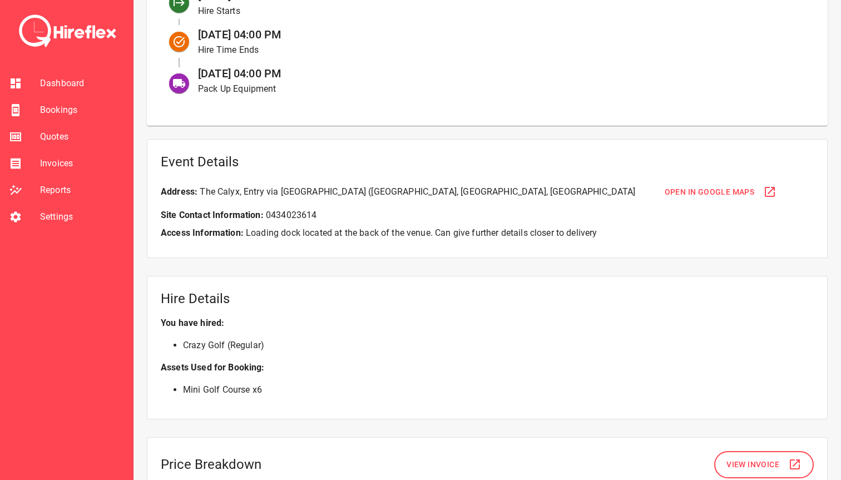
scroll to position [466, 0]
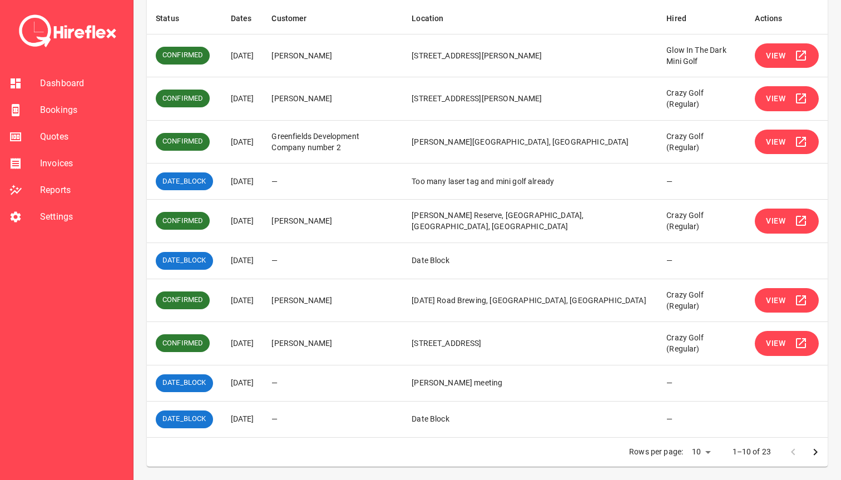
scroll to position [210, 0]
click at [815, 453] on icon "Go to next page" at bounding box center [815, 451] width 4 height 7
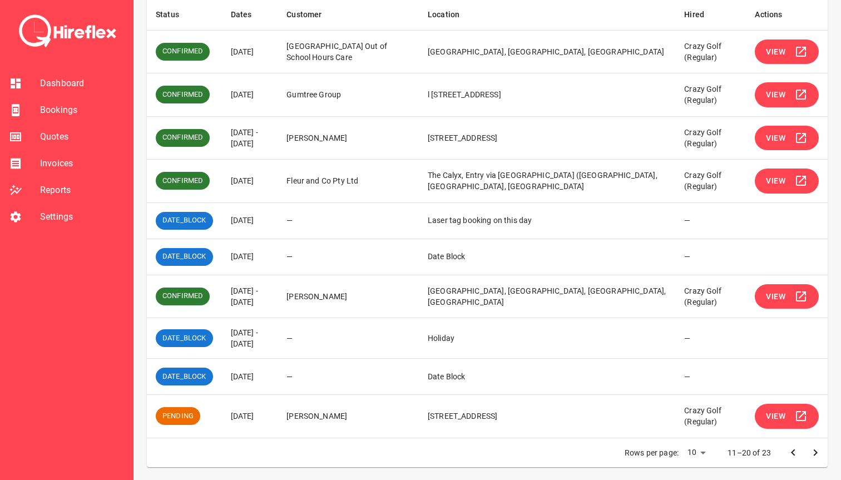
click at [784, 144] on span "View" at bounding box center [774, 138] width 19 height 14
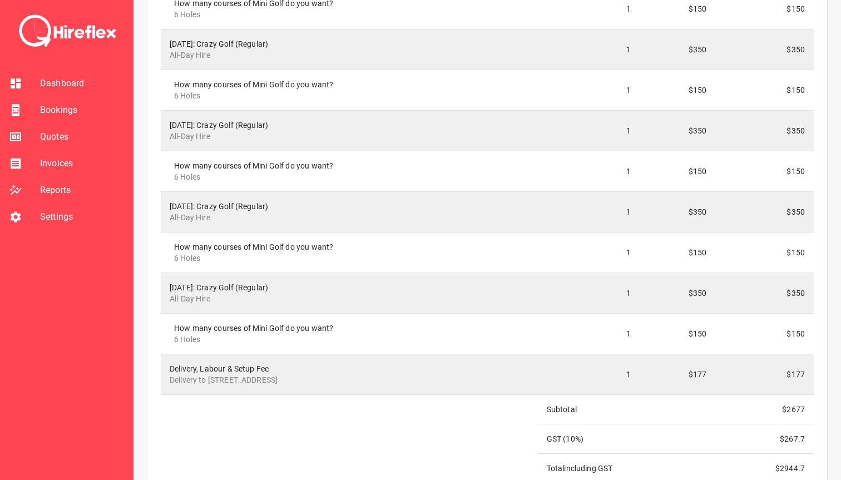
scroll to position [1234, 0]
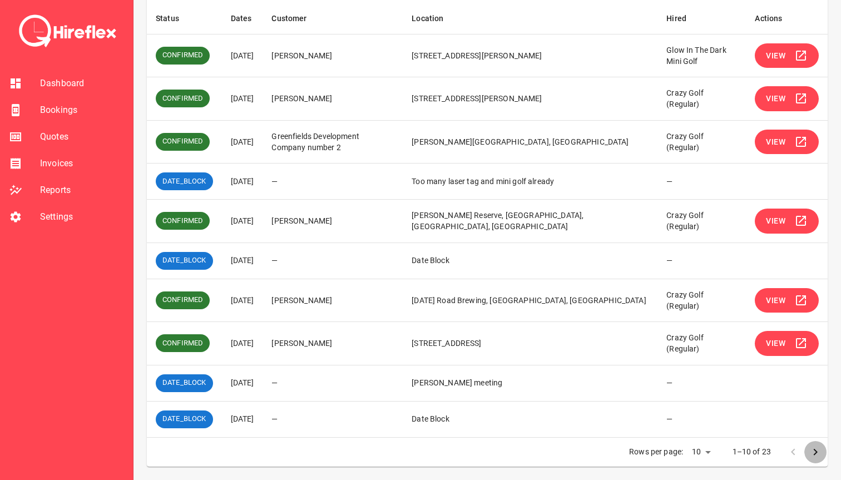
click at [814, 451] on icon "Go to next page" at bounding box center [814, 451] width 13 height 13
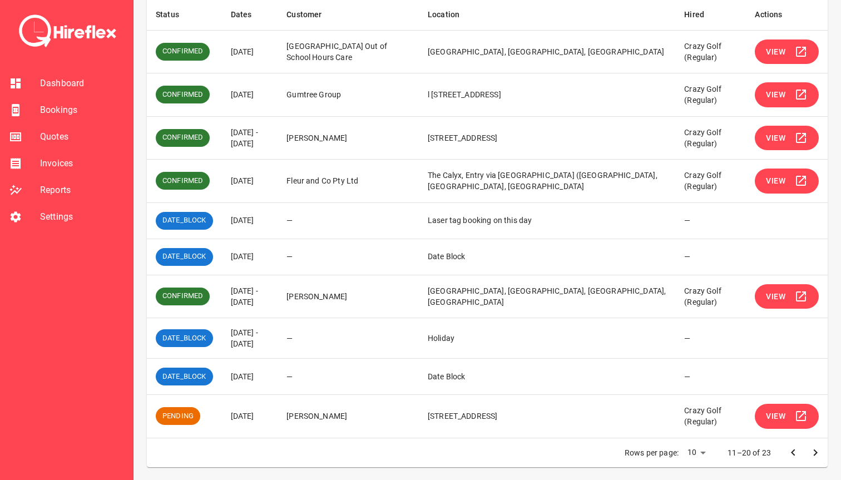
click at [775, 182] on span "View" at bounding box center [774, 181] width 19 height 14
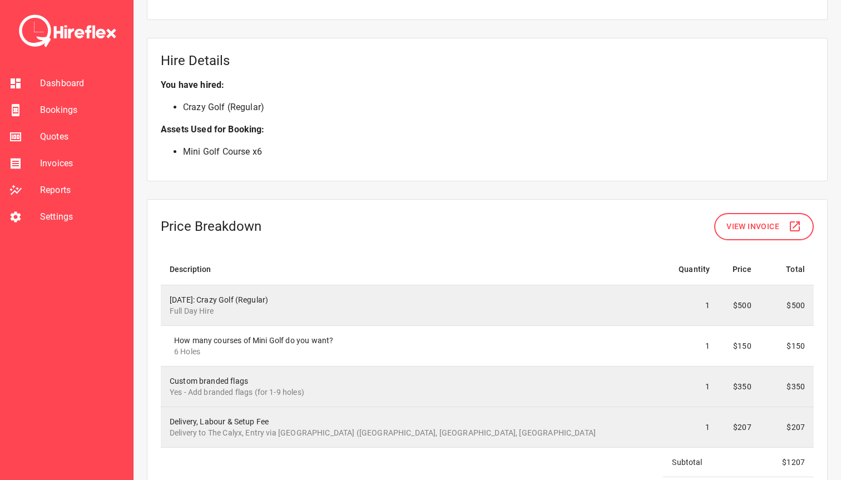
scroll to position [806, 0]
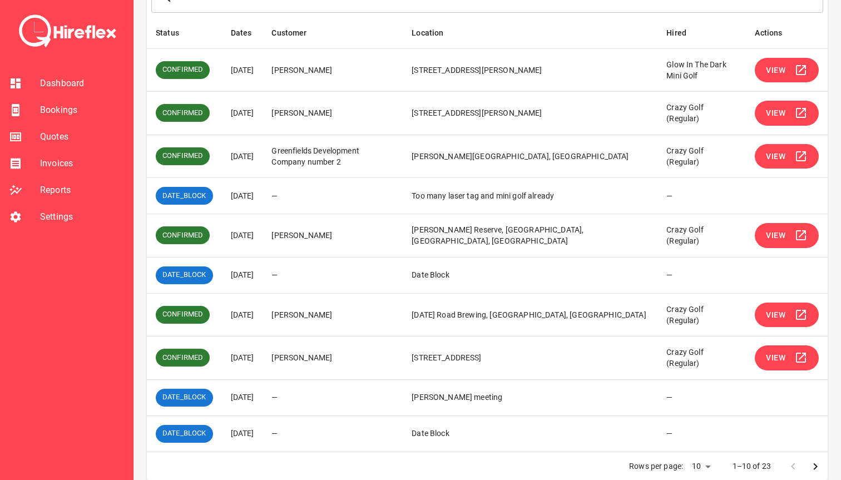
scroll to position [210, 0]
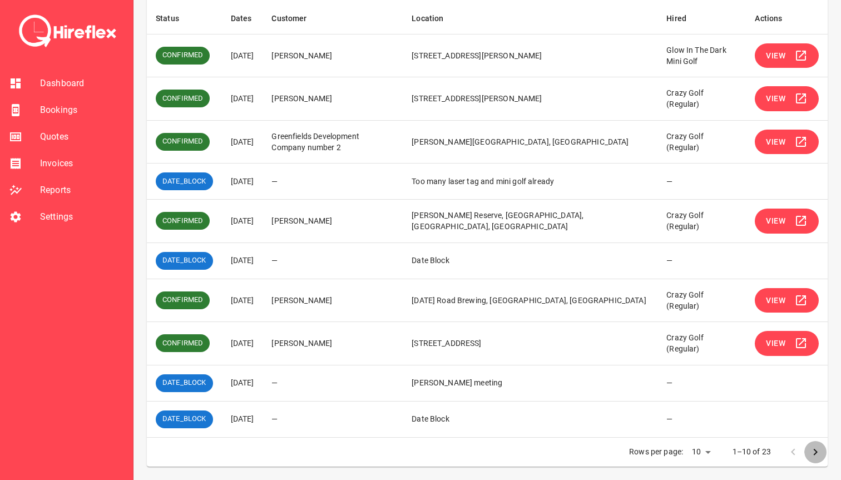
click at [818, 450] on icon "Go to next page" at bounding box center [814, 451] width 13 height 13
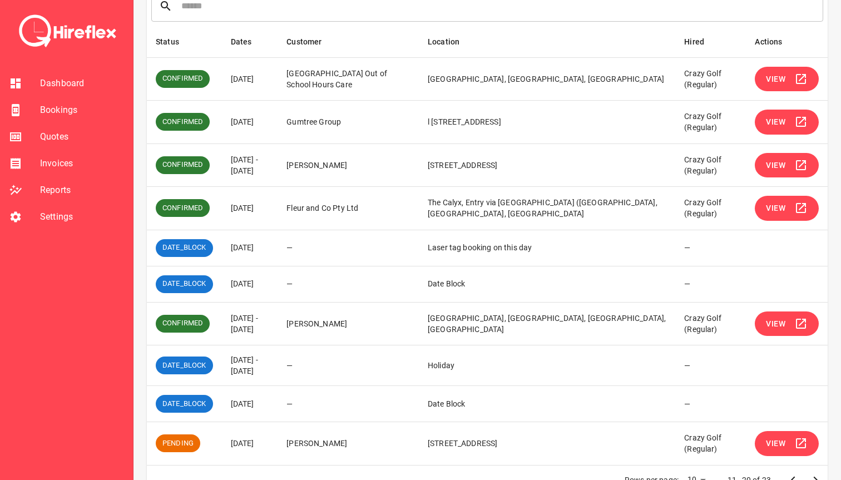
scroll to position [168, 0]
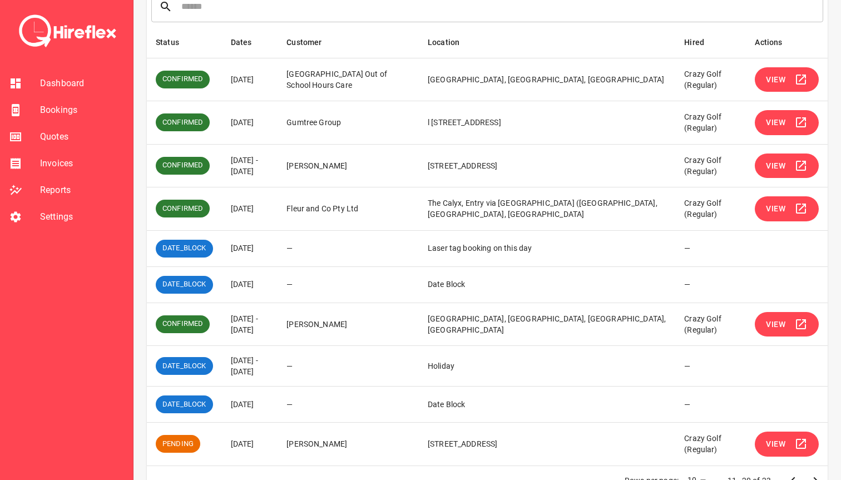
click at [779, 122] on span "View" at bounding box center [774, 123] width 19 height 14
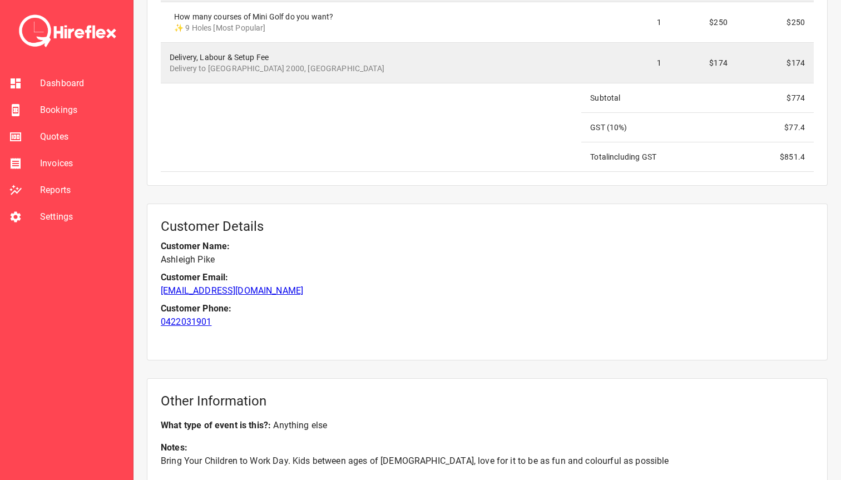
scroll to position [1241, 0]
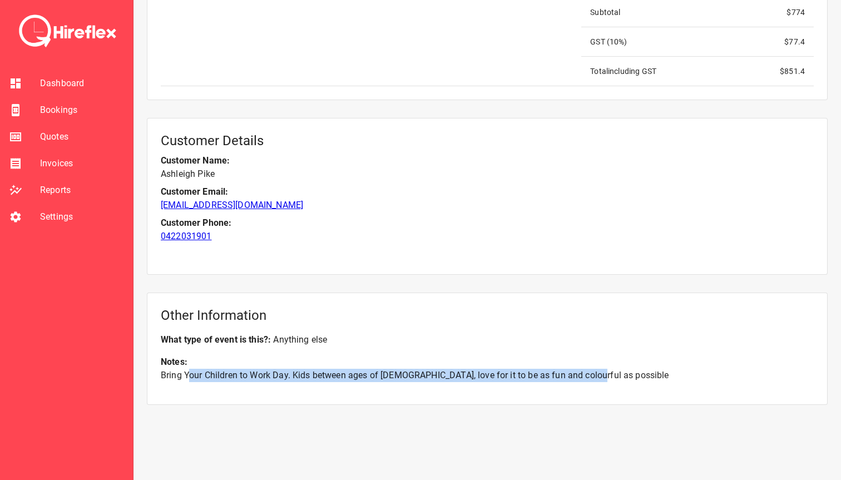
drag, startPoint x: 190, startPoint y: 371, endPoint x: 585, endPoint y: 381, distance: 395.4
click at [585, 381] on p "Bring Your Children to Work Day. Kids between ages of 2-12, love for it to be a…" at bounding box center [487, 375] width 653 height 13
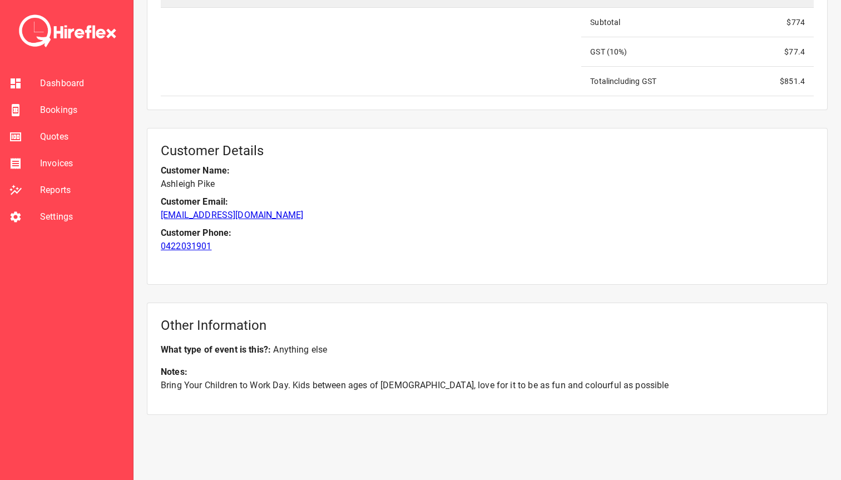
scroll to position [1232, 0]
drag, startPoint x: 417, startPoint y: 380, endPoint x: 574, endPoint y: 395, distance: 157.5
click at [574, 395] on div "Other Information What type of event is this? : Anything else Notes: Bring Your…" at bounding box center [487, 358] width 680 height 112
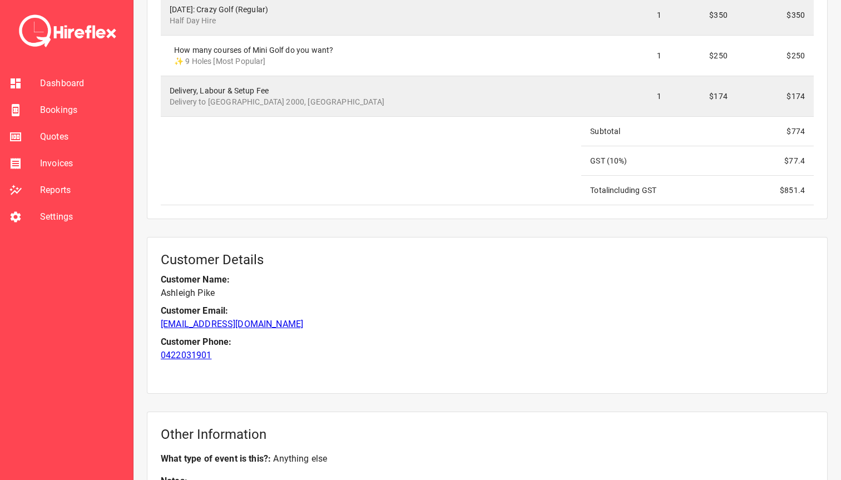
scroll to position [1131, 0]
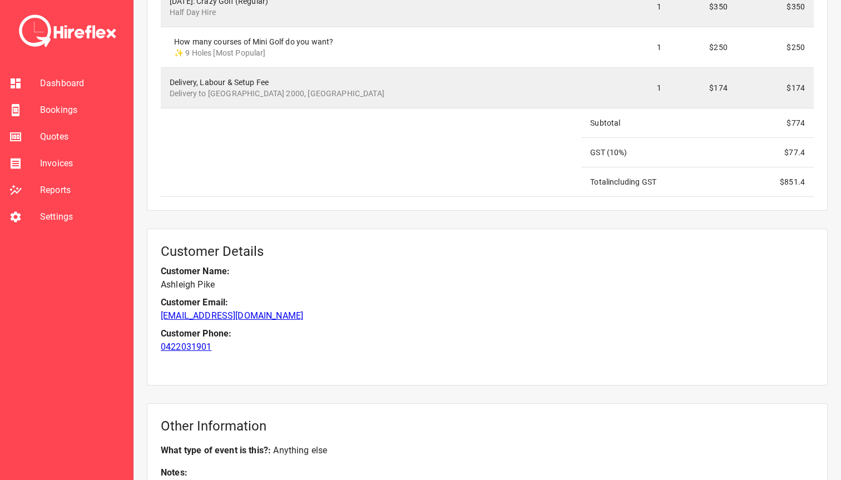
click at [73, 115] on span "Bookings" at bounding box center [82, 109] width 84 height 13
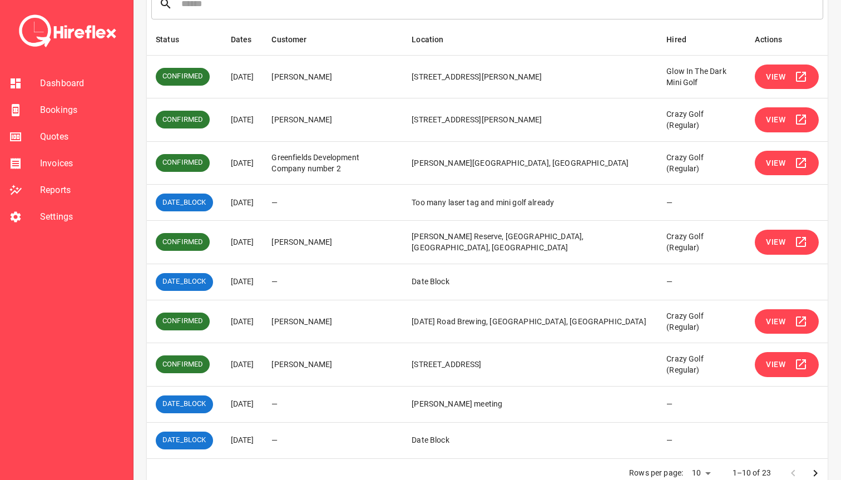
scroll to position [210, 0]
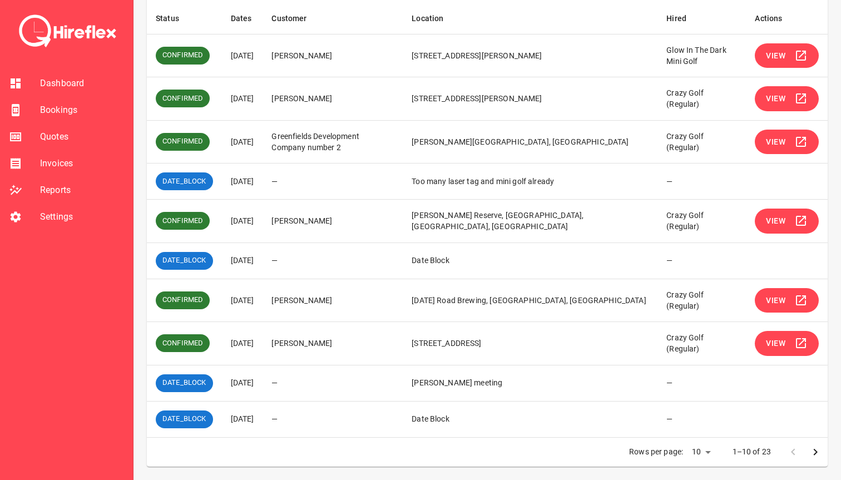
click at [817, 456] on icon "Go to next page" at bounding box center [814, 451] width 13 height 13
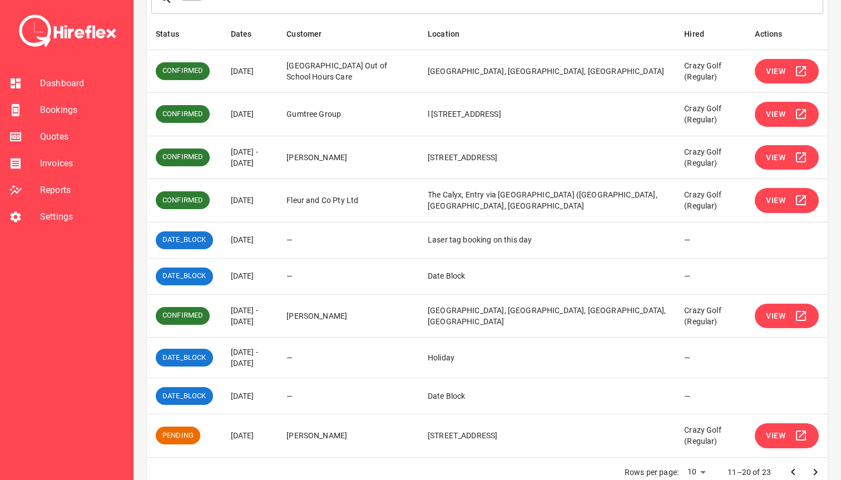
scroll to position [177, 0]
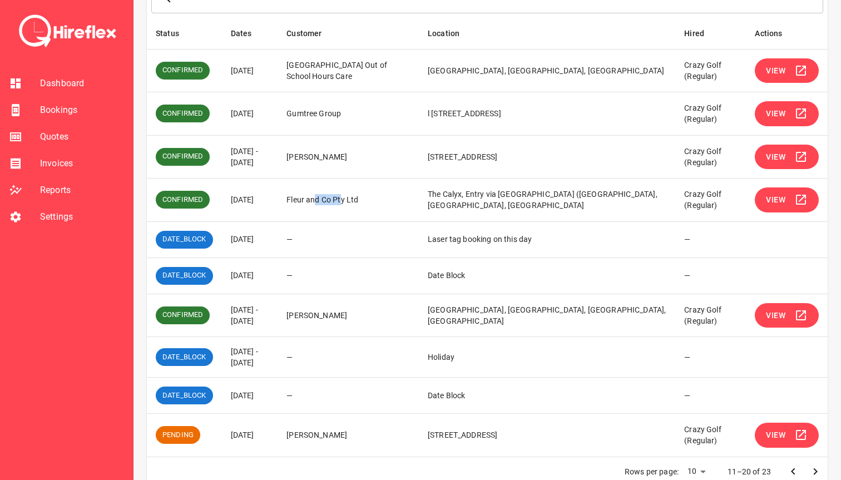
drag, startPoint x: 359, startPoint y: 200, endPoint x: 390, endPoint y: 200, distance: 31.1
click at [384, 200] on td "Fleur and Co Pty Ltd" at bounding box center [347, 199] width 141 height 43
click at [372, 141] on td "[PERSON_NAME]" at bounding box center [347, 156] width 141 height 43
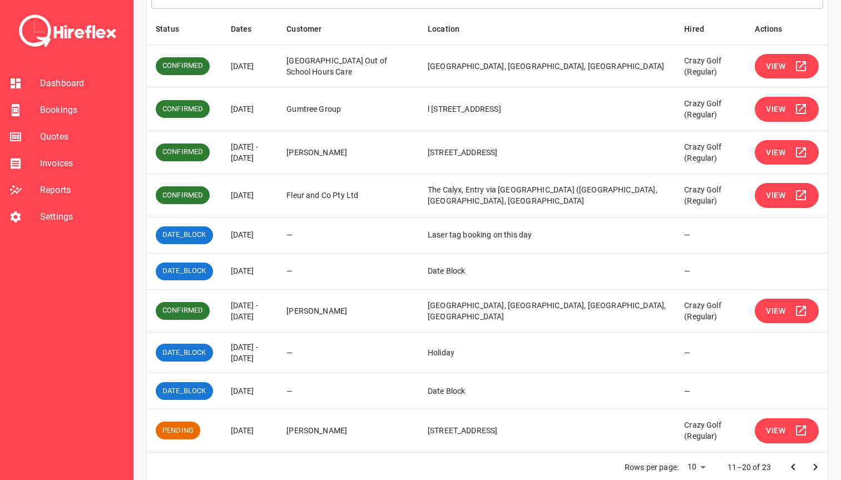
scroll to position [179, 0]
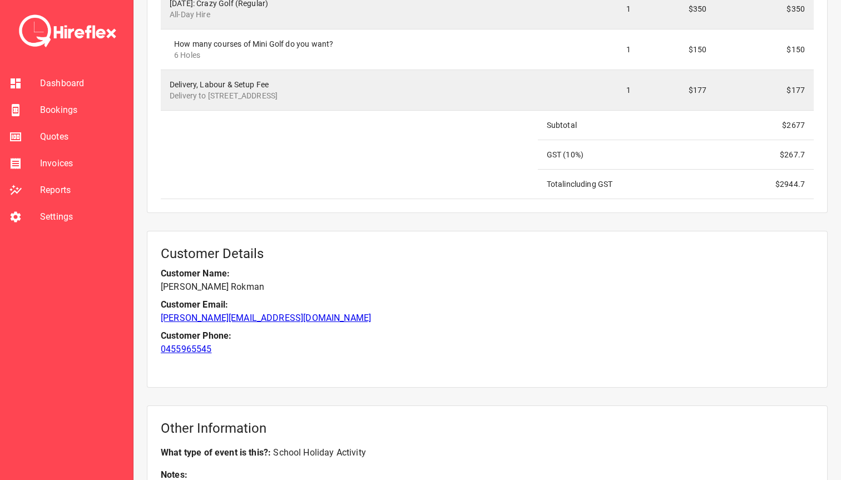
scroll to position [1607, 0]
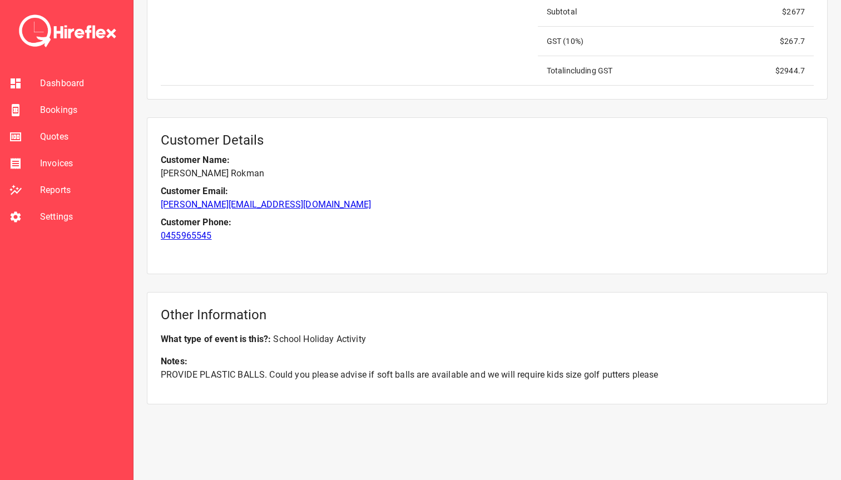
click at [80, 105] on span "Bookings" at bounding box center [82, 109] width 84 height 13
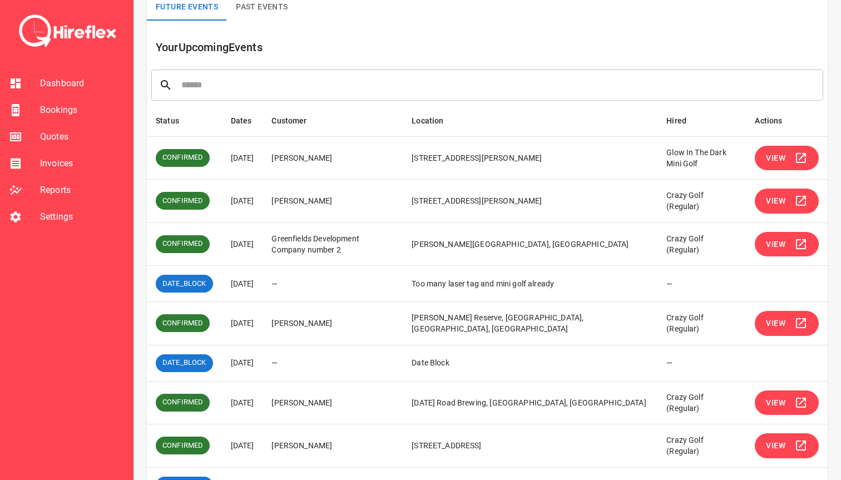
scroll to position [210, 0]
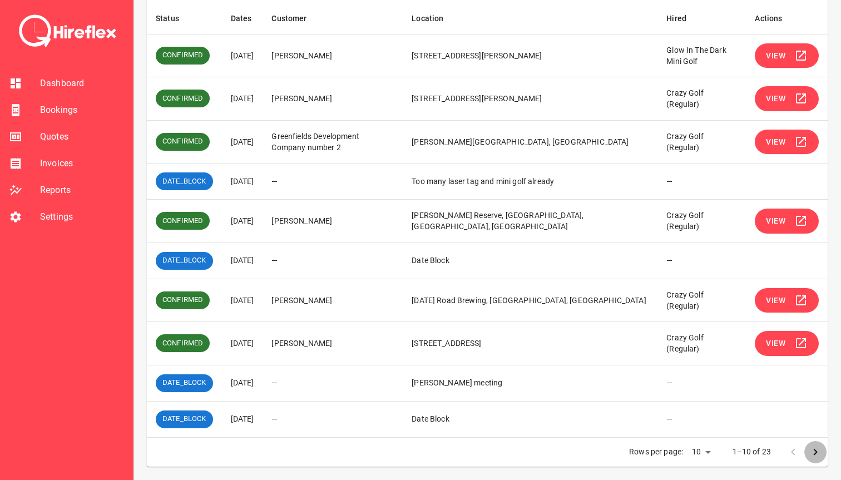
click at [818, 450] on icon "Go to next page" at bounding box center [814, 451] width 13 height 13
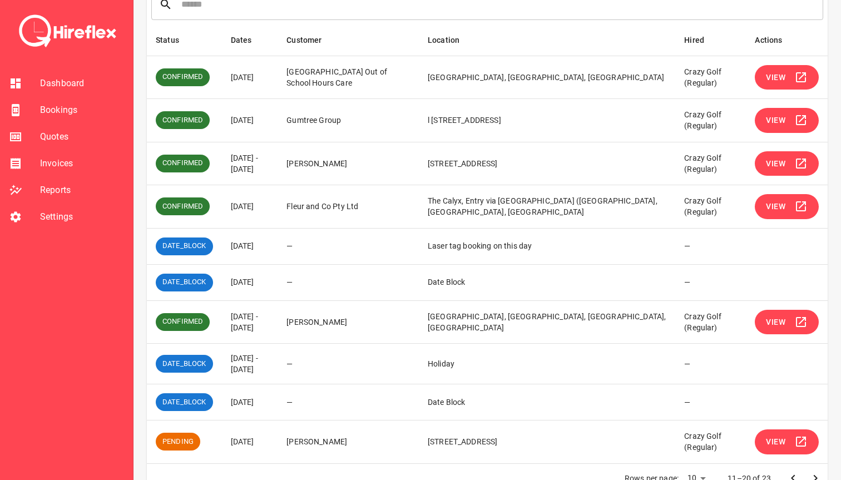
scroll to position [162, 0]
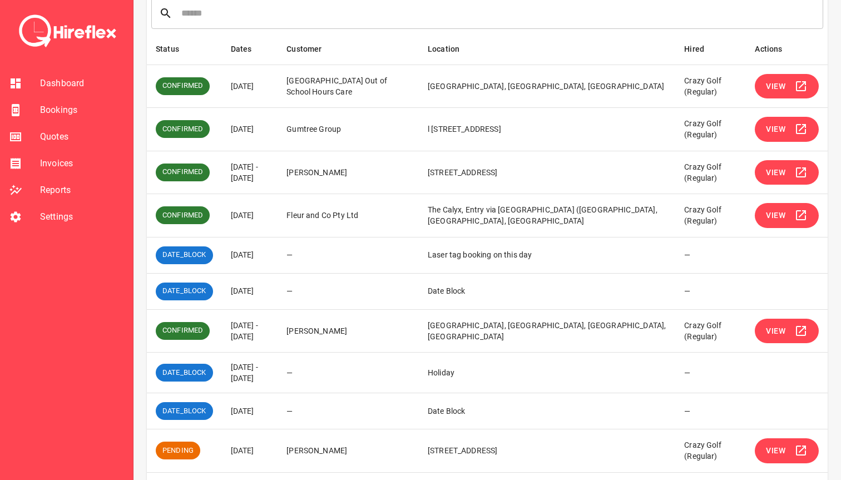
click at [778, 223] on button "View" at bounding box center [786, 215] width 64 height 25
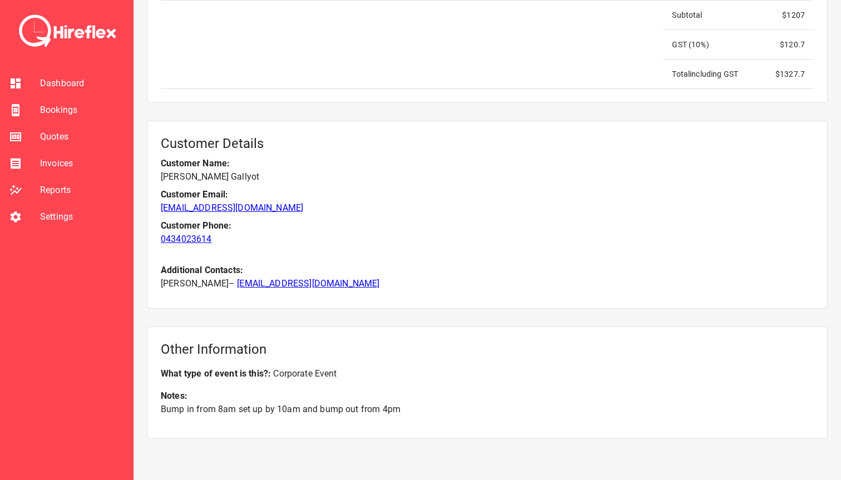
scroll to position [1300, 0]
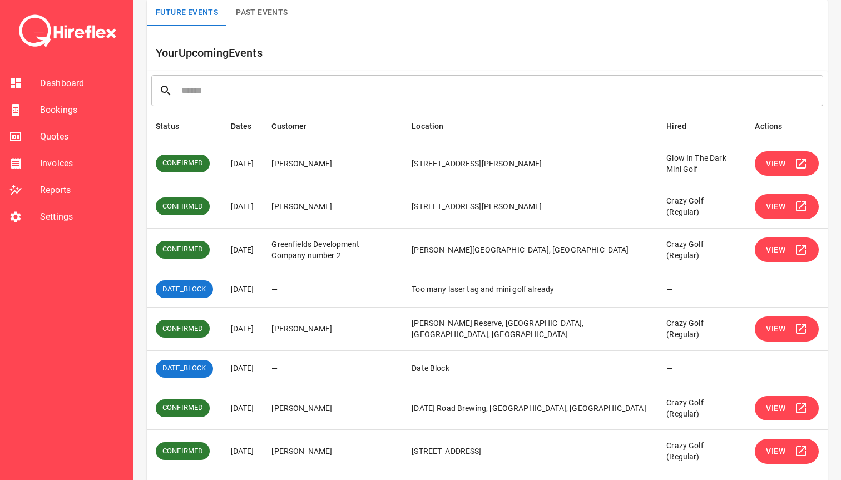
scroll to position [210, 0]
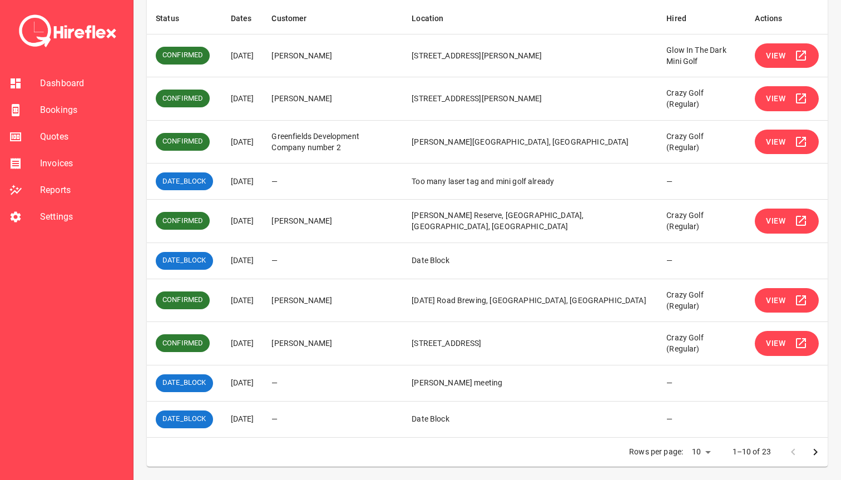
click at [812, 453] on icon "Go to next page" at bounding box center [814, 451] width 13 height 13
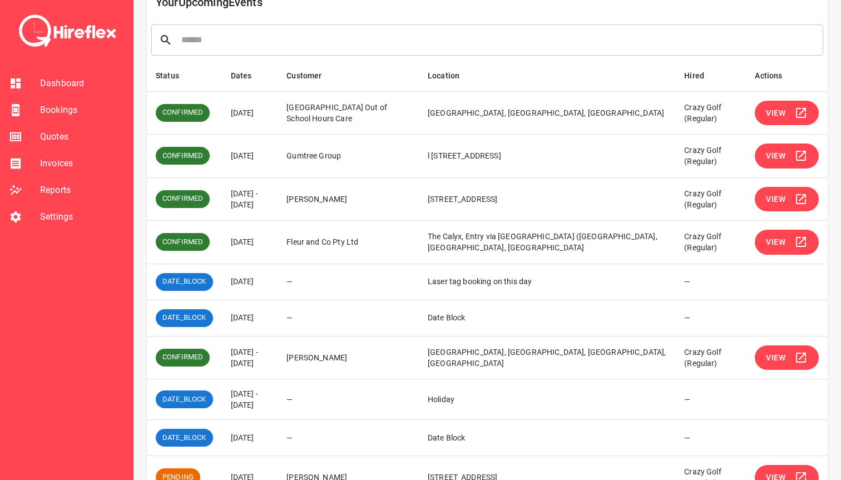
scroll to position [133, 0]
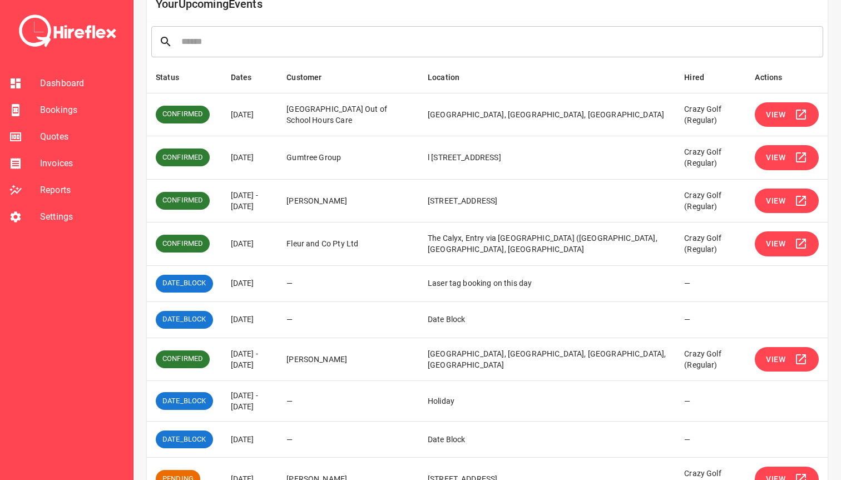
click at [780, 238] on span "View" at bounding box center [774, 244] width 19 height 14
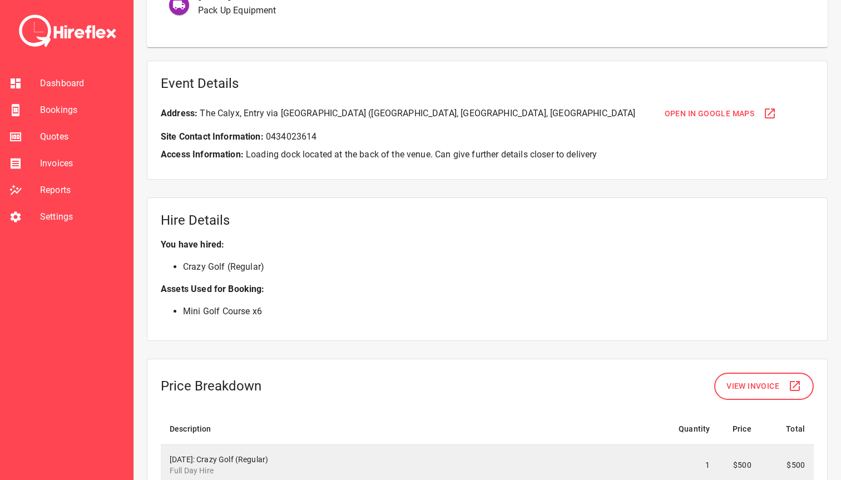
scroll to position [661, 0]
